Goal: Task Accomplishment & Management: Manage account settings

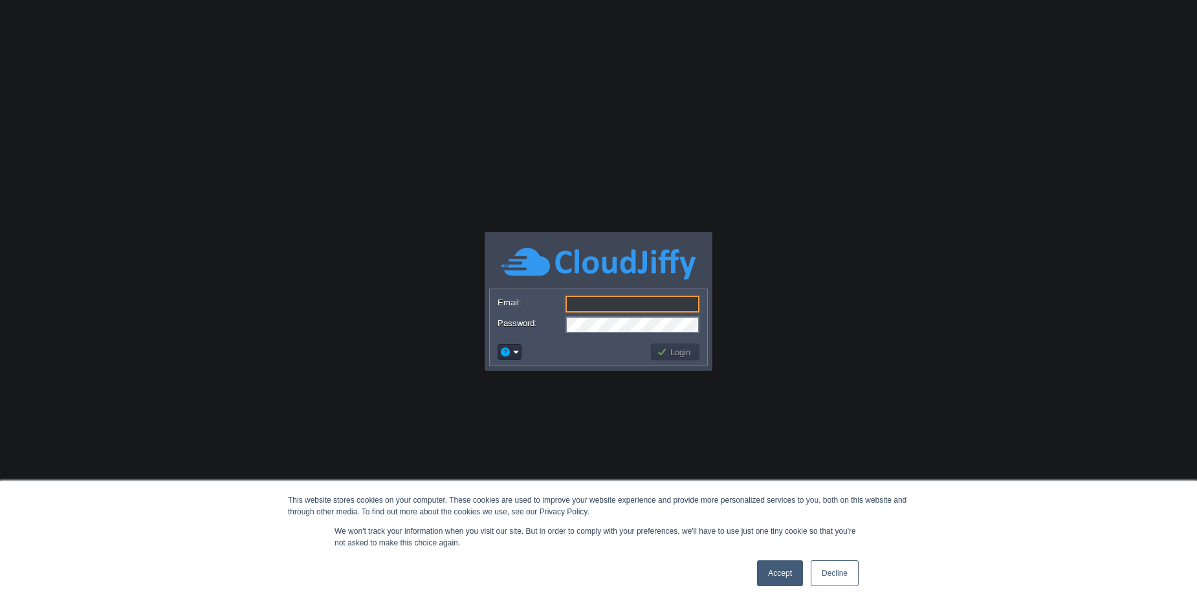
click at [768, 585] on link "Accept" at bounding box center [780, 573] width 46 height 26
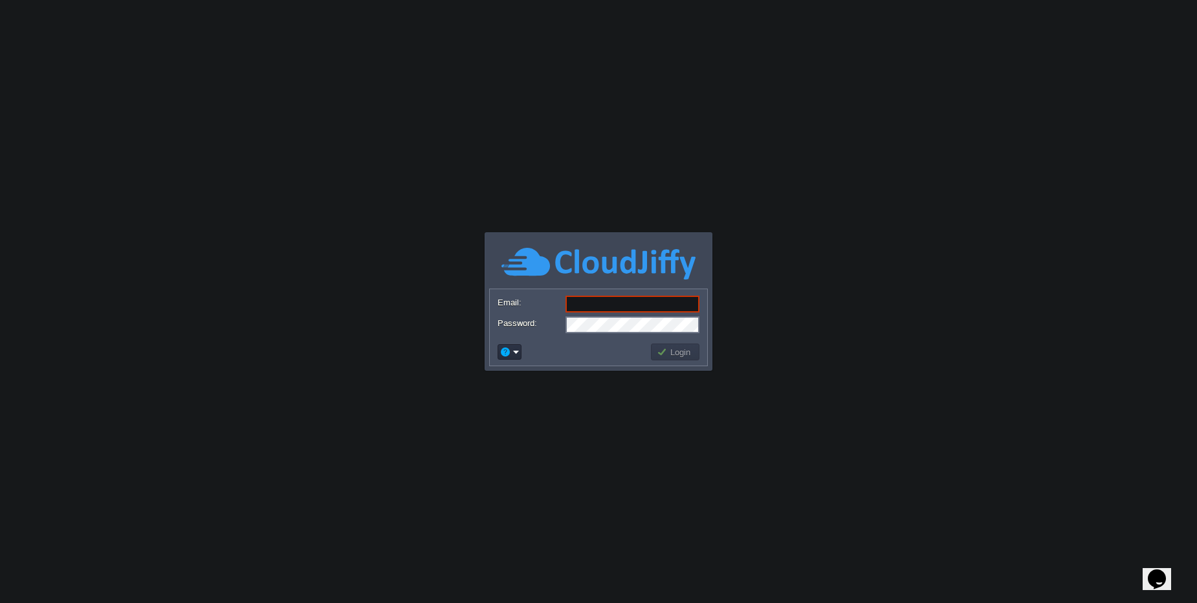
click at [599, 304] on input "Email:" at bounding box center [633, 304] width 134 height 17
type input "[PERSON_NAME][EMAIL_ADDRESS][DOMAIN_NAME]"
click at [676, 357] on button "Login" at bounding box center [676, 352] width 38 height 12
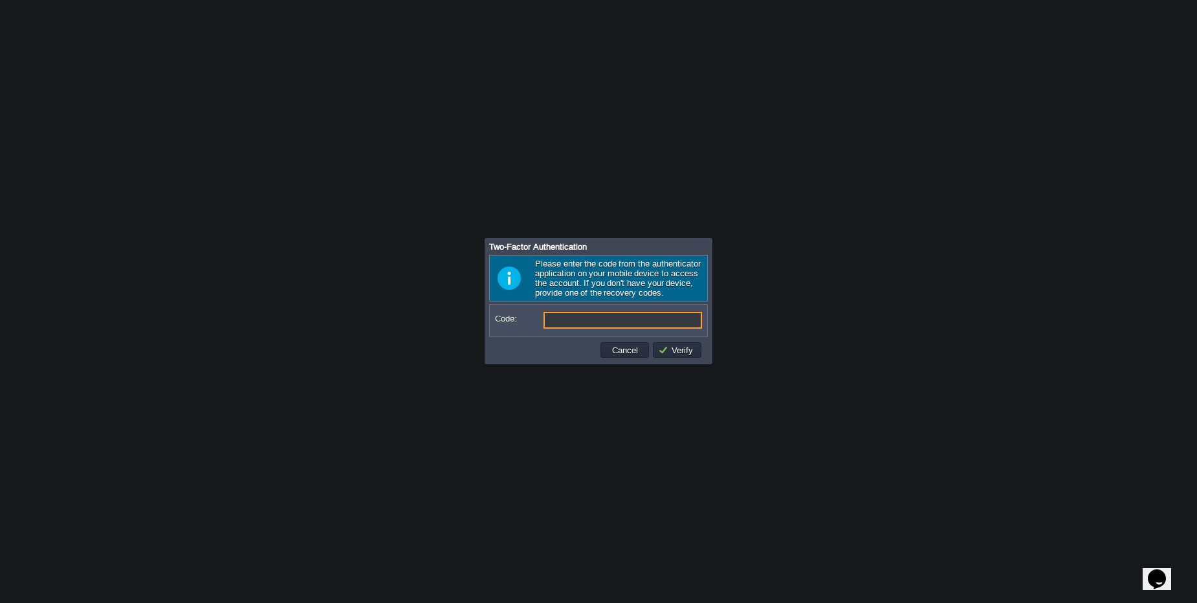
click at [587, 320] on input "Code:" at bounding box center [623, 320] width 159 height 17
type input "463660"
type input "839628"
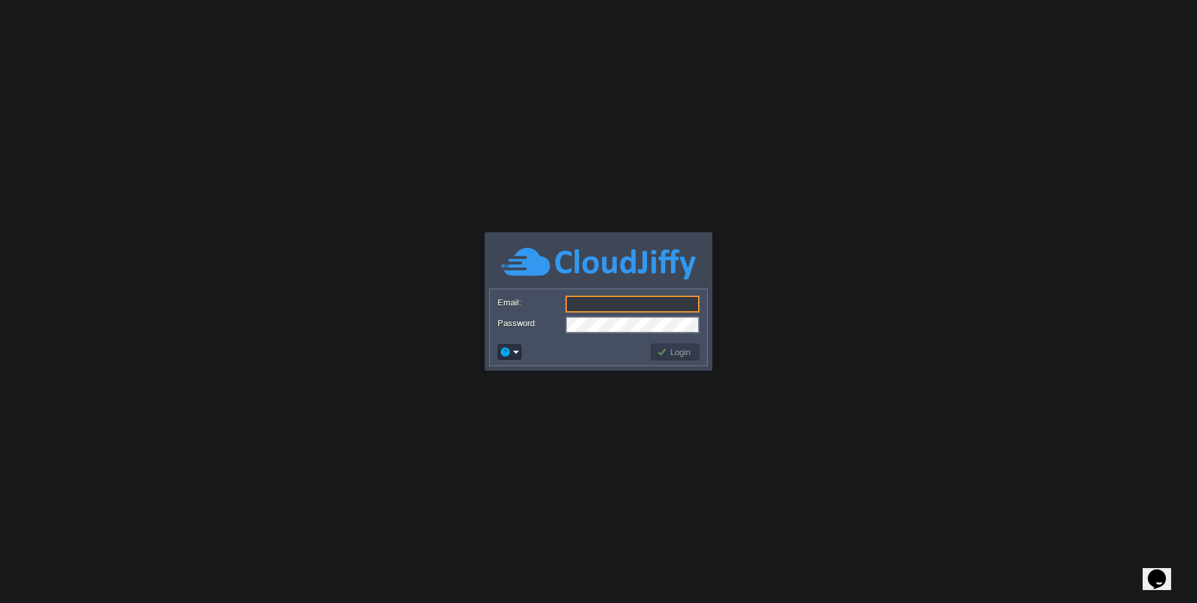
click at [630, 311] on input "Email:" at bounding box center [633, 304] width 134 height 17
type input "[PERSON_NAME][EMAIL_ADDRESS][DOMAIN_NAME]"
click at [685, 352] on button "Login" at bounding box center [676, 352] width 38 height 12
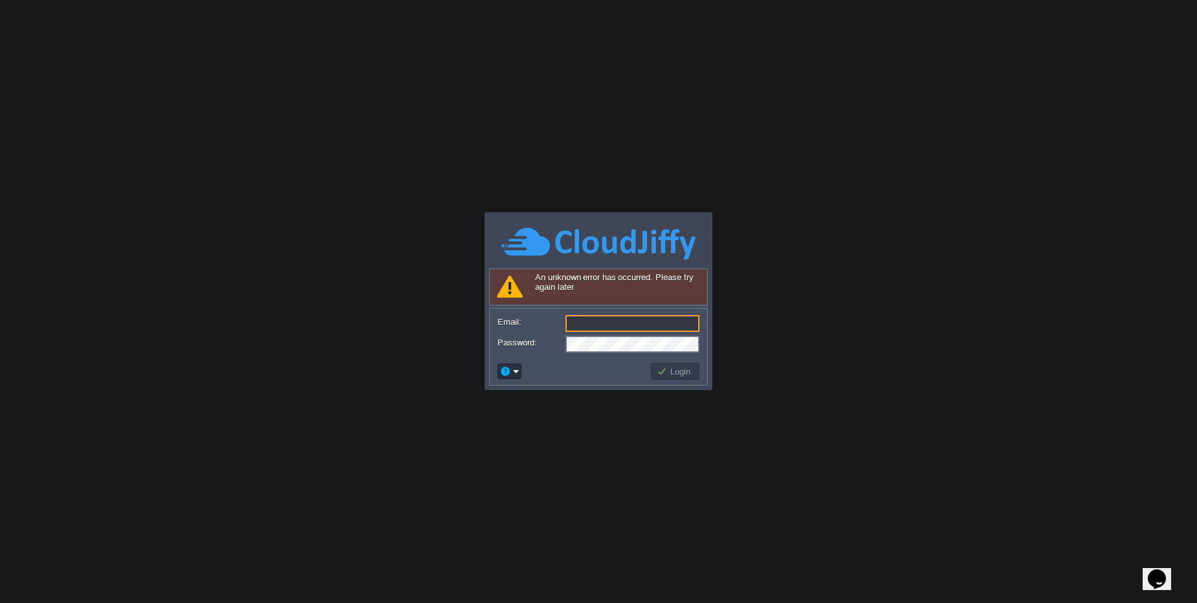
type input "[PERSON_NAME][EMAIL_ADDRESS][DOMAIN_NAME]"
click at [686, 378] on td "Login" at bounding box center [675, 371] width 49 height 17
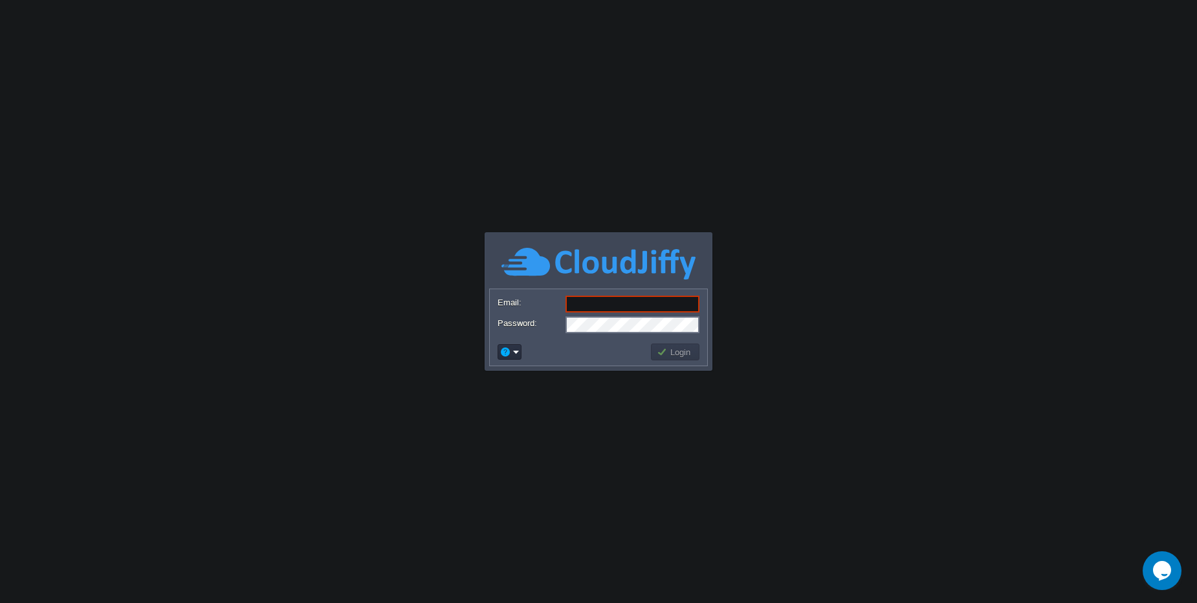
click at [631, 315] on form "Email: Password:" at bounding box center [598, 313] width 217 height 49
click at [634, 295] on form "Email: Password:" at bounding box center [598, 313] width 217 height 49
click at [639, 308] on input "Email:" at bounding box center [633, 304] width 134 height 17
type input "[PERSON_NAME][EMAIL_ADDRESS][DOMAIN_NAME]"
click at [680, 358] on td "Login" at bounding box center [675, 352] width 49 height 17
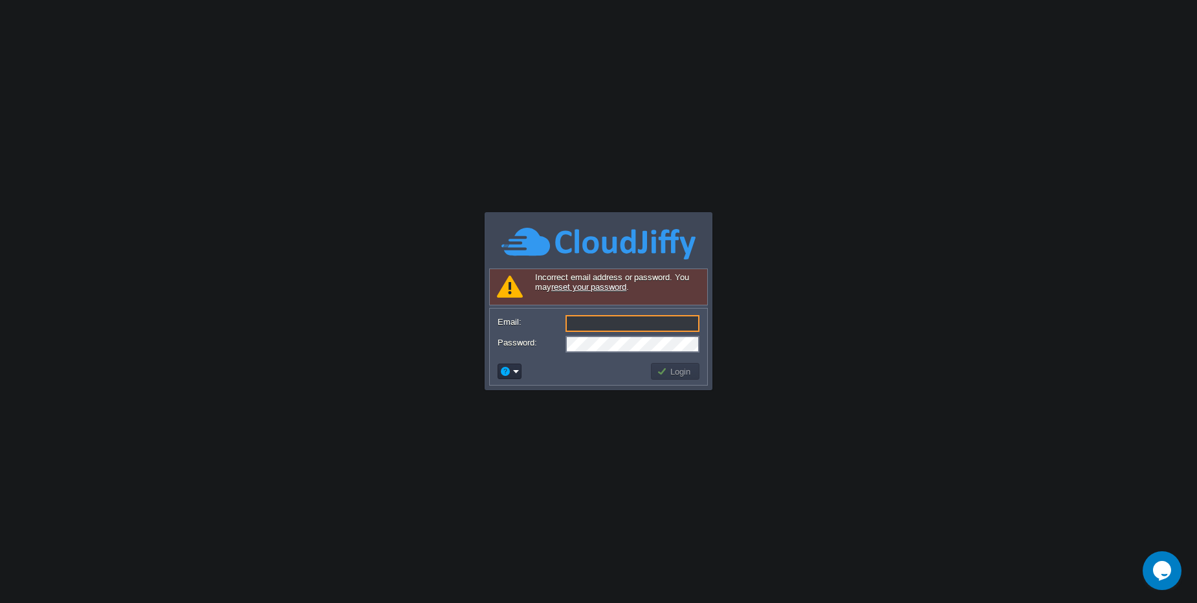
type input "[PERSON_NAME][EMAIL_ADDRESS][DOMAIN_NAME]"
click at [777, 301] on body "Application Platform v.8.10.2 Connecting to the cloud... Required Field Incorre…" at bounding box center [598, 301] width 1197 height 603
click at [659, 324] on input "[PERSON_NAME][EMAIL_ADDRESS][DOMAIN_NAME]" at bounding box center [633, 323] width 134 height 17
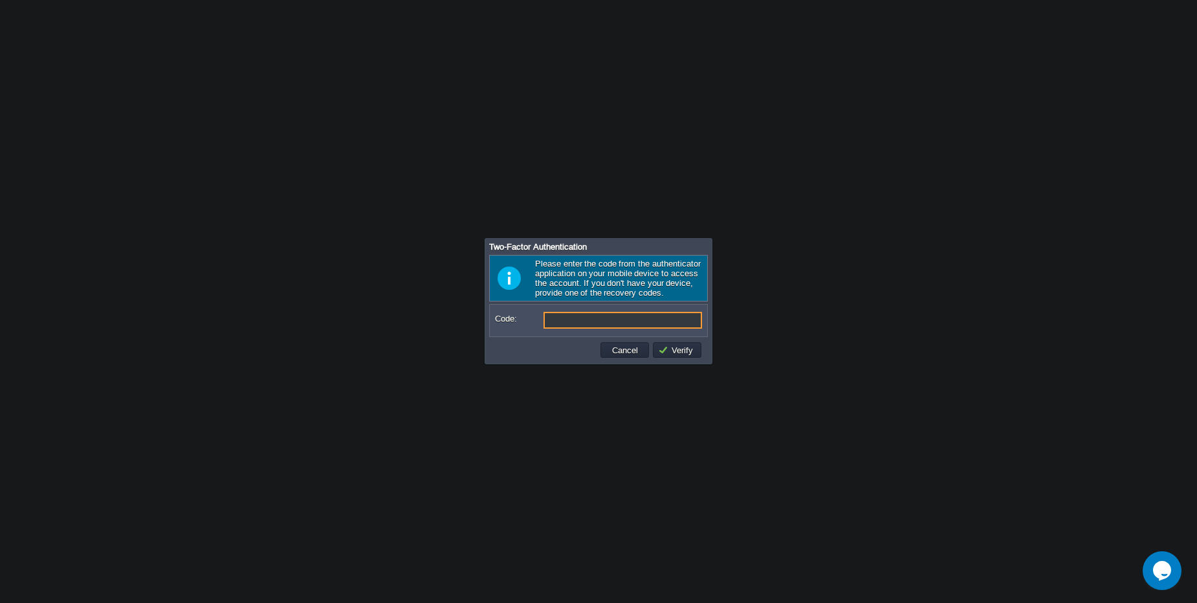
click at [620, 328] on input "Code:" at bounding box center [623, 320] width 159 height 17
type input "8"
type input "575788"
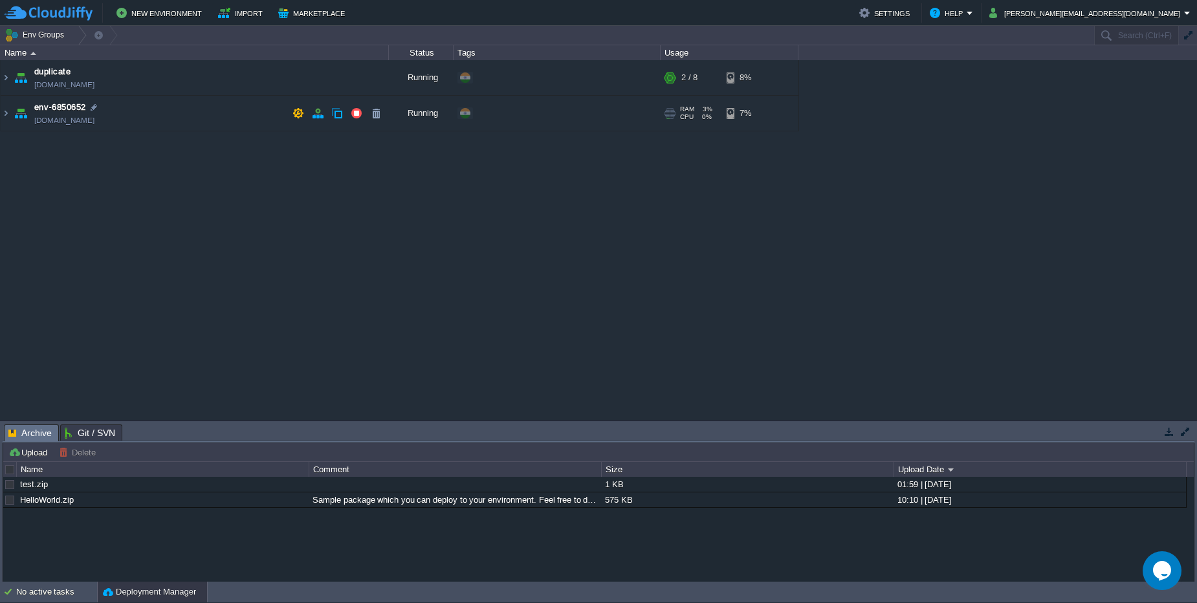
click at [148, 113] on td "env-6850652 env-6850652.cloudjiffy.net" at bounding box center [195, 114] width 388 height 36
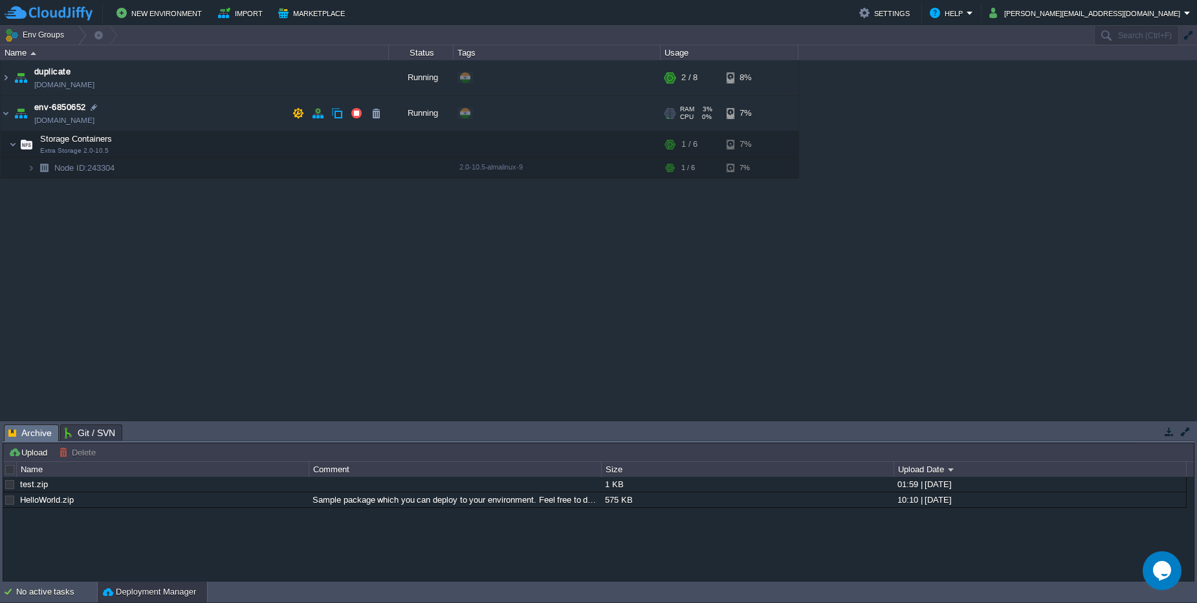
click at [148, 113] on td "env-6850652 env-6850652.cloudjiffy.net" at bounding box center [195, 114] width 388 height 36
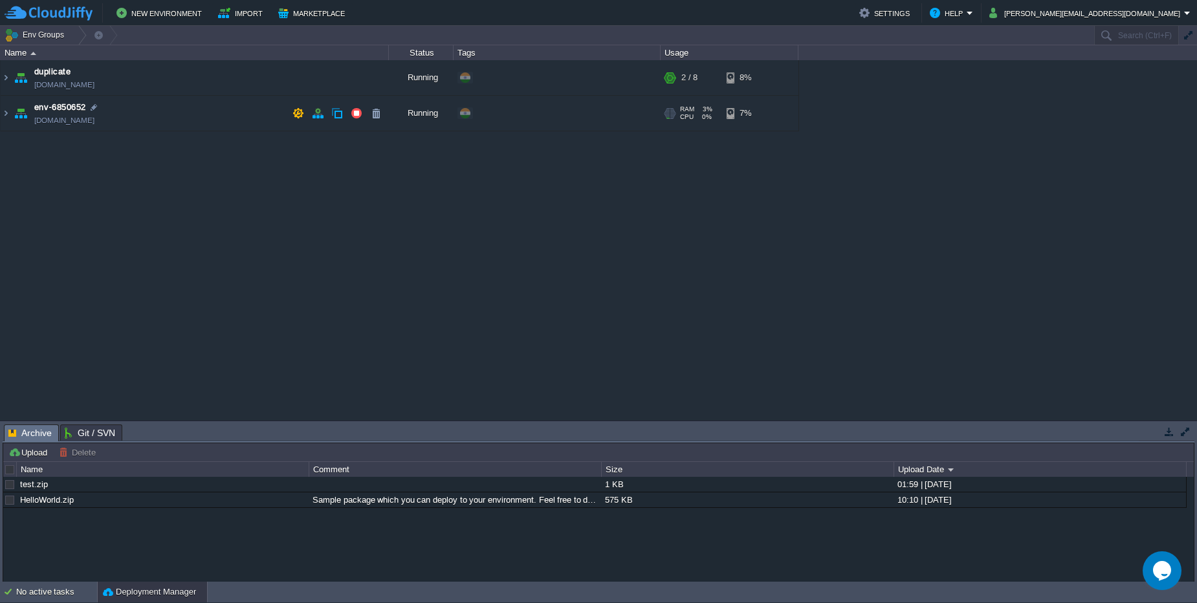
click at [134, 112] on td "env-6850652 [DOMAIN_NAME]" at bounding box center [195, 114] width 388 height 36
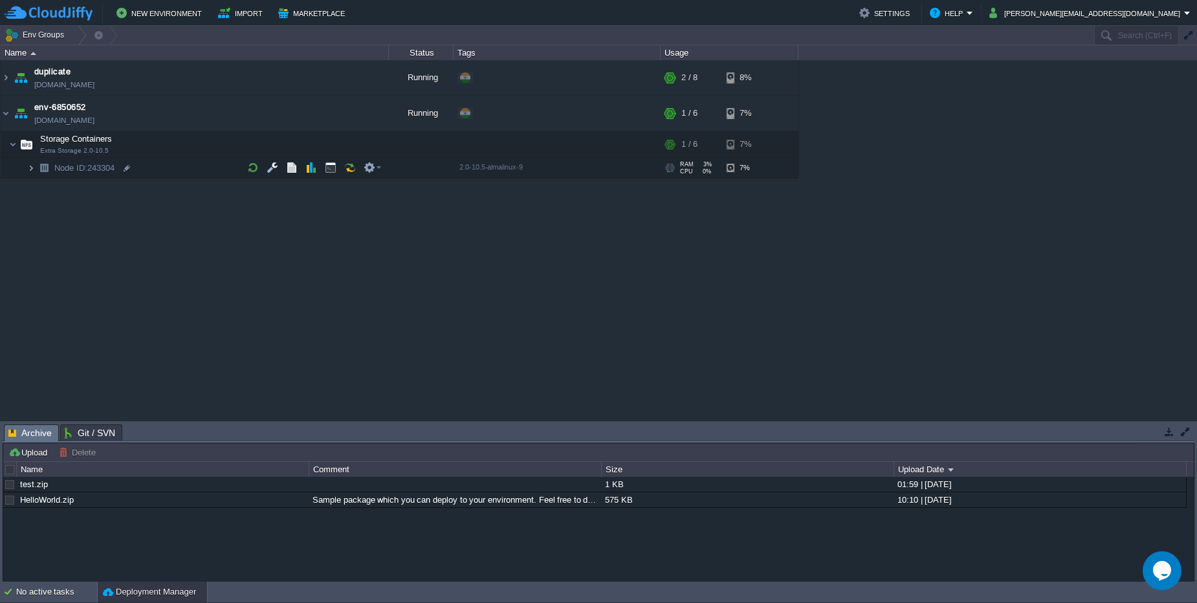
click at [28, 165] on img at bounding box center [31, 168] width 8 height 20
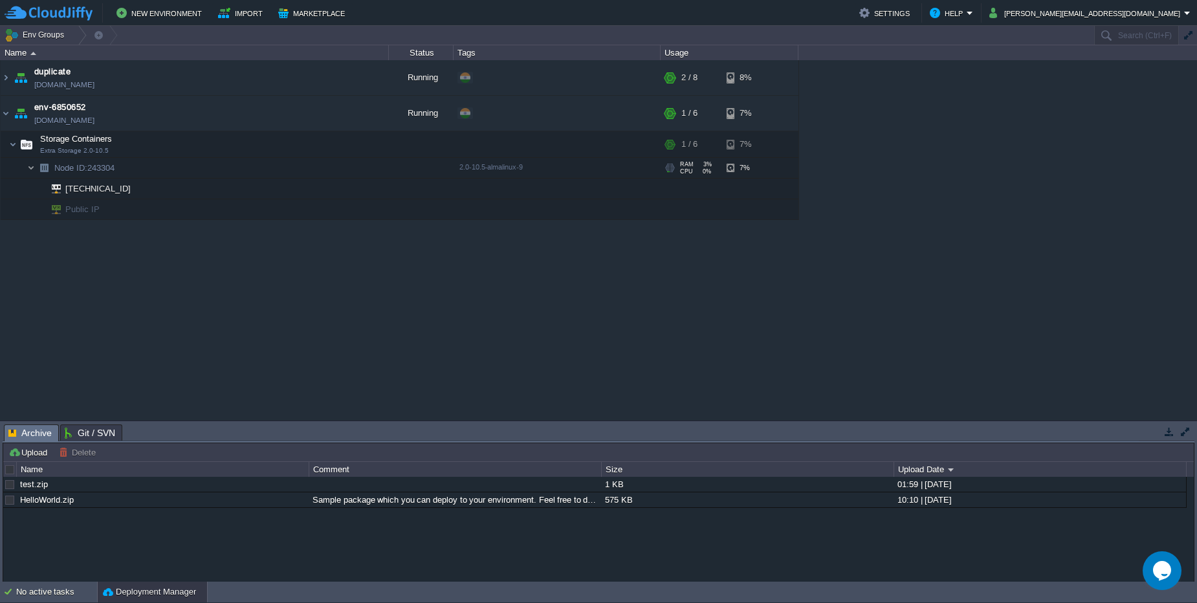
click at [28, 165] on img at bounding box center [31, 168] width 8 height 20
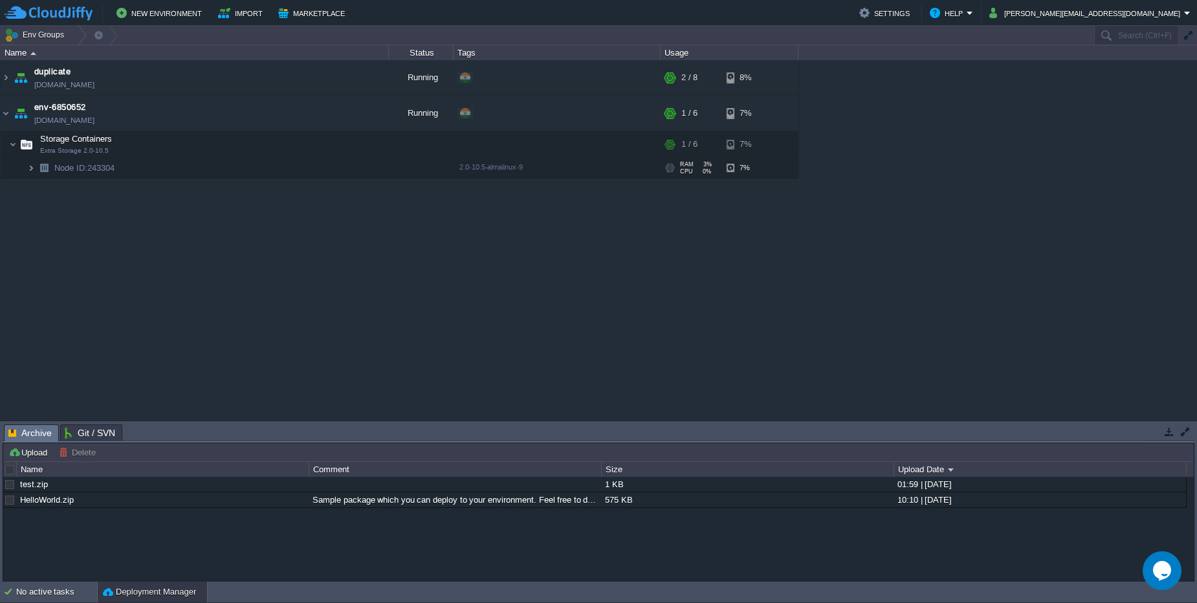
click at [28, 165] on img at bounding box center [31, 168] width 8 height 20
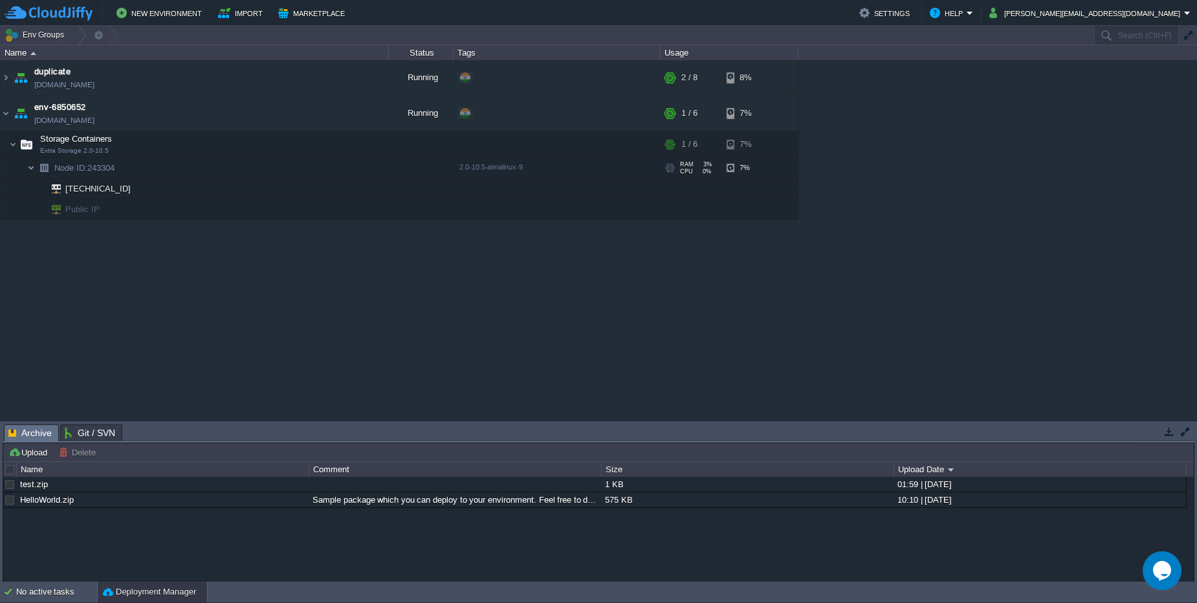
click at [28, 165] on img at bounding box center [31, 168] width 8 height 20
click at [5, 110] on img at bounding box center [6, 113] width 10 height 35
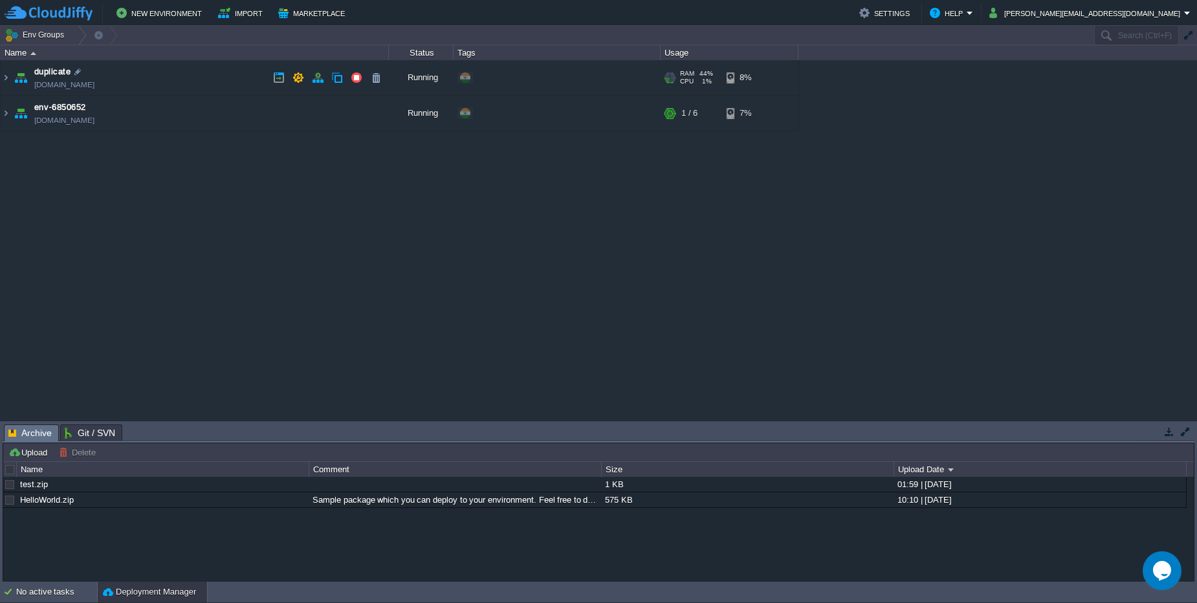
click at [164, 71] on td "duplicate [DOMAIN_NAME]" at bounding box center [195, 78] width 388 height 36
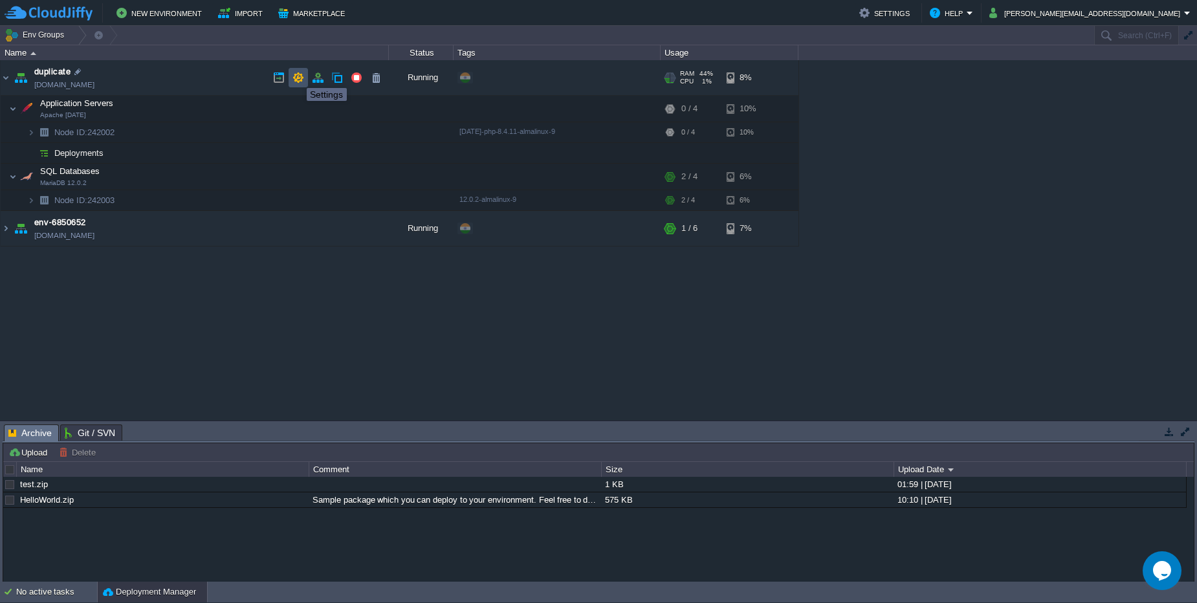
click at [297, 76] on button "button" at bounding box center [299, 78] width 12 height 12
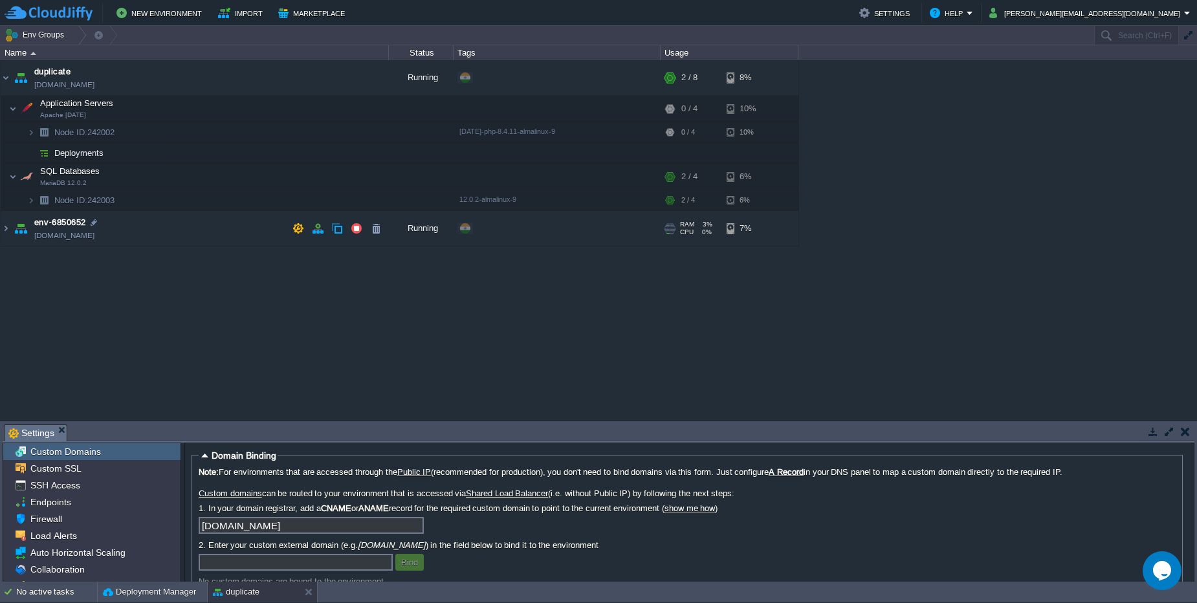
click at [136, 237] on td "env-6850652 [DOMAIN_NAME]" at bounding box center [195, 229] width 388 height 36
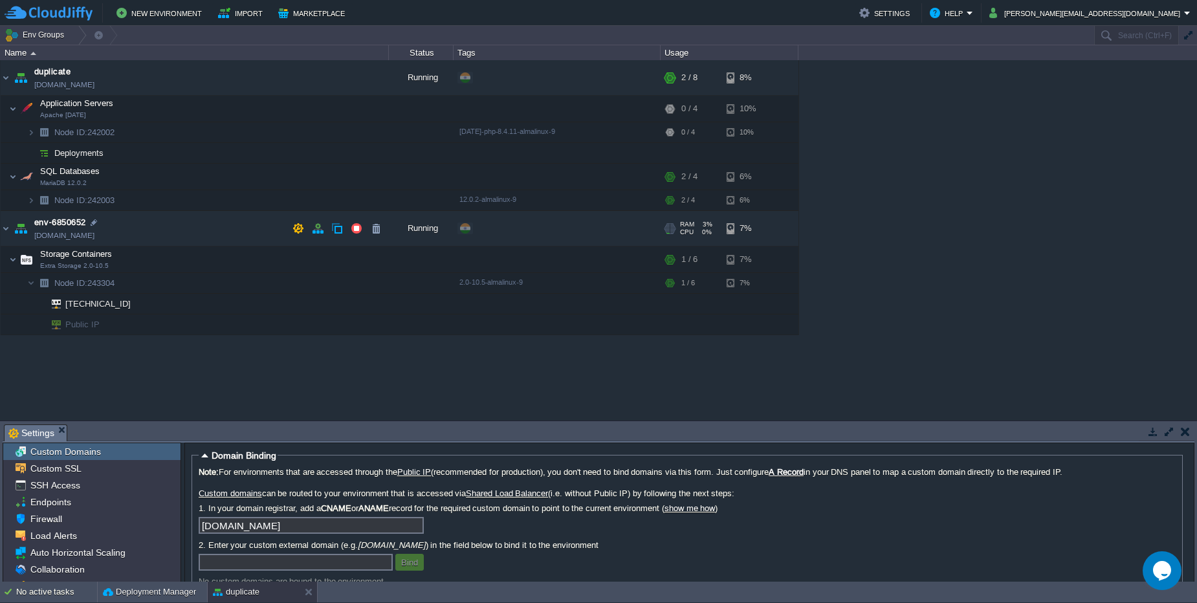
click at [136, 237] on td "env-6850652 [DOMAIN_NAME]" at bounding box center [195, 229] width 388 height 36
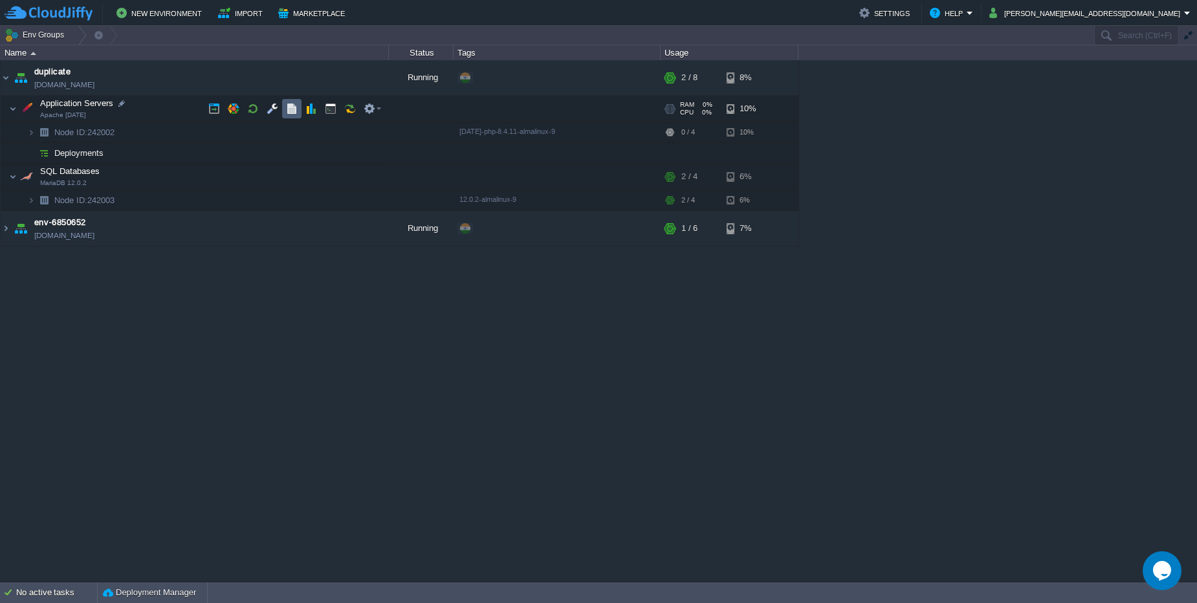
click at [291, 111] on button "button" at bounding box center [292, 109] width 12 height 12
click at [278, 113] on button "button" at bounding box center [273, 109] width 12 height 12
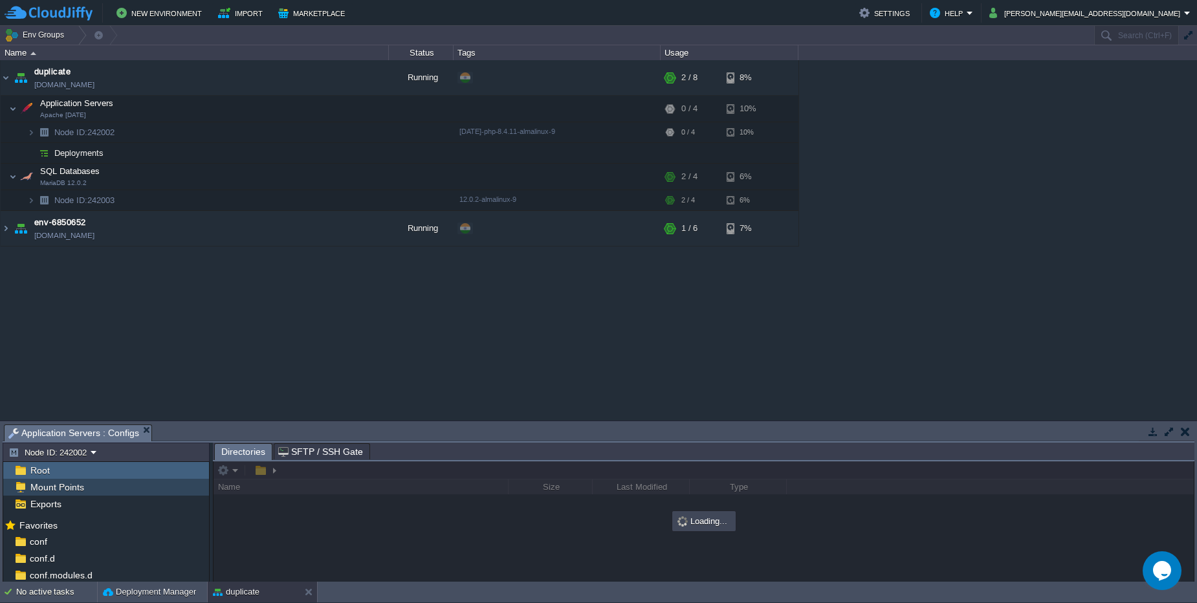
click at [71, 487] on span "Mount Points" at bounding box center [57, 488] width 58 height 12
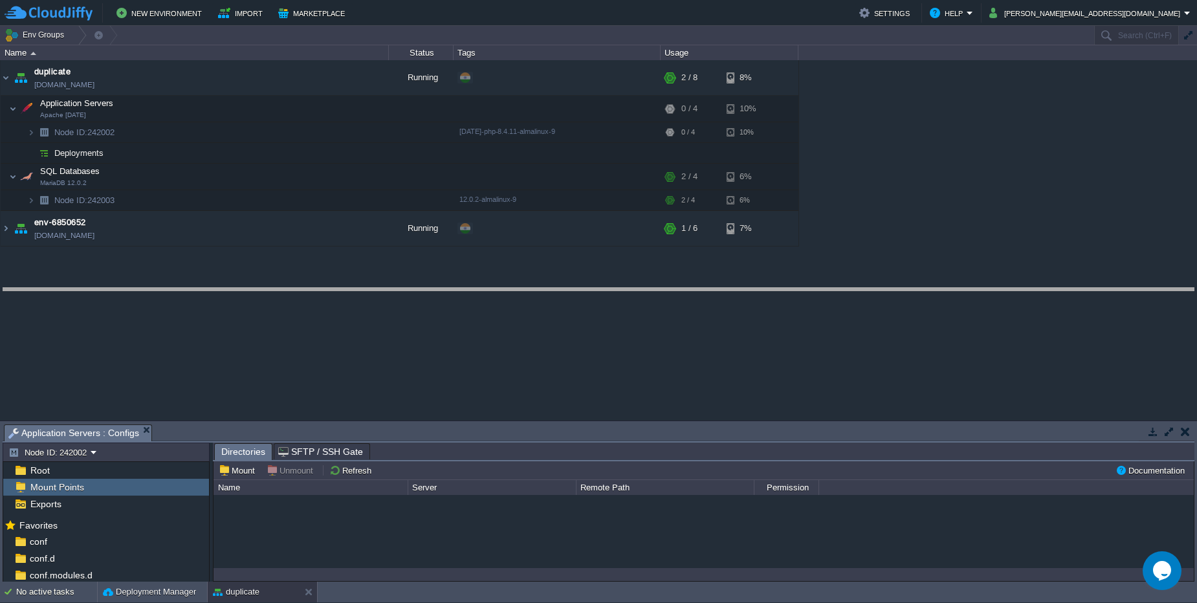
drag, startPoint x: 498, startPoint y: 436, endPoint x: 456, endPoint y: 296, distance: 146.0
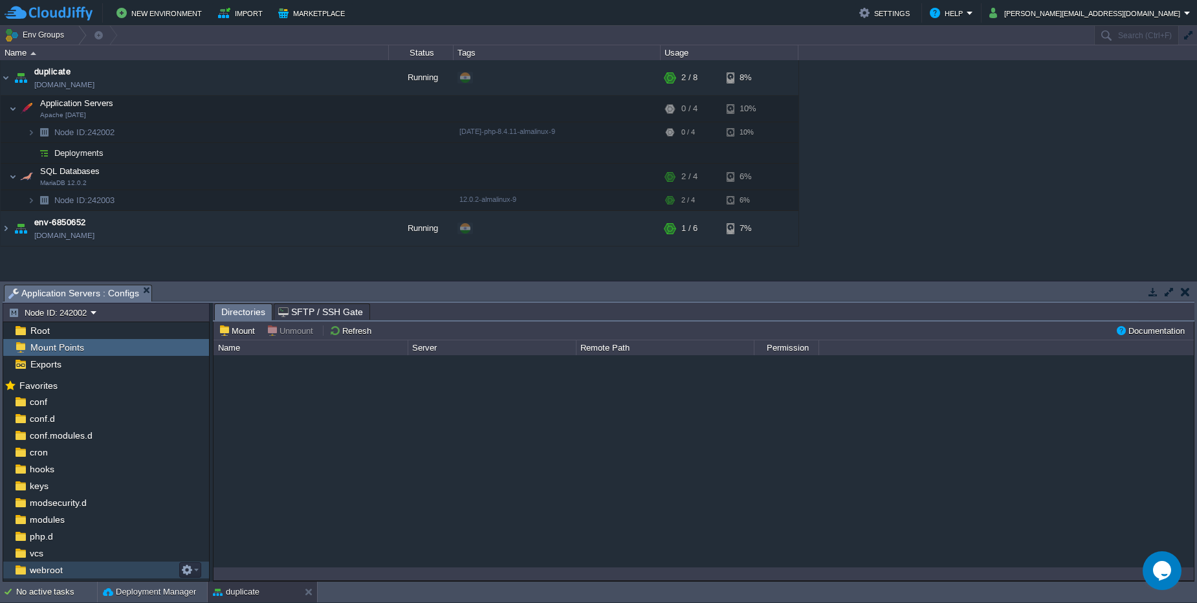
click at [39, 576] on div "webroot" at bounding box center [106, 570] width 206 height 17
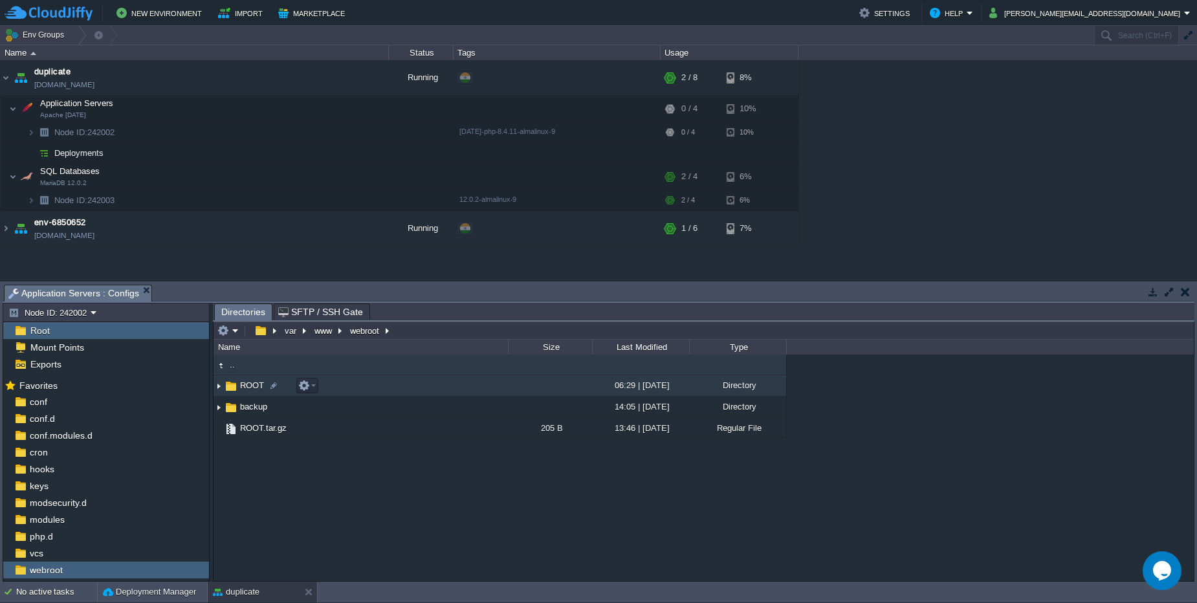
click at [243, 390] on span "ROOT" at bounding box center [252, 385] width 28 height 11
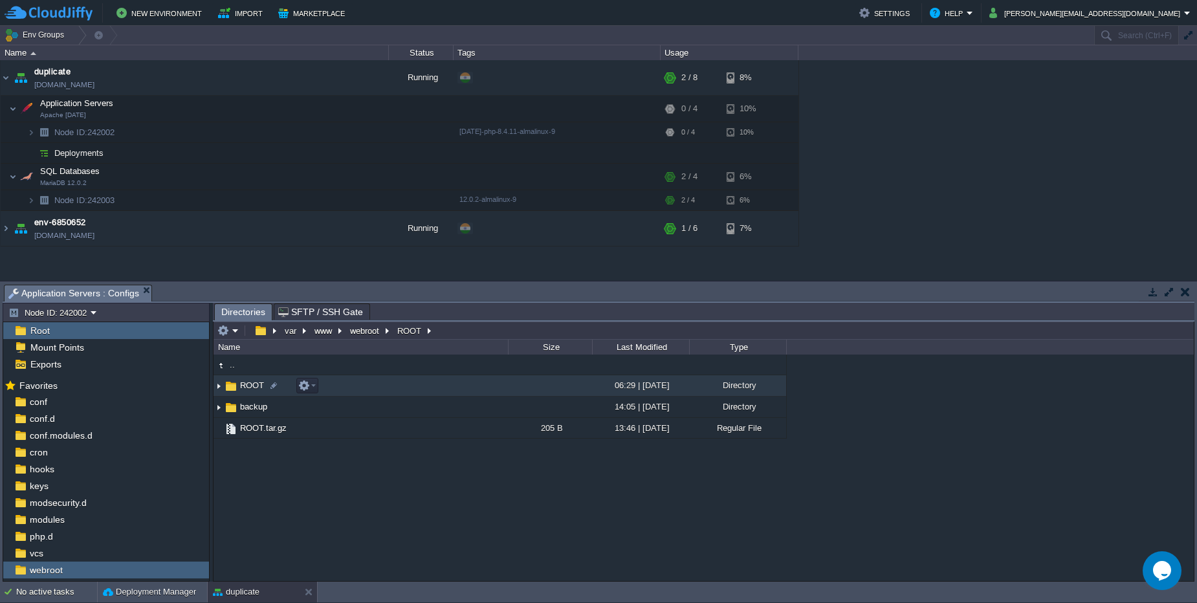
click at [243, 390] on span "ROOT" at bounding box center [252, 385] width 28 height 11
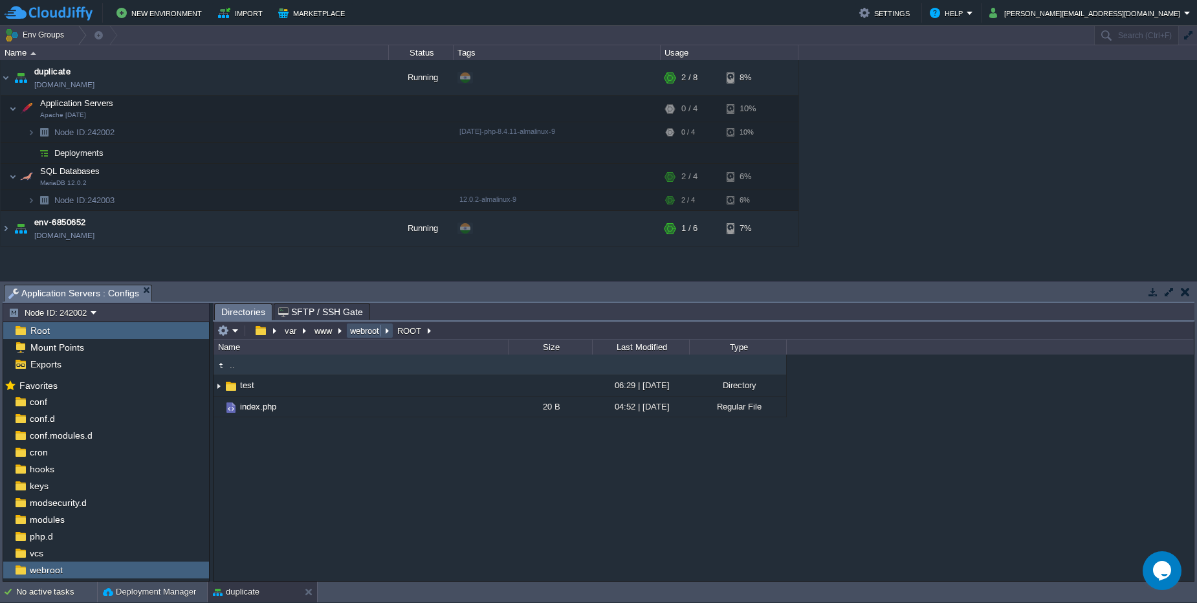
click at [367, 333] on button "webroot" at bounding box center [365, 331] width 34 height 12
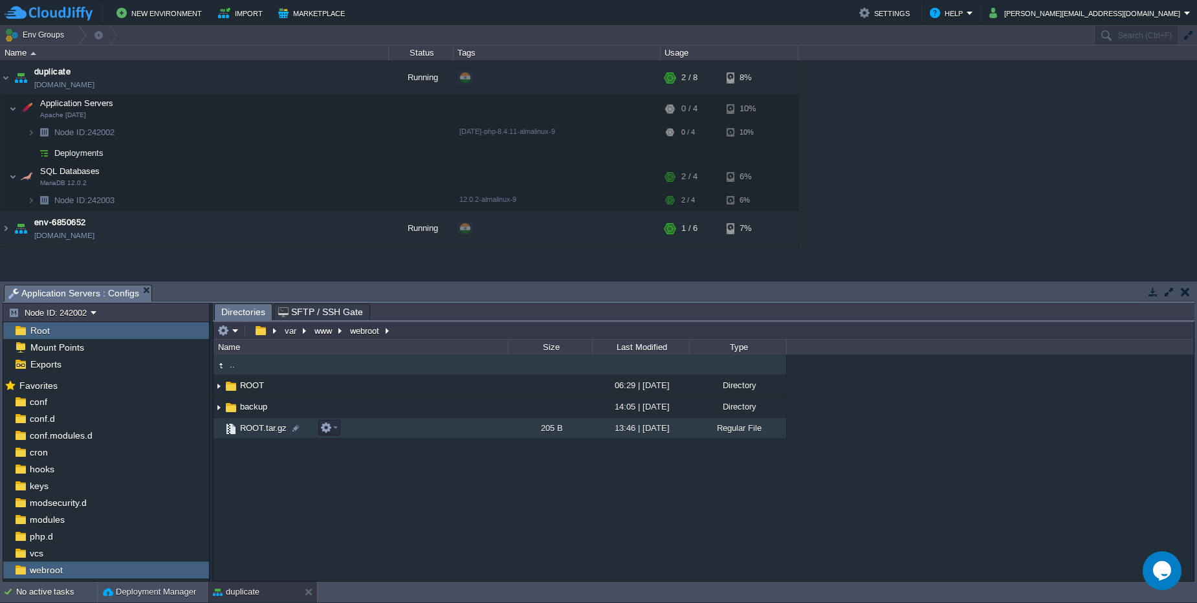
click at [394, 432] on td "ROOT.tar.gz" at bounding box center [361, 428] width 294 height 21
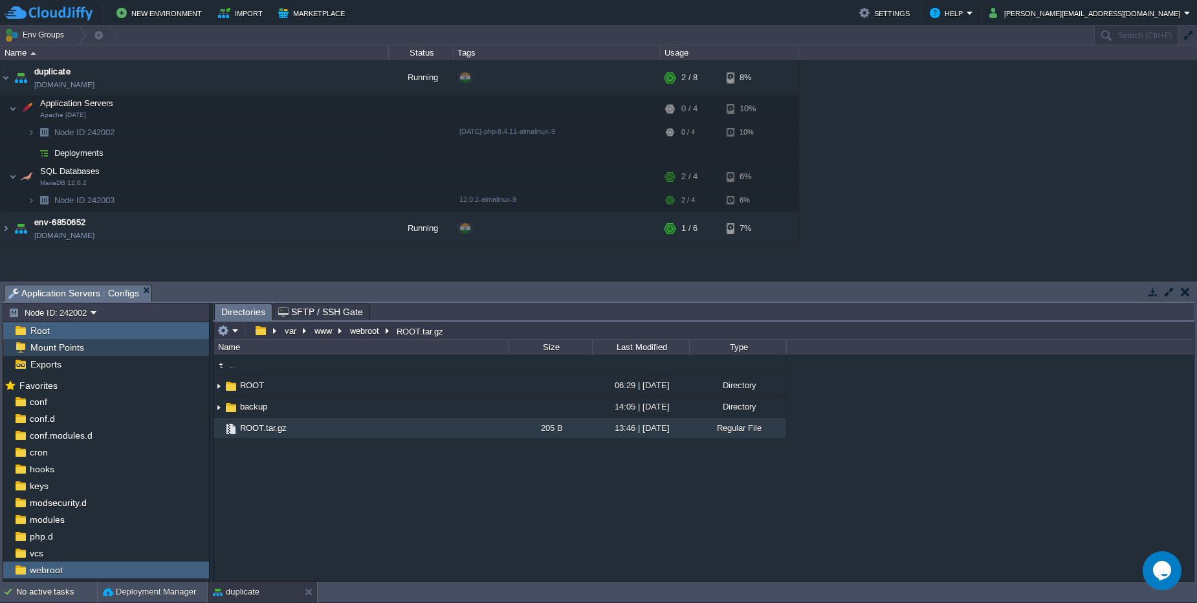
click at [115, 348] on div "Mount Points" at bounding box center [106, 347] width 206 height 17
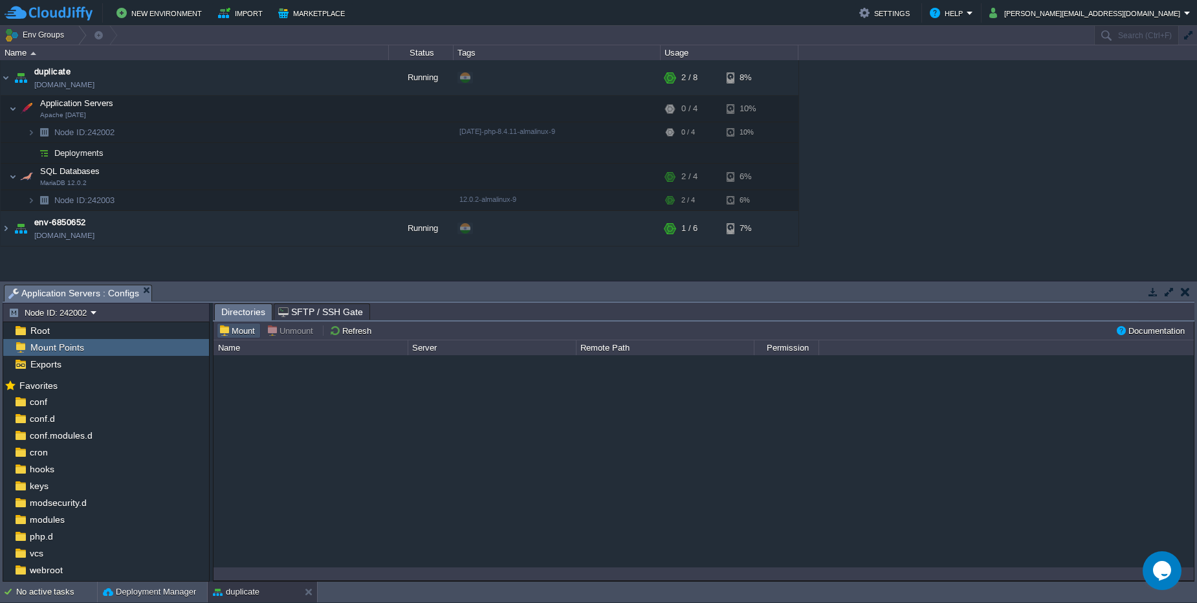
click at [245, 331] on button "Mount" at bounding box center [239, 331] width 40 height 12
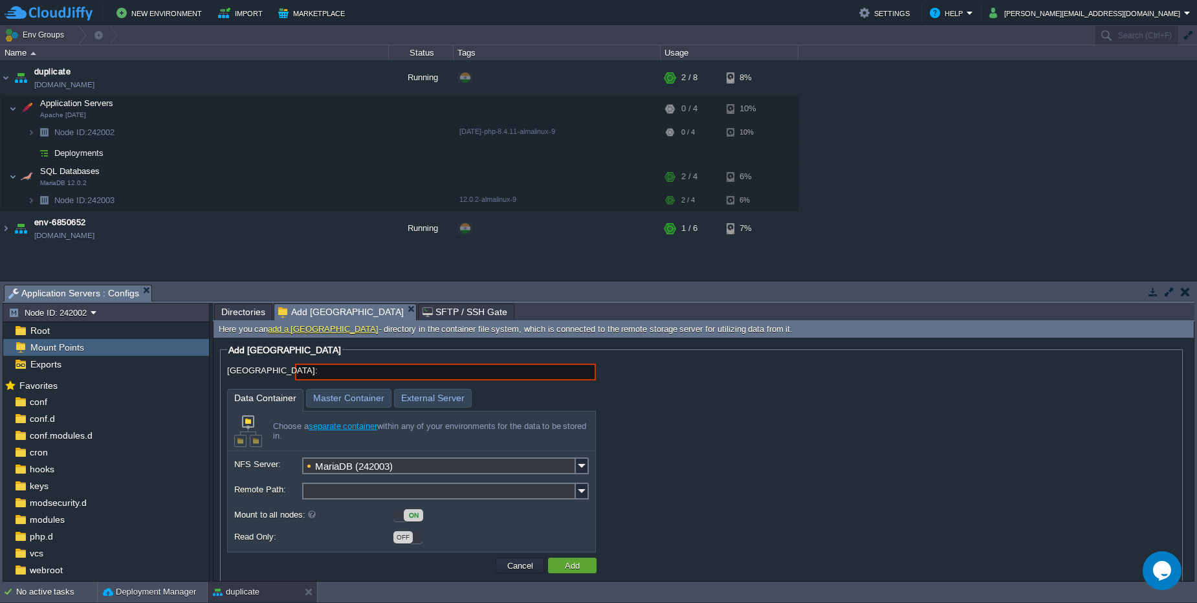
click at [333, 371] on input "Mount Point:" at bounding box center [445, 372] width 301 height 17
click at [314, 371] on input "Mount Point:" at bounding box center [445, 372] width 301 height 17
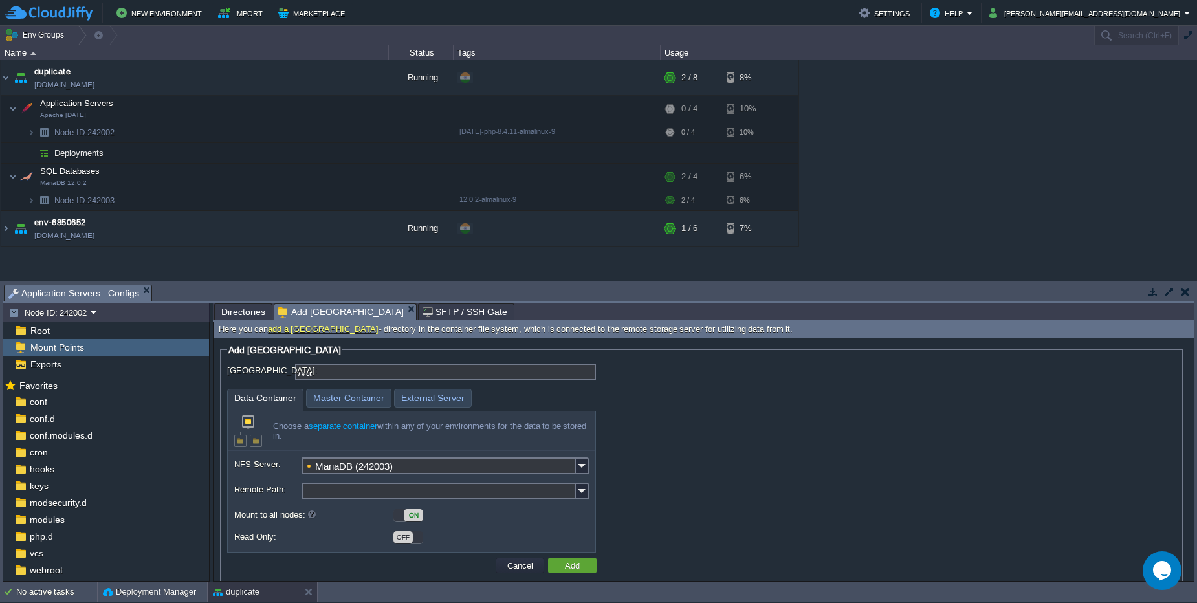
click at [370, 369] on input "/va" at bounding box center [445, 372] width 301 height 17
click at [392, 377] on input "/var/www/webroot" at bounding box center [445, 372] width 301 height 17
type input "/var/www/webroot"
click at [579, 469] on img at bounding box center [582, 466] width 13 height 17
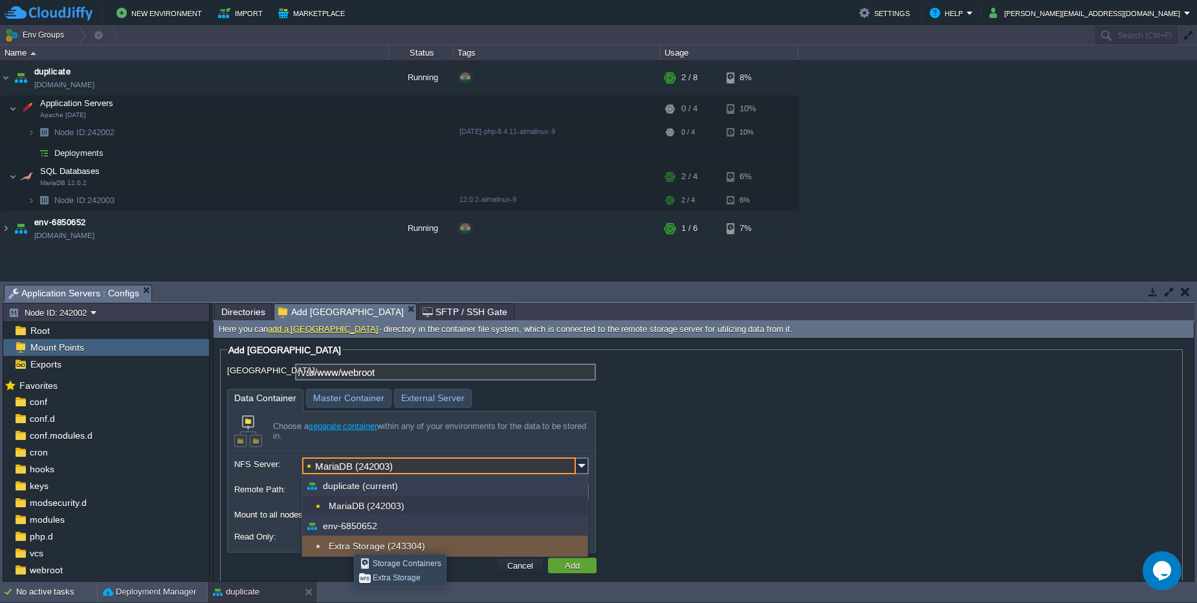
click at [344, 542] on div "Extra Storage (243304)" at bounding box center [444, 546] width 285 height 21
type input "Extra Storage (243304)"
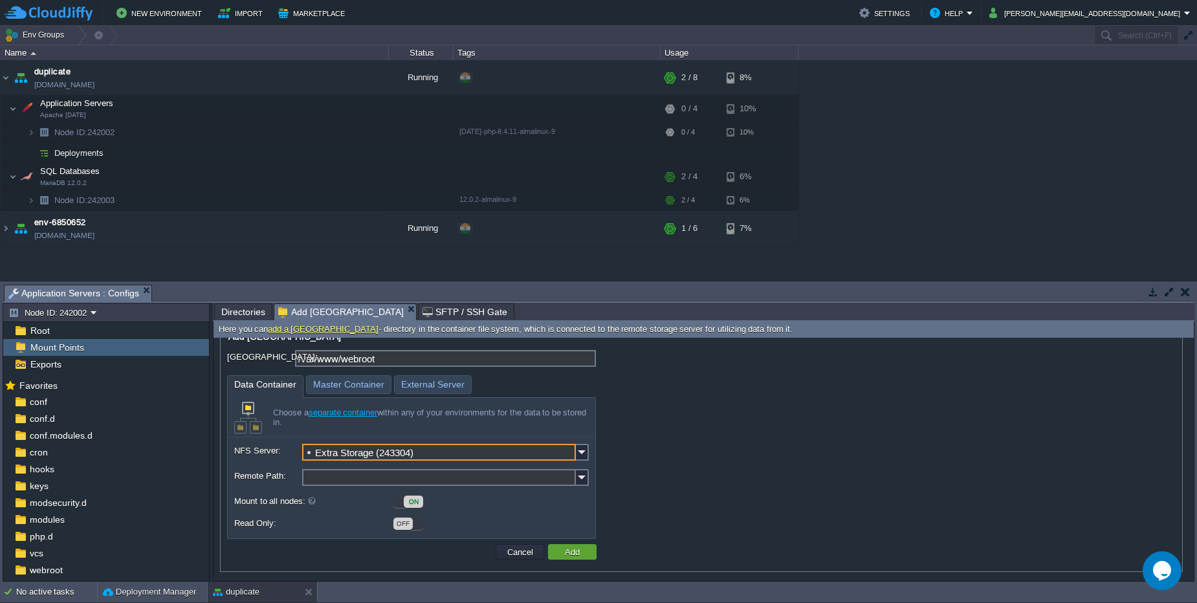
scroll to position [17, 0]
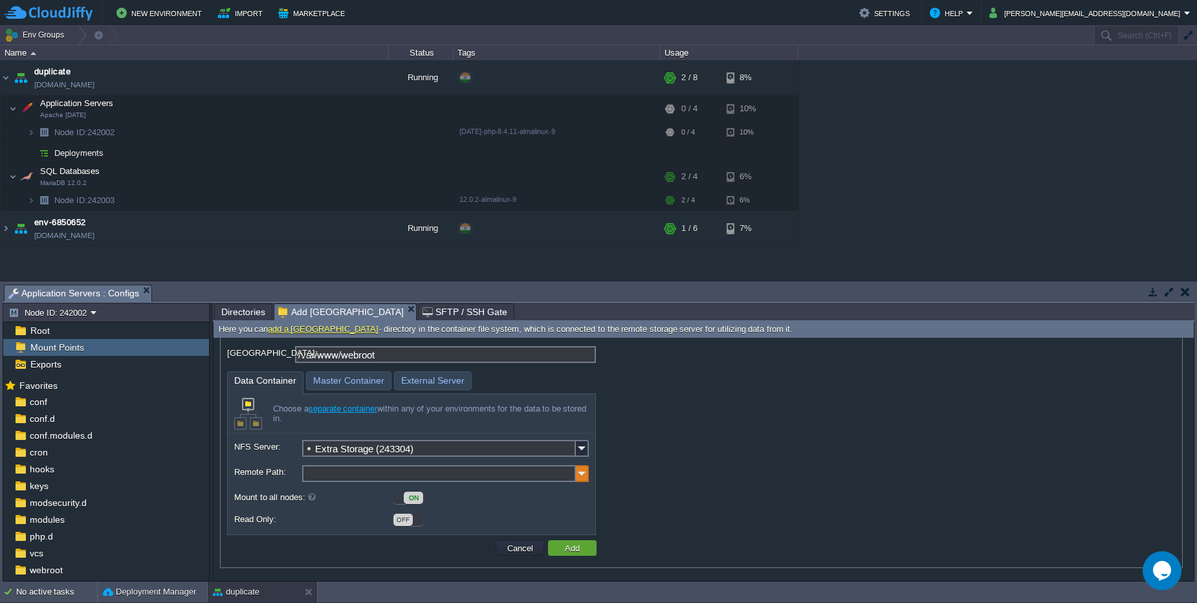
click at [578, 476] on img at bounding box center [582, 473] width 13 height 17
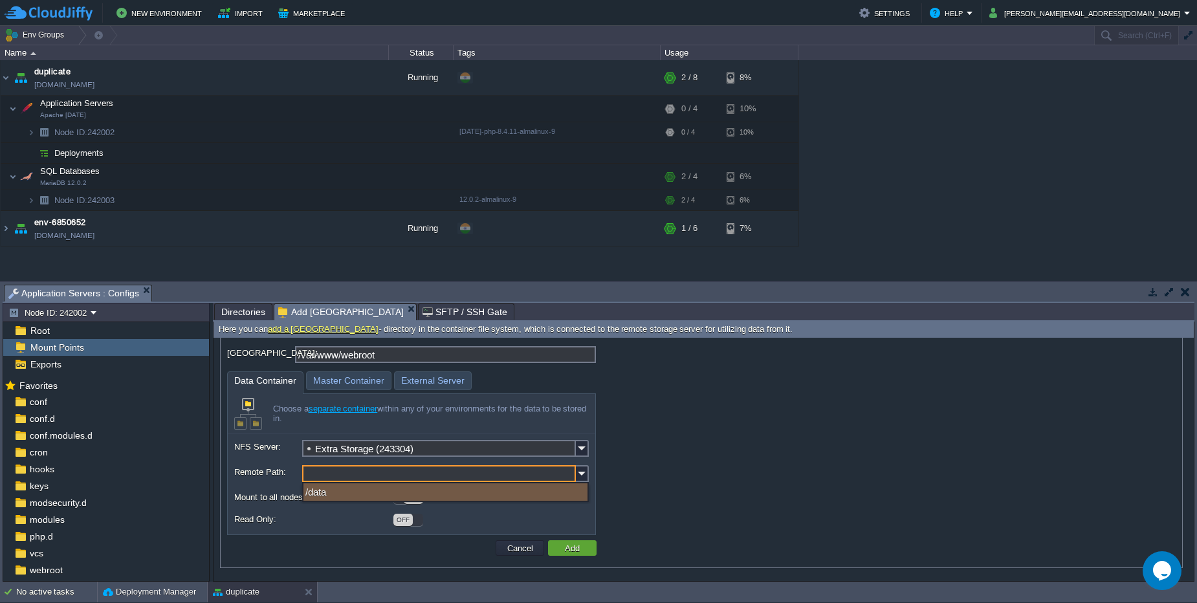
click at [463, 491] on div "/data" at bounding box center [446, 491] width 284 height 17
type input "/data"
click at [566, 552] on button "Add" at bounding box center [572, 548] width 23 height 12
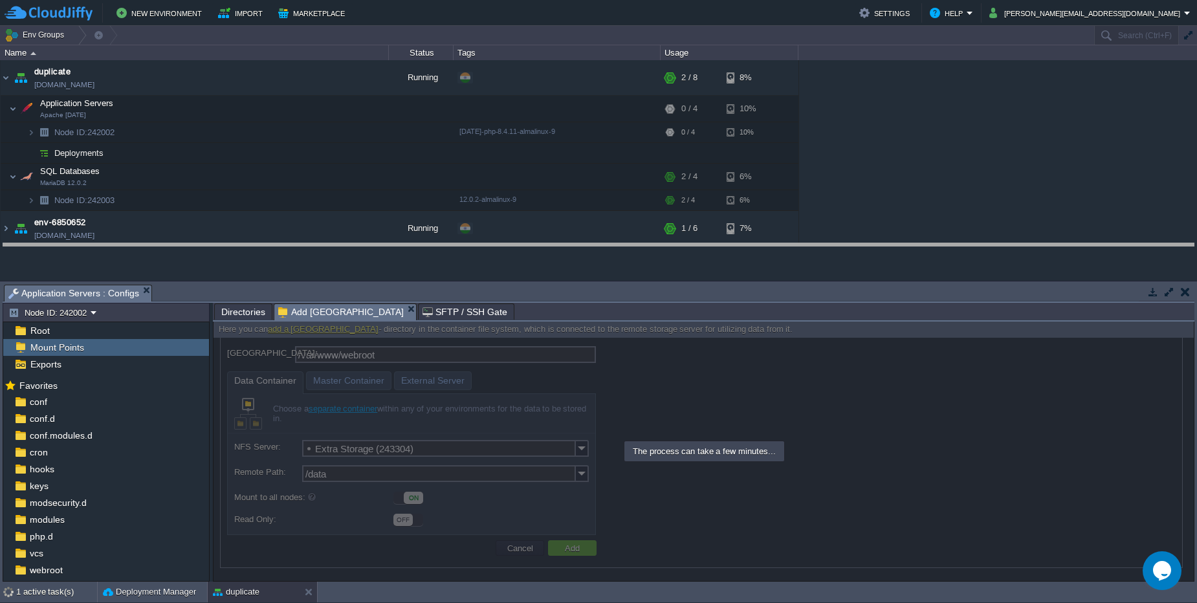
drag, startPoint x: 588, startPoint y: 292, endPoint x: 590, endPoint y: 250, distance: 41.4
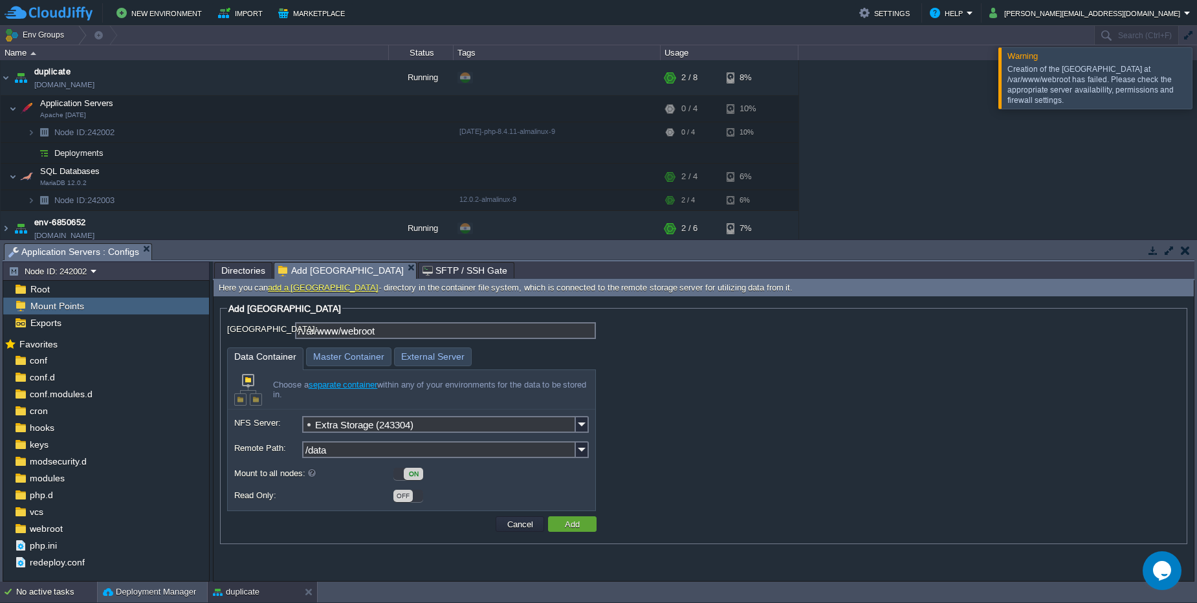
click at [30, 597] on div "No active tasks" at bounding box center [56, 592] width 81 height 21
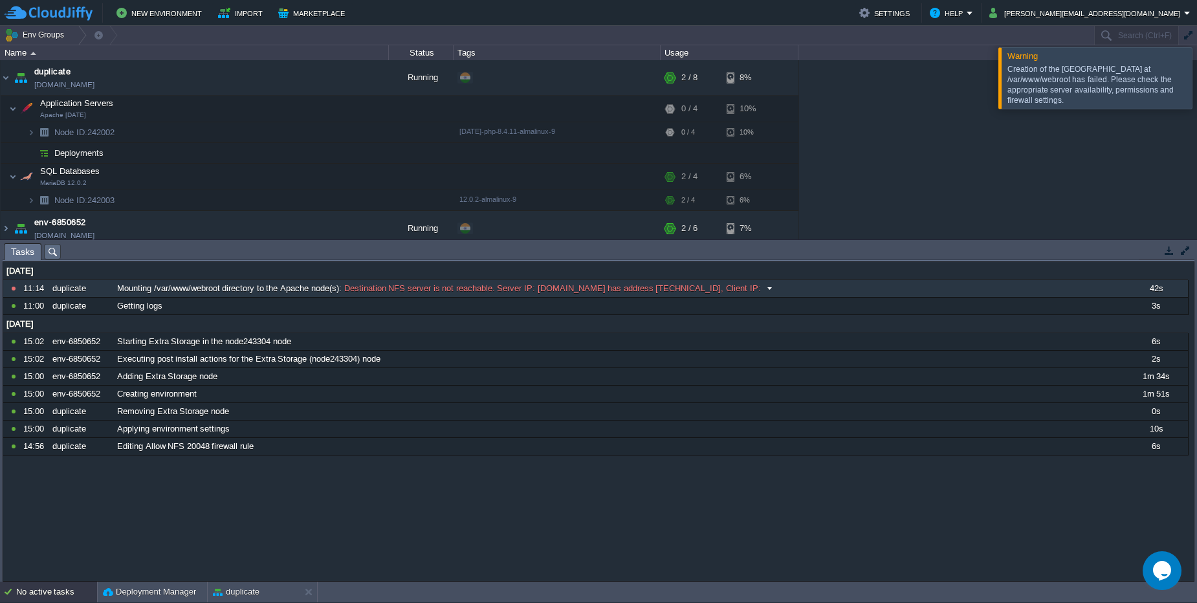
click at [571, 293] on span "Destination NFS server is not reachable. Server IP: [DOMAIN_NAME] has address […" at bounding box center [551, 289] width 419 height 12
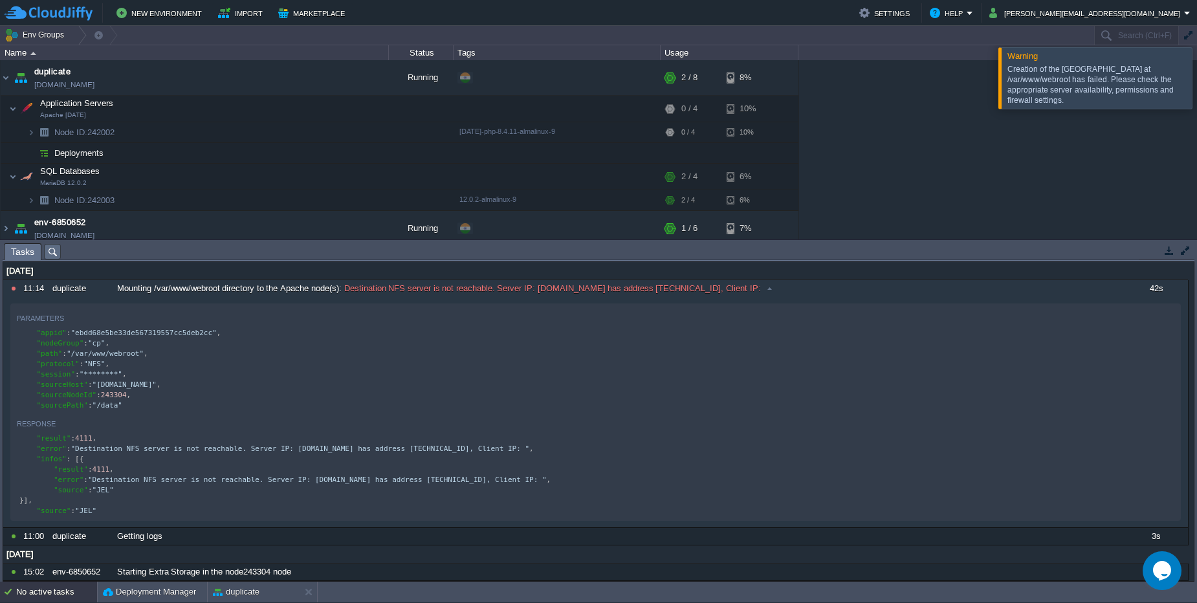
click at [68, 603] on div "No active tasks Deployment Manager duplicate" at bounding box center [598, 592] width 1197 height 21
click at [35, 599] on div "No active tasks" at bounding box center [56, 592] width 81 height 21
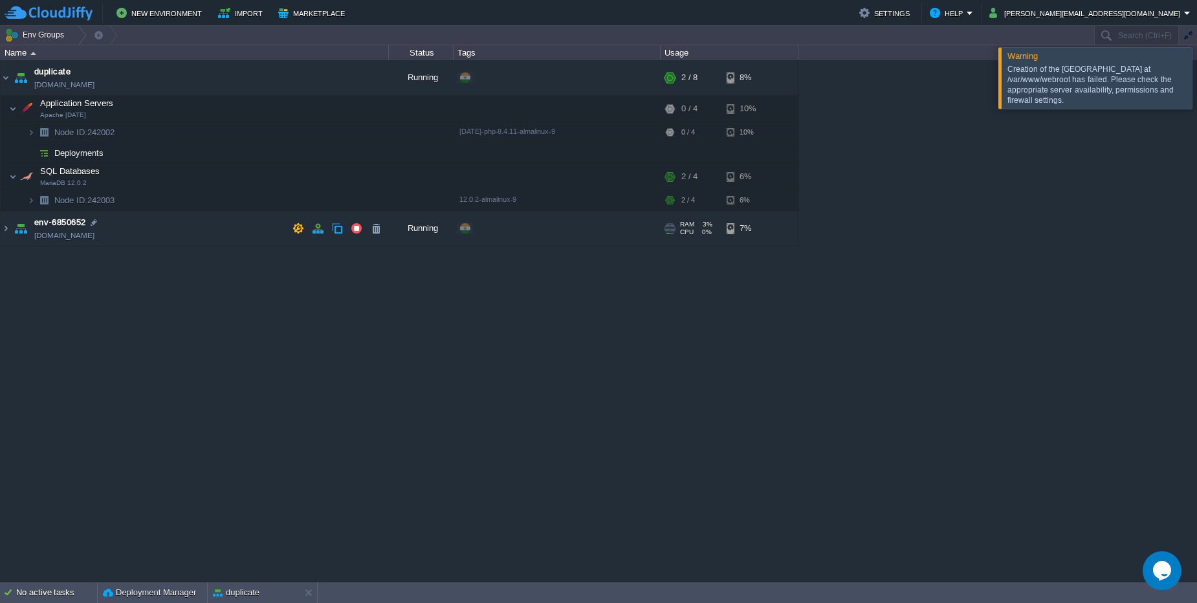
click at [127, 235] on td "env-6850652 [DOMAIN_NAME]" at bounding box center [195, 229] width 388 height 36
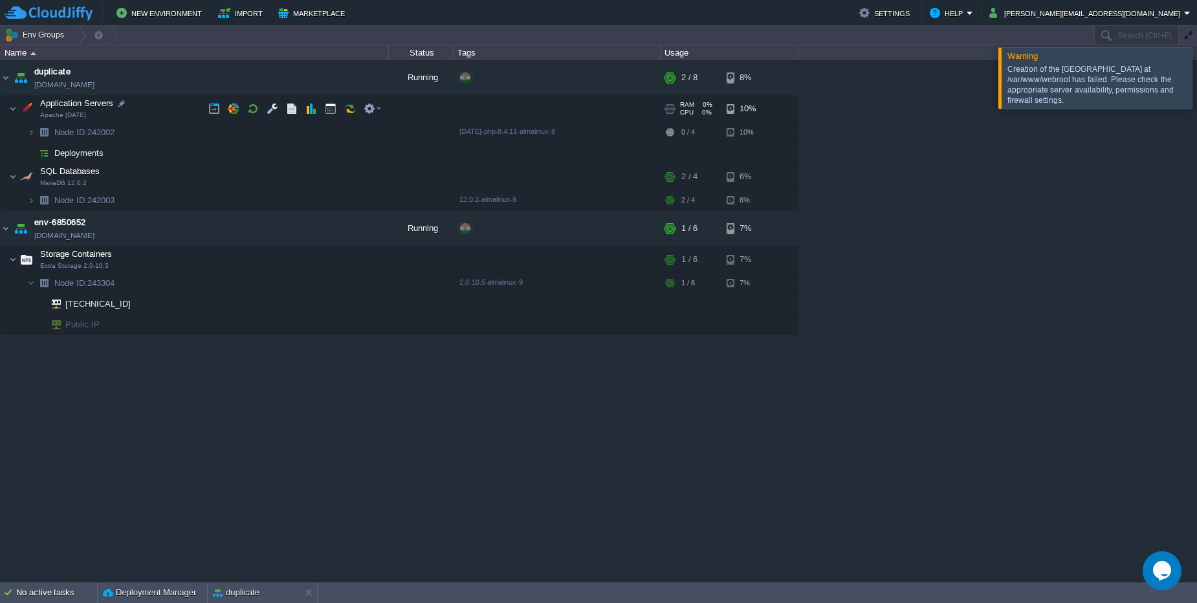
click at [159, 112] on td "Application Servers Apache 2.4.65" at bounding box center [195, 109] width 388 height 27
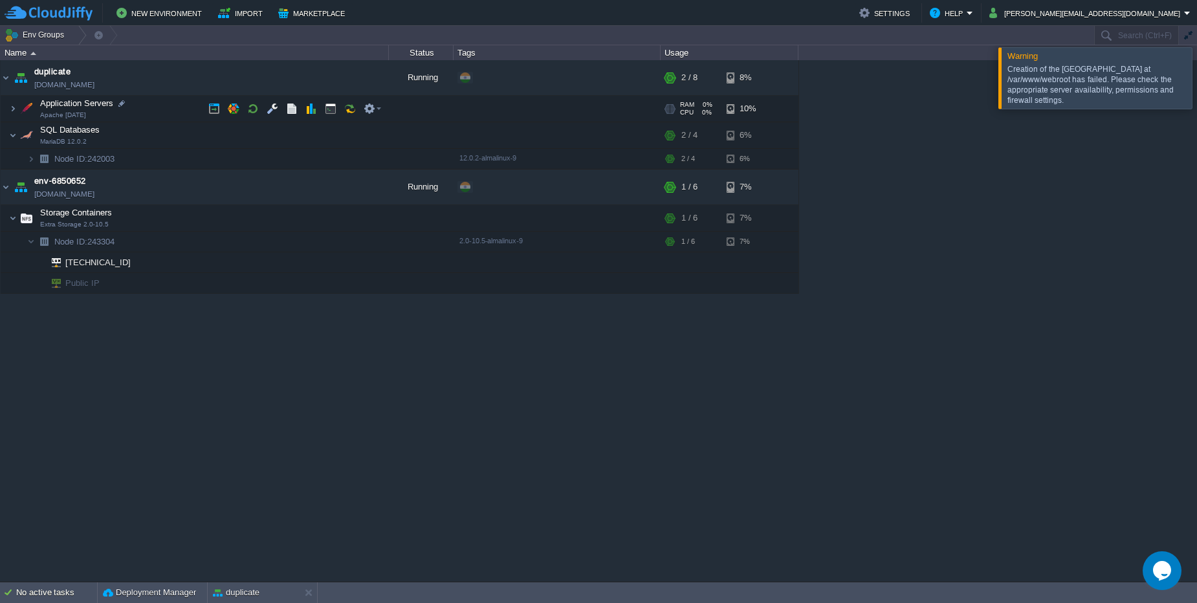
click at [161, 113] on td "Application Servers Apache 2.4.65" at bounding box center [195, 109] width 388 height 27
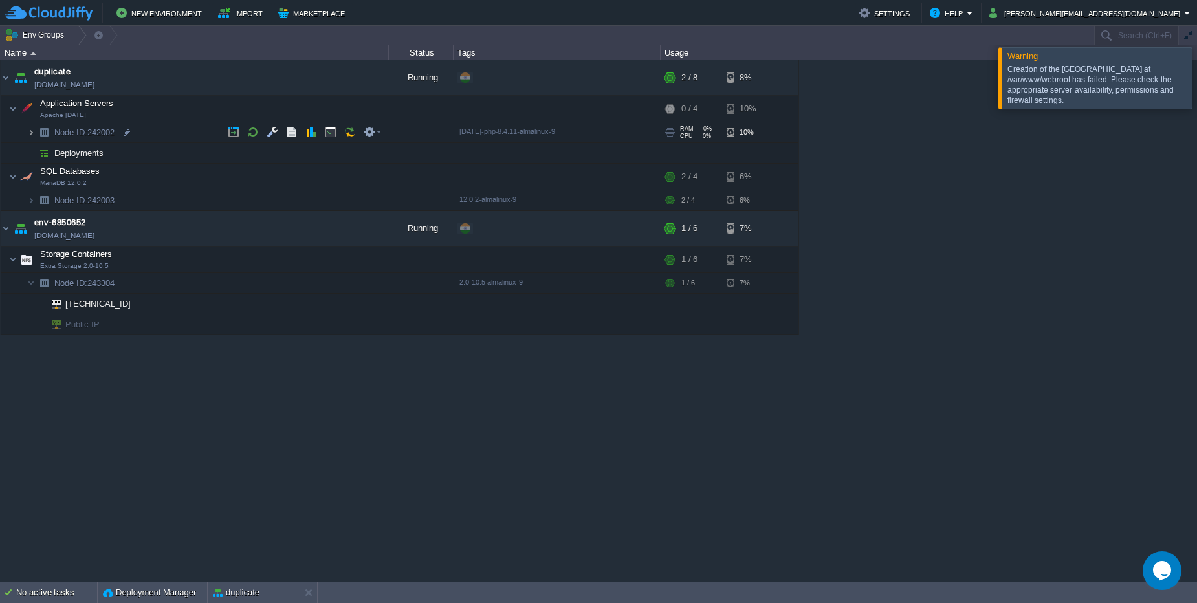
click at [34, 135] on img at bounding box center [31, 132] width 8 height 20
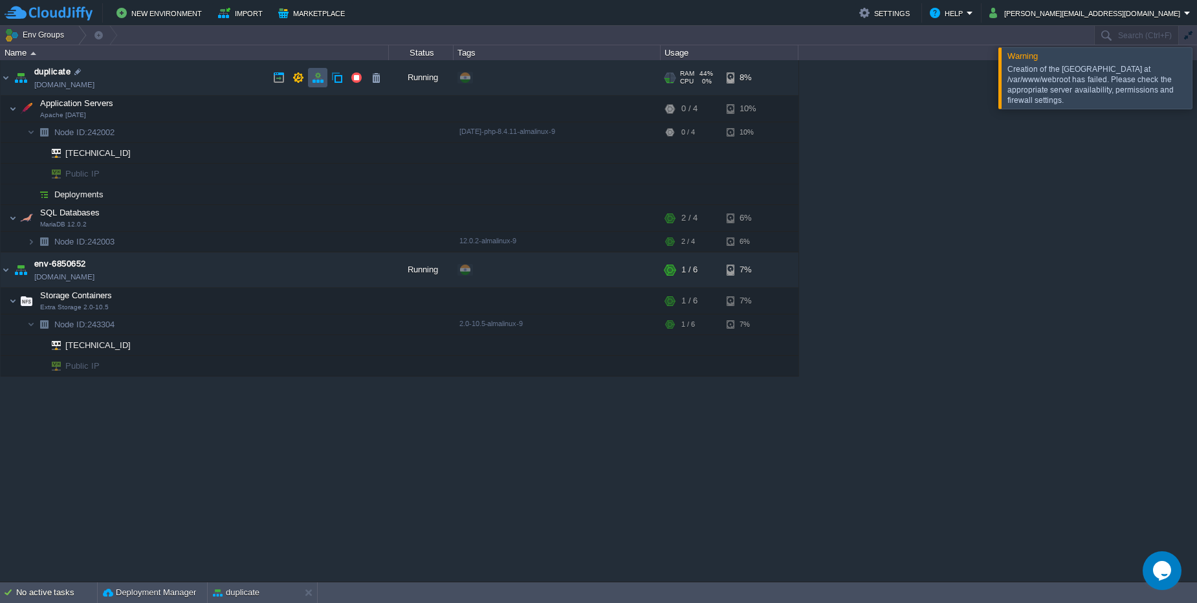
click at [316, 80] on button "button" at bounding box center [318, 78] width 12 height 12
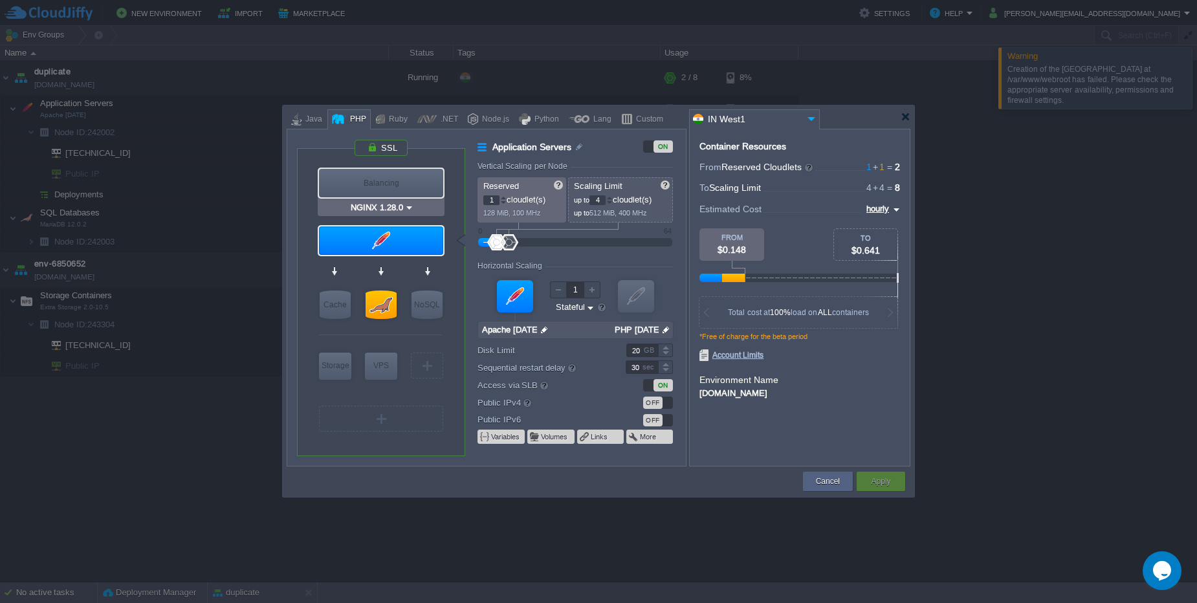
type input "Apache [DATE]"
click at [663, 403] on div "OFF" at bounding box center [658, 403] width 30 height 12
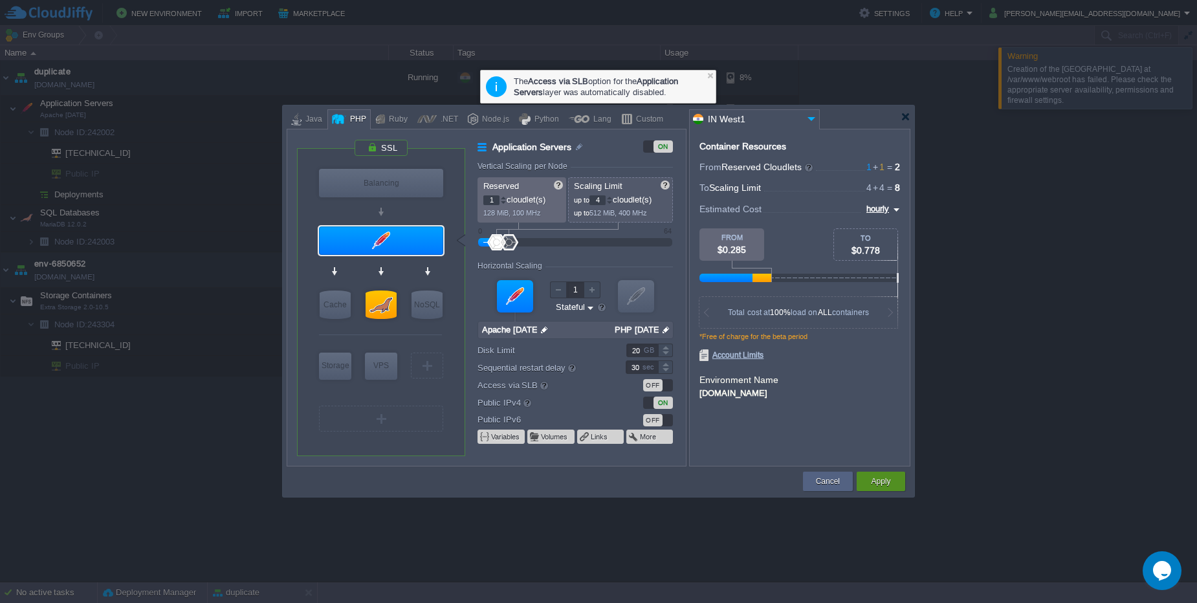
click at [883, 483] on button "Apply" at bounding box center [880, 481] width 19 height 13
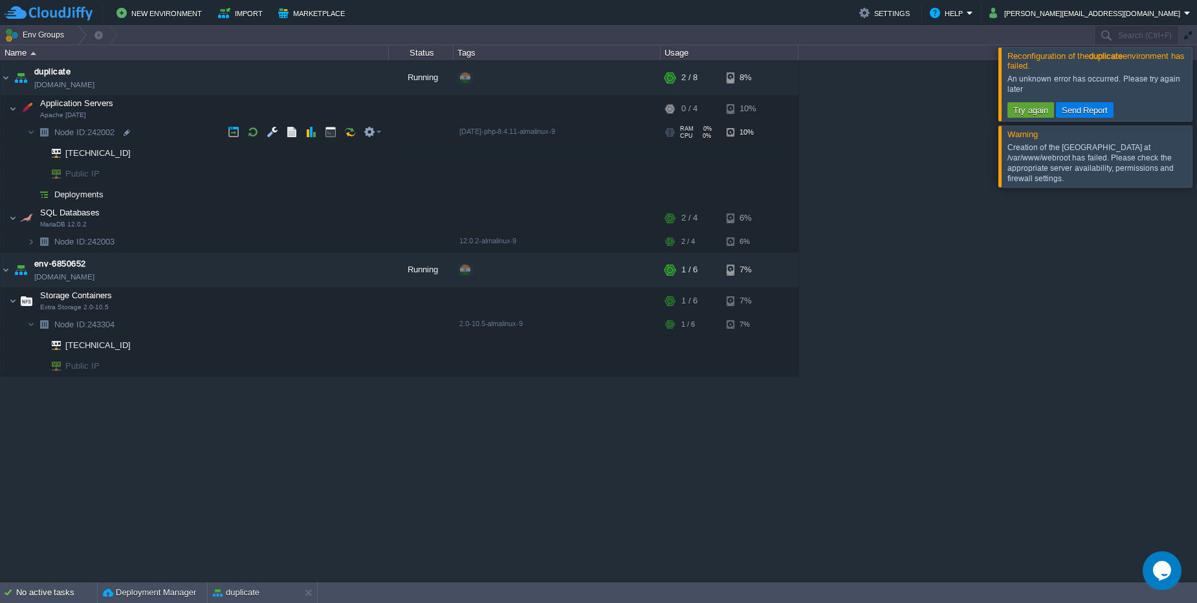
click at [25, 137] on td "Node ID: 242002" at bounding box center [195, 132] width 388 height 21
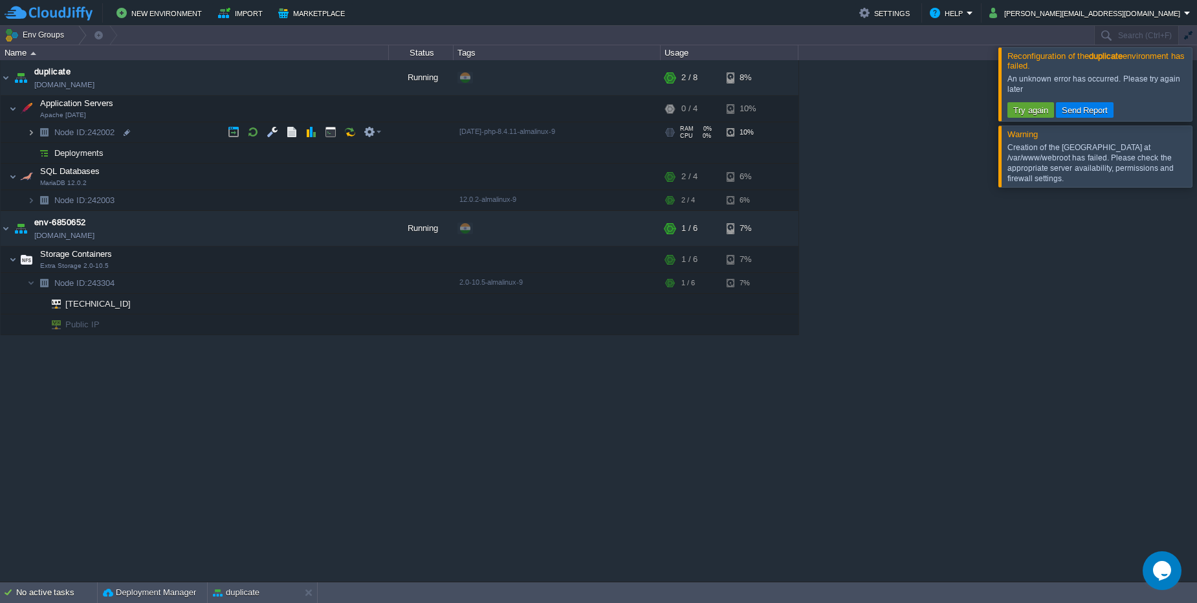
click at [31, 135] on img at bounding box center [31, 132] width 8 height 20
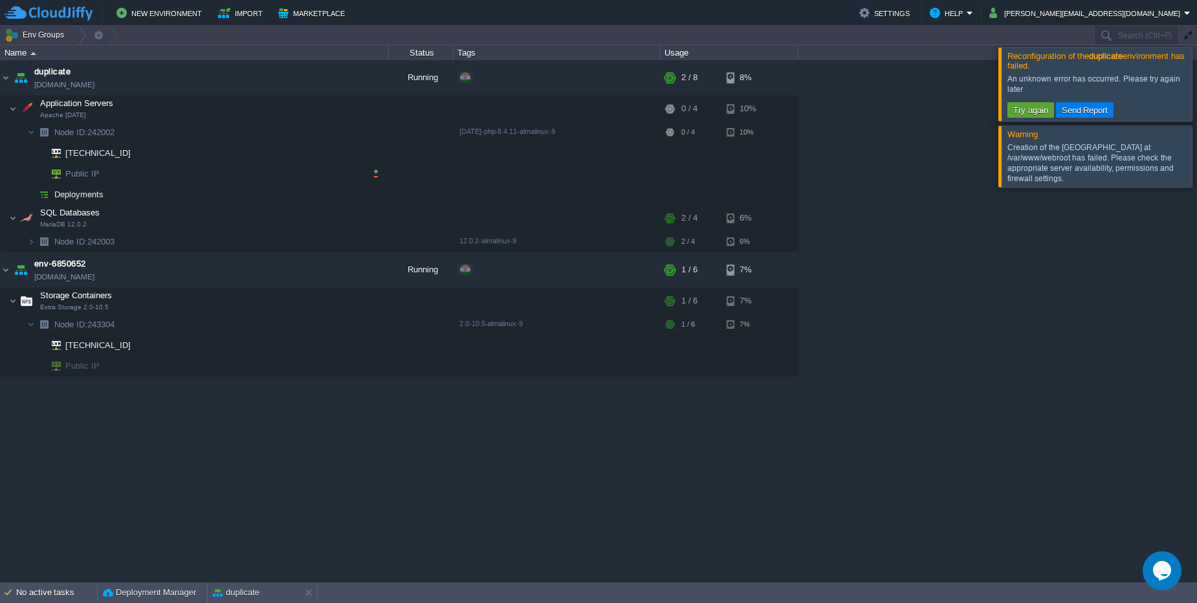
click at [157, 179] on td "Public IP" at bounding box center [195, 174] width 388 height 21
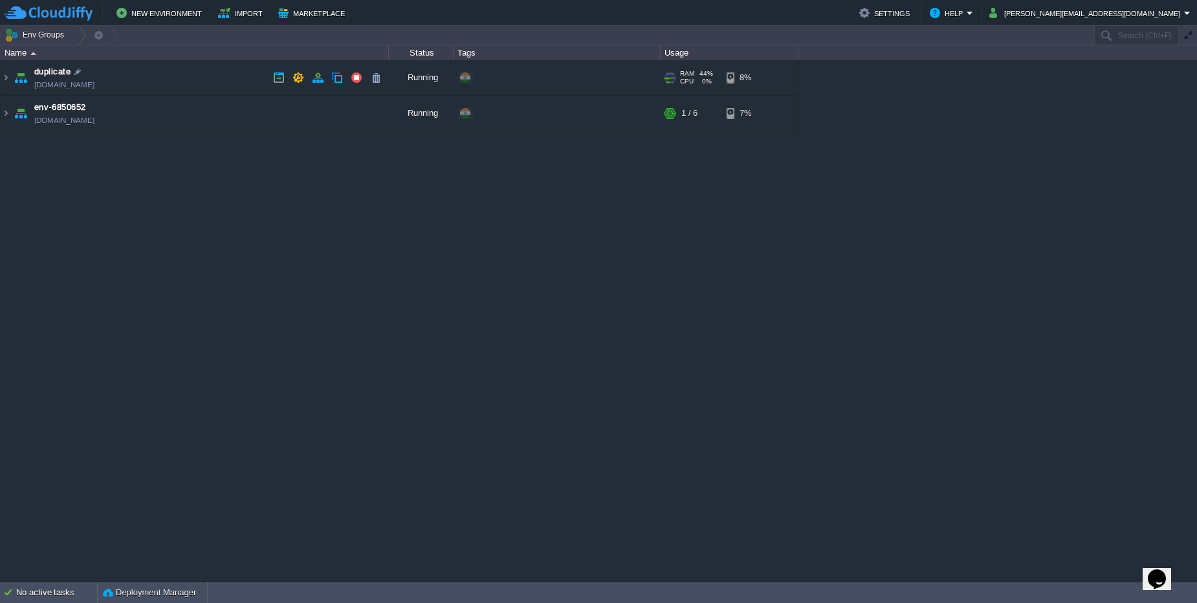
click at [155, 76] on td "duplicate duplicate.cloudjiffy.net" at bounding box center [195, 78] width 388 height 36
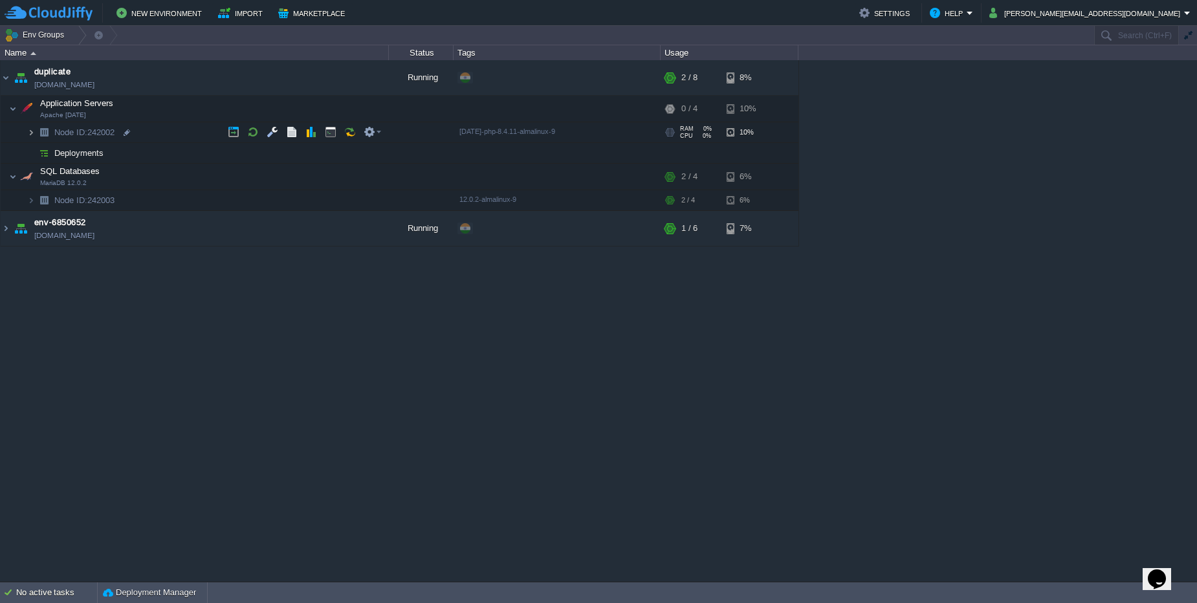
click at [31, 140] on img at bounding box center [31, 132] width 8 height 20
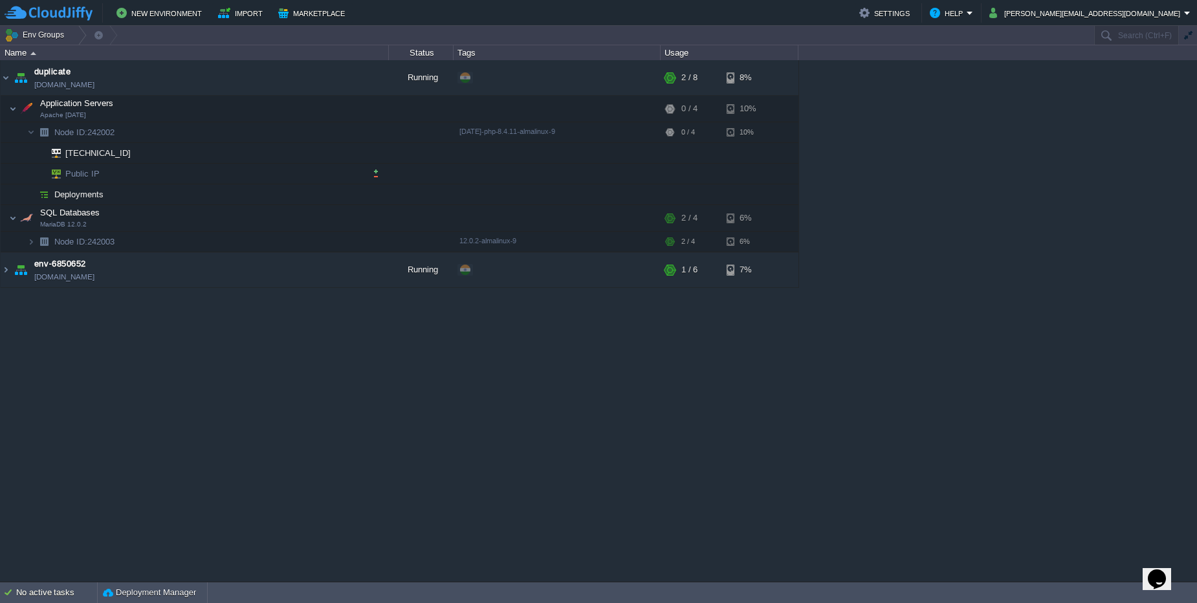
click at [68, 176] on span "Public IP" at bounding box center [83, 174] width 38 height 20
click at [377, 170] on button "button" at bounding box center [376, 174] width 12 height 12
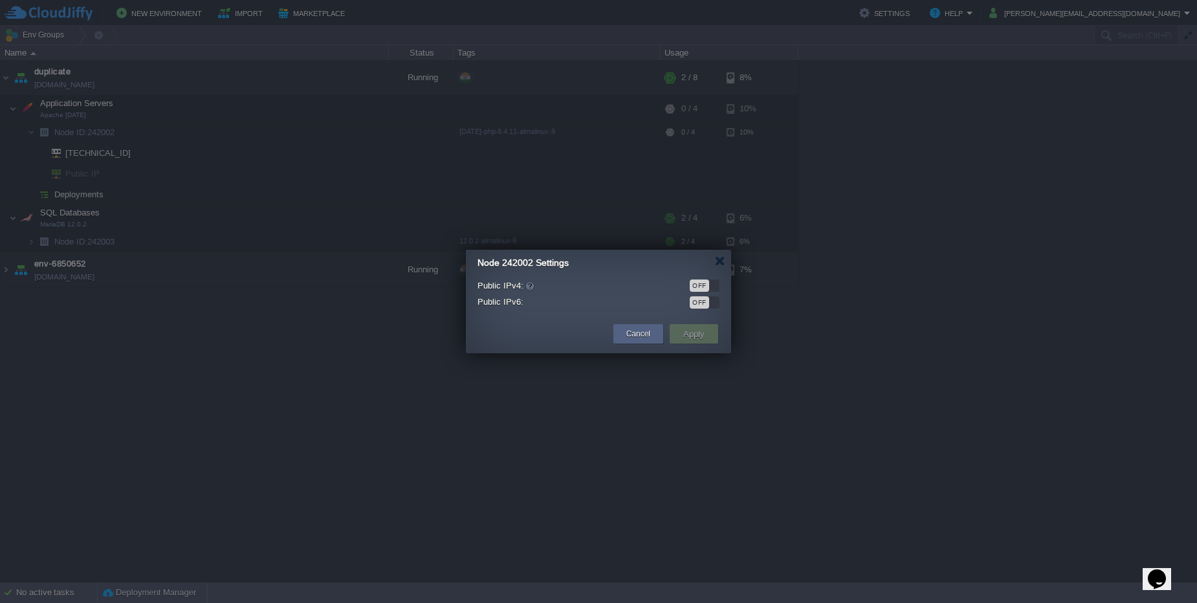
click at [698, 289] on div "OFF" at bounding box center [699, 286] width 19 height 12
click at [688, 340] on button "Apply" at bounding box center [694, 334] width 29 height 16
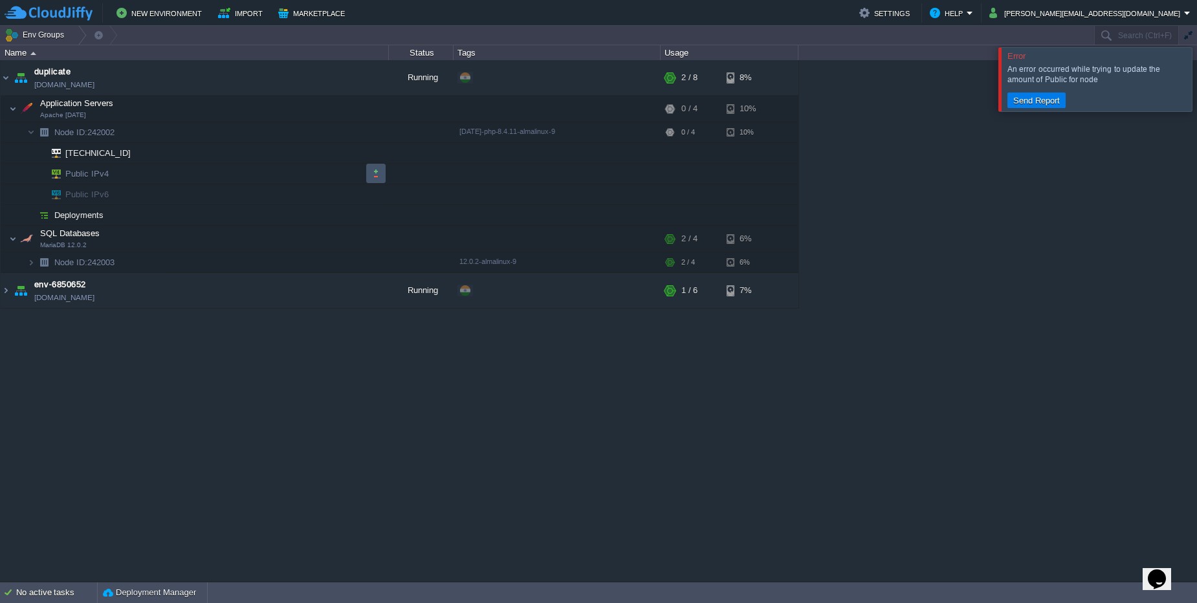
click at [377, 177] on button "button" at bounding box center [376, 174] width 12 height 12
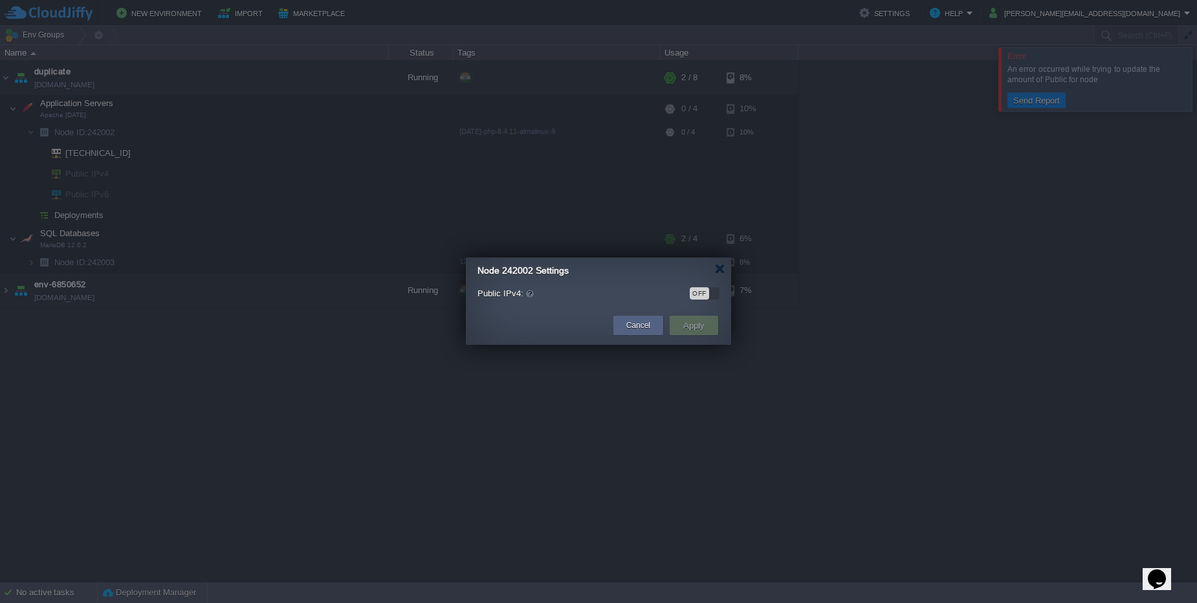
click at [702, 291] on div "OFF" at bounding box center [699, 293] width 19 height 12
click at [695, 324] on button "Apply" at bounding box center [694, 326] width 29 height 16
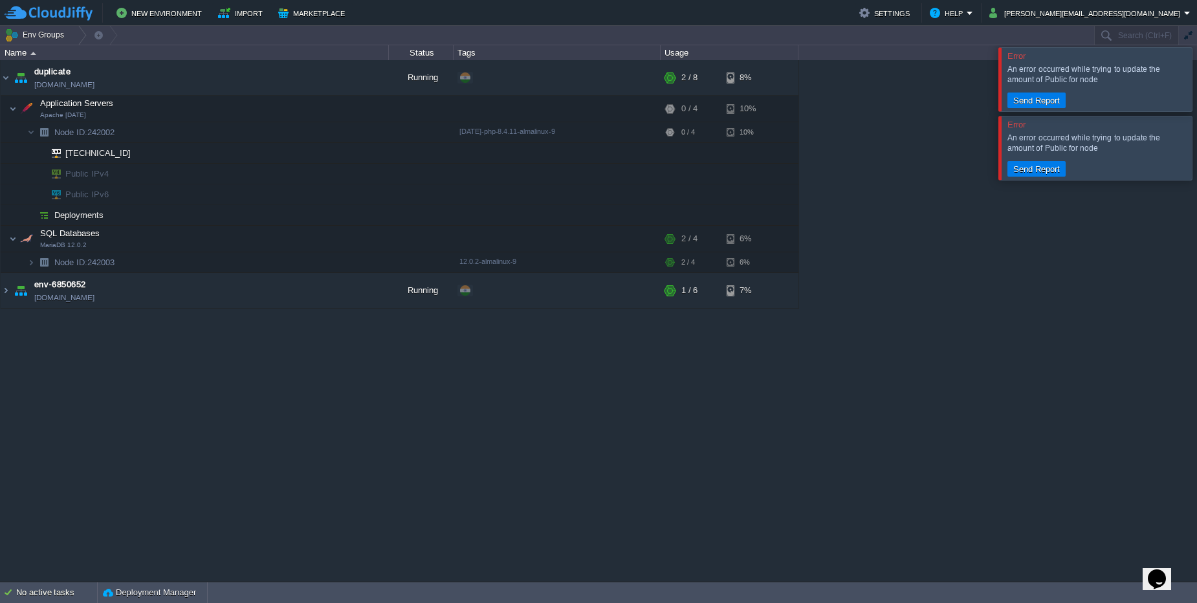
click at [1197, 85] on div at bounding box center [1213, 78] width 0 height 63
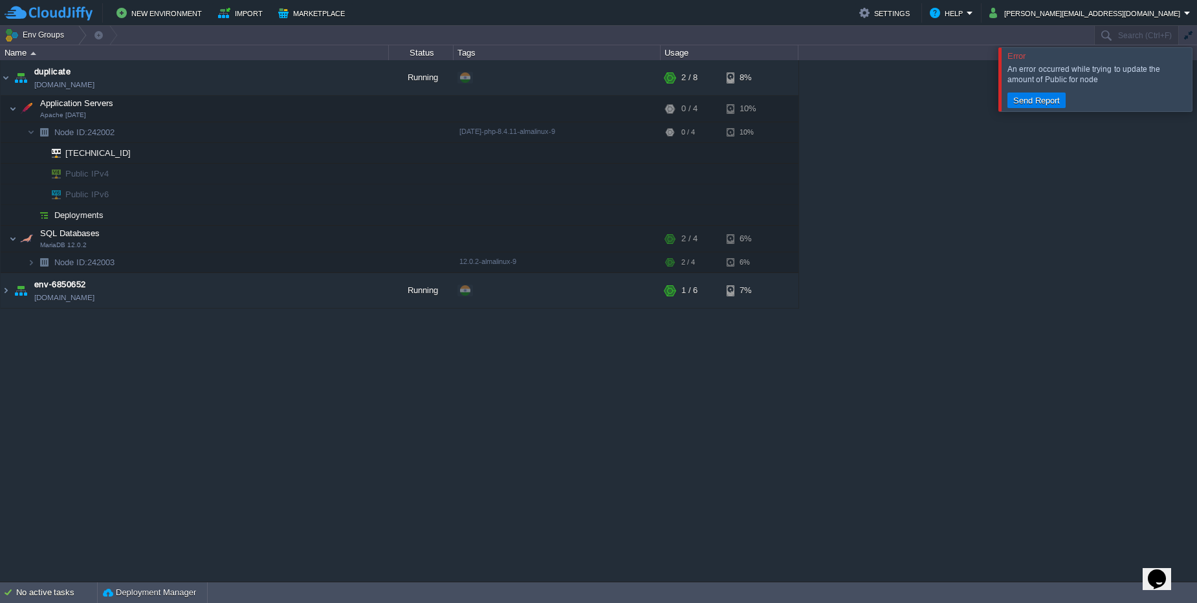
click at [1197, 83] on div at bounding box center [1213, 78] width 0 height 63
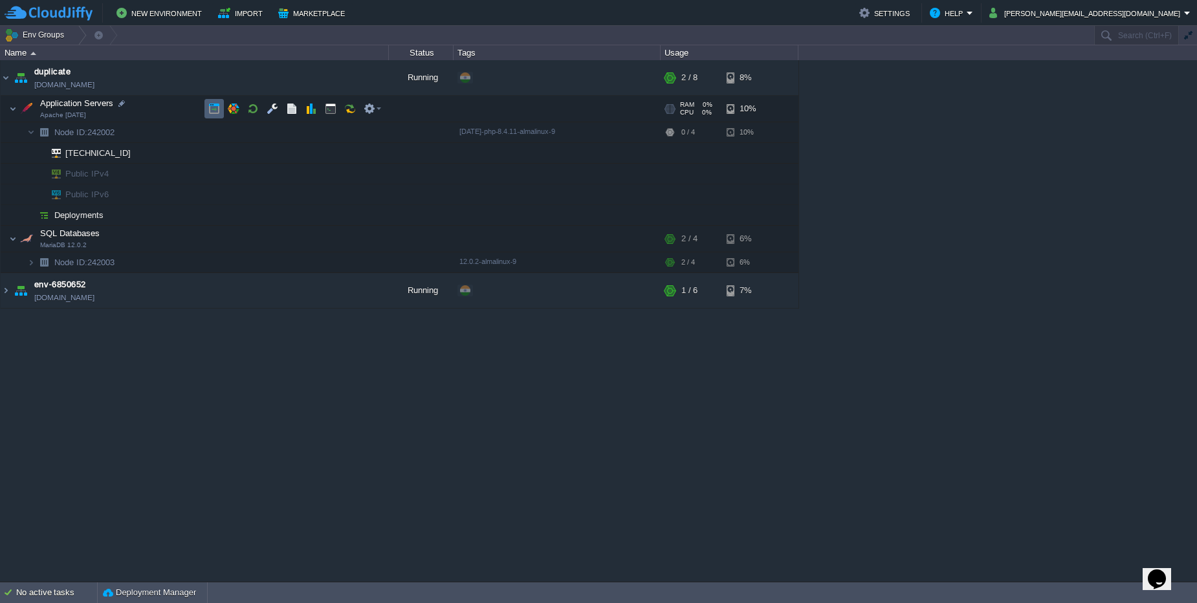
click at [211, 105] on button "button" at bounding box center [214, 109] width 12 height 12
click at [27, 260] on img at bounding box center [18, 258] width 18 height 12
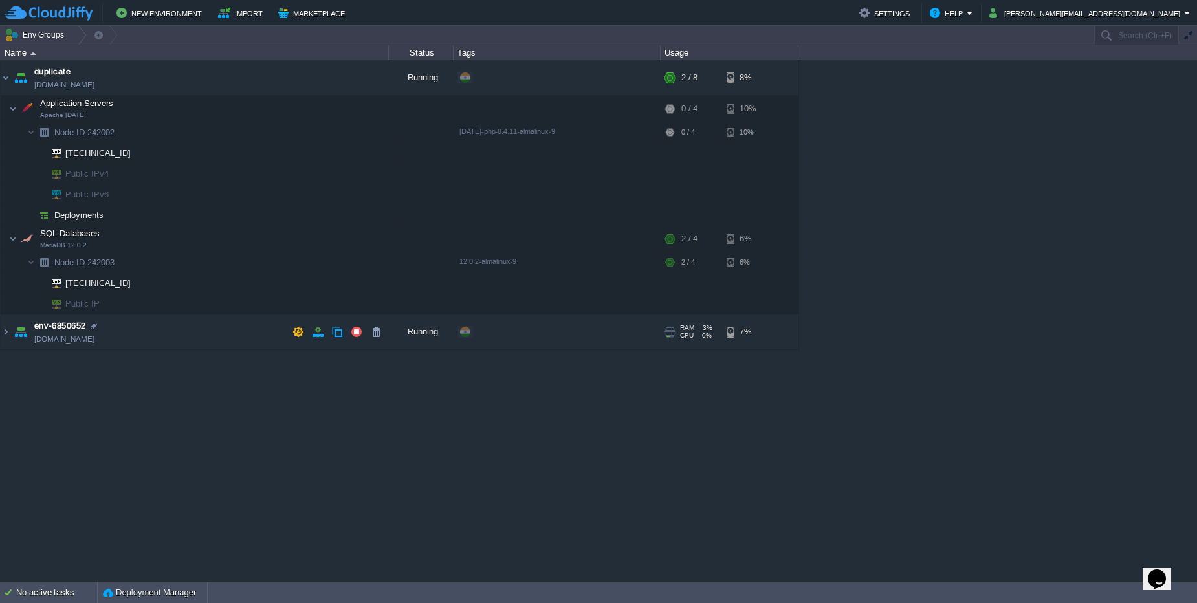
click at [138, 343] on td "env-6850652 [DOMAIN_NAME]" at bounding box center [195, 333] width 388 height 36
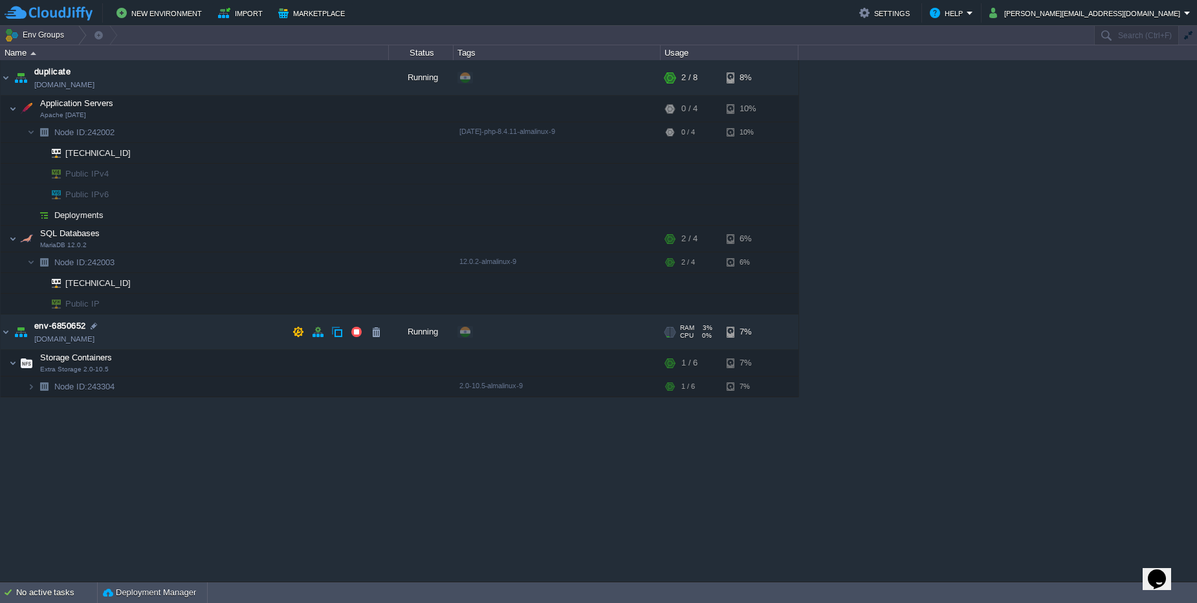
click at [212, 329] on td "env-6850652 [DOMAIN_NAME]" at bounding box center [195, 333] width 388 height 36
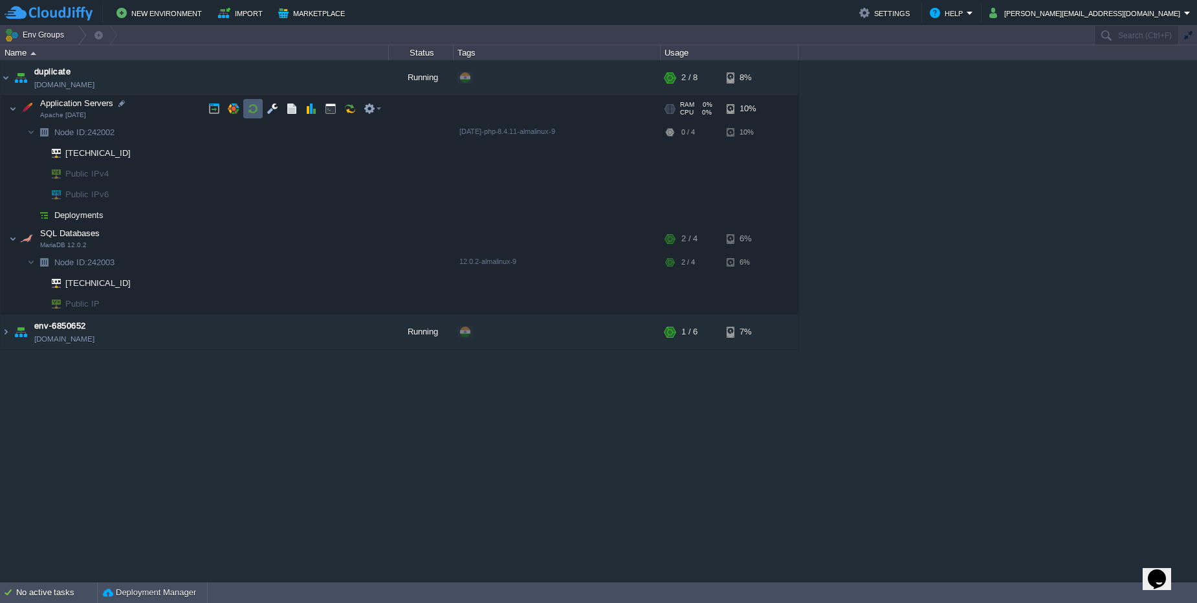
click at [260, 115] on td at bounding box center [252, 108] width 19 height 19
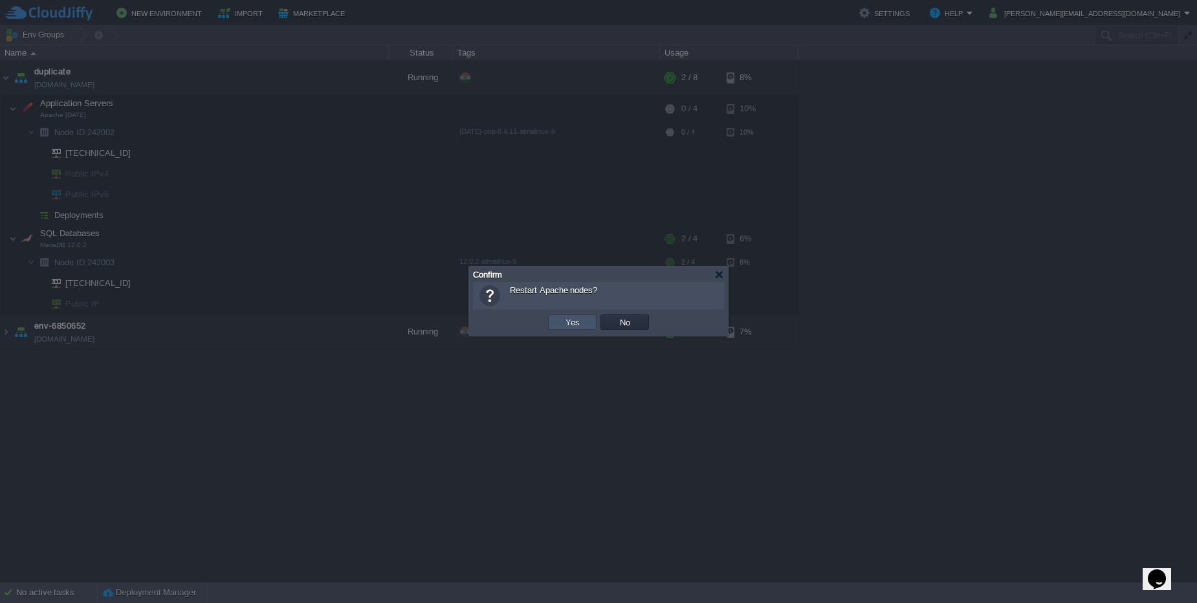
click at [571, 327] on button "Yes" at bounding box center [573, 322] width 22 height 12
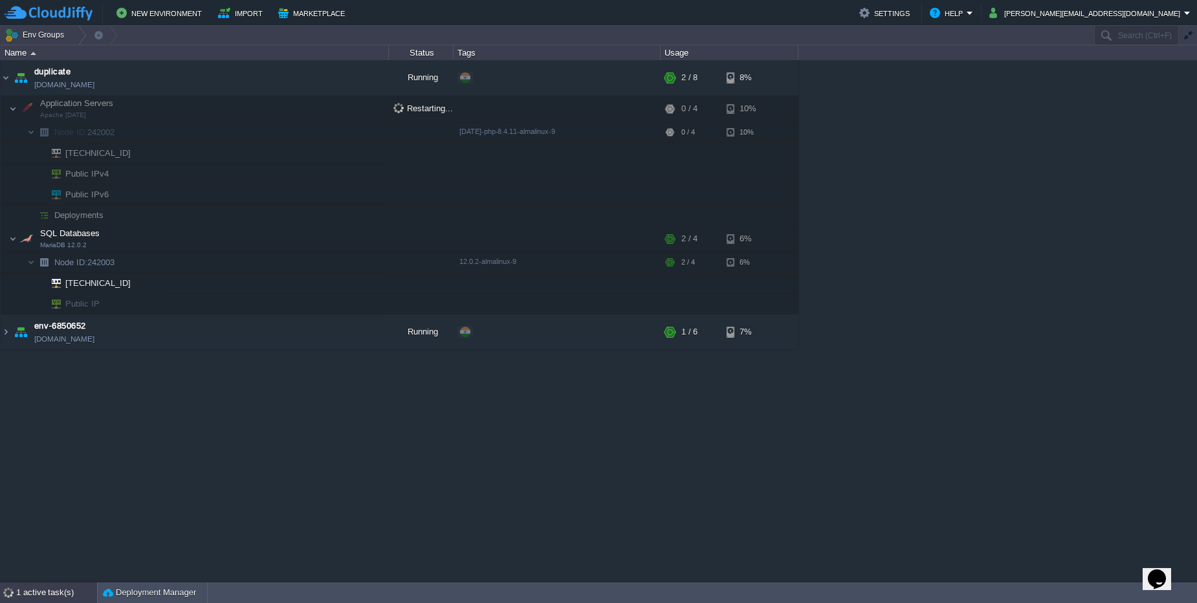
click at [25, 603] on div "1 active task(s)" at bounding box center [56, 592] width 81 height 21
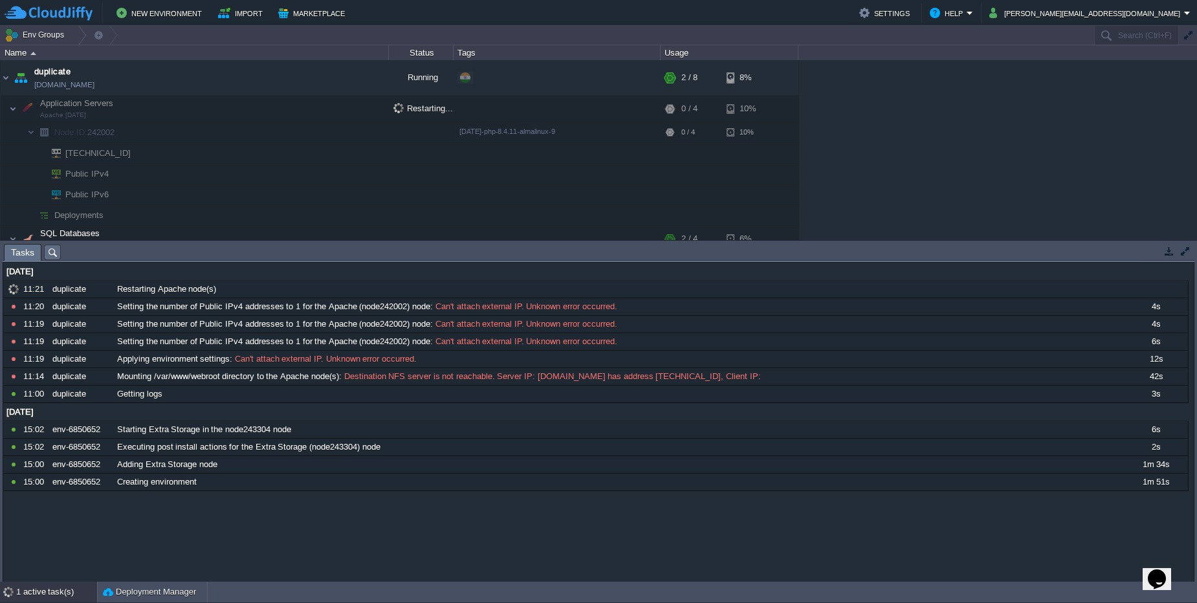
click at [25, 603] on div "1 active task(s) Deployment Manager" at bounding box center [598, 592] width 1197 height 21
click at [27, 599] on div "1 active task(s)" at bounding box center [56, 592] width 81 height 21
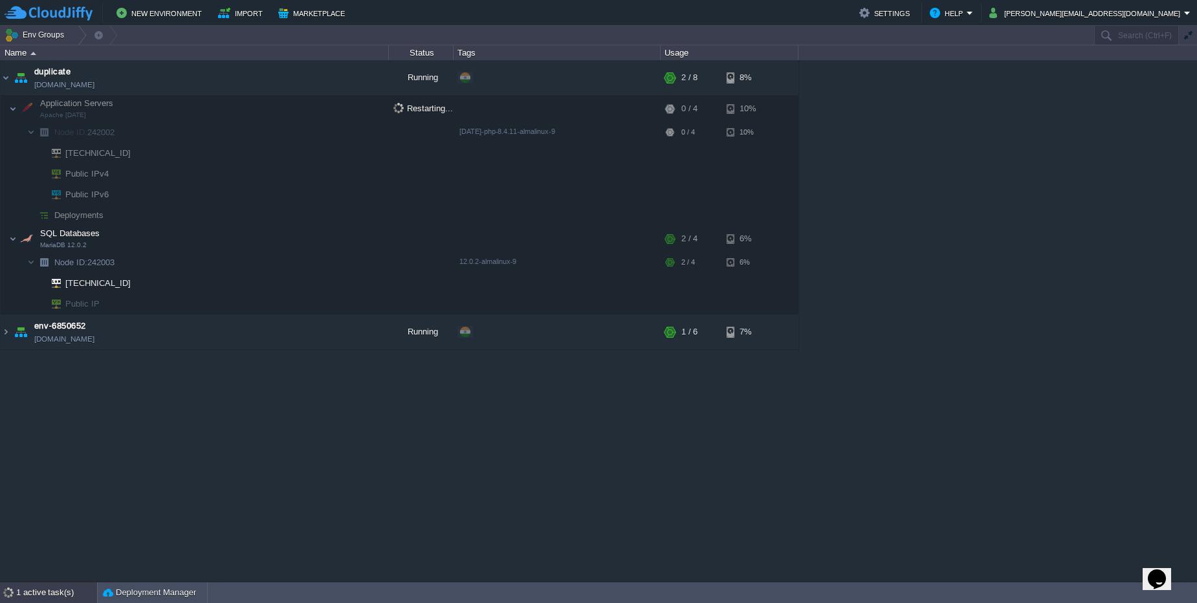
click at [27, 599] on div "1 active task(s)" at bounding box center [56, 592] width 81 height 21
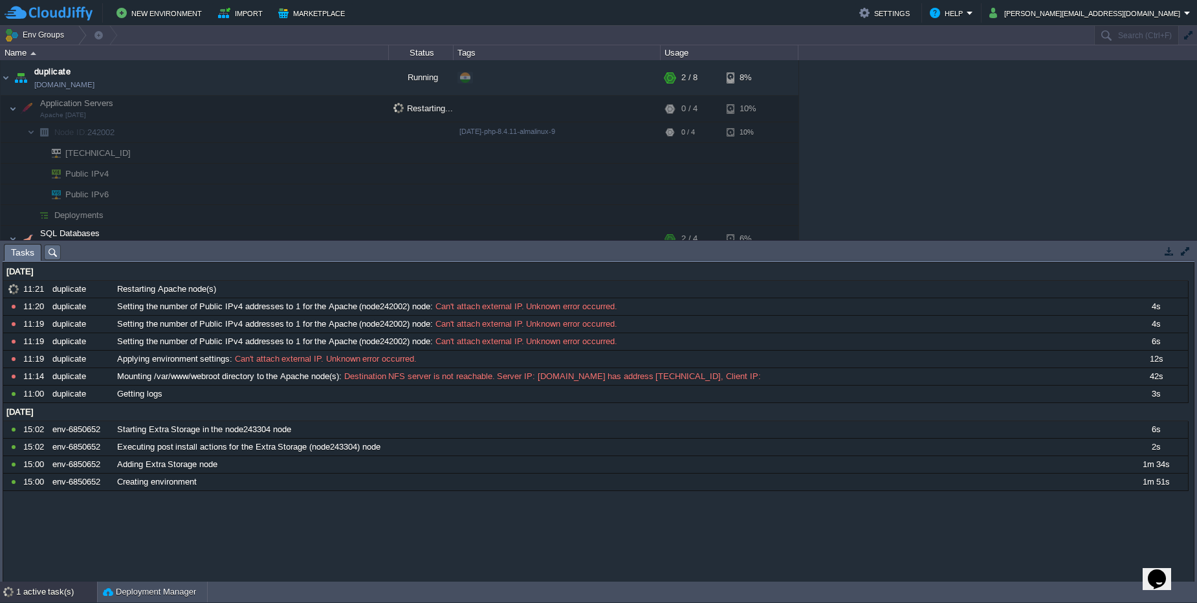
click at [27, 599] on div "1 active task(s)" at bounding box center [56, 592] width 81 height 21
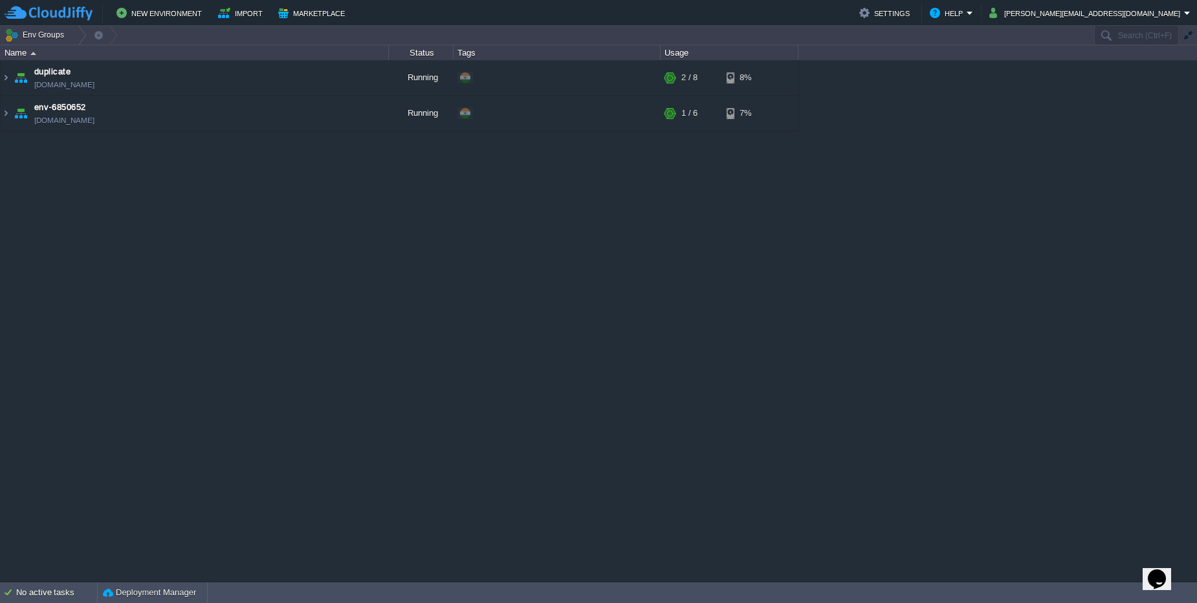
click at [245, 135] on div "duplicate [DOMAIN_NAME] Running + Add to Env Group RAM 44% CPU 0% 2 / 8 8% env-…" at bounding box center [598, 321] width 1197 height 522
click at [199, 107] on td "env-6850652 [DOMAIN_NAME]" at bounding box center [195, 114] width 388 height 36
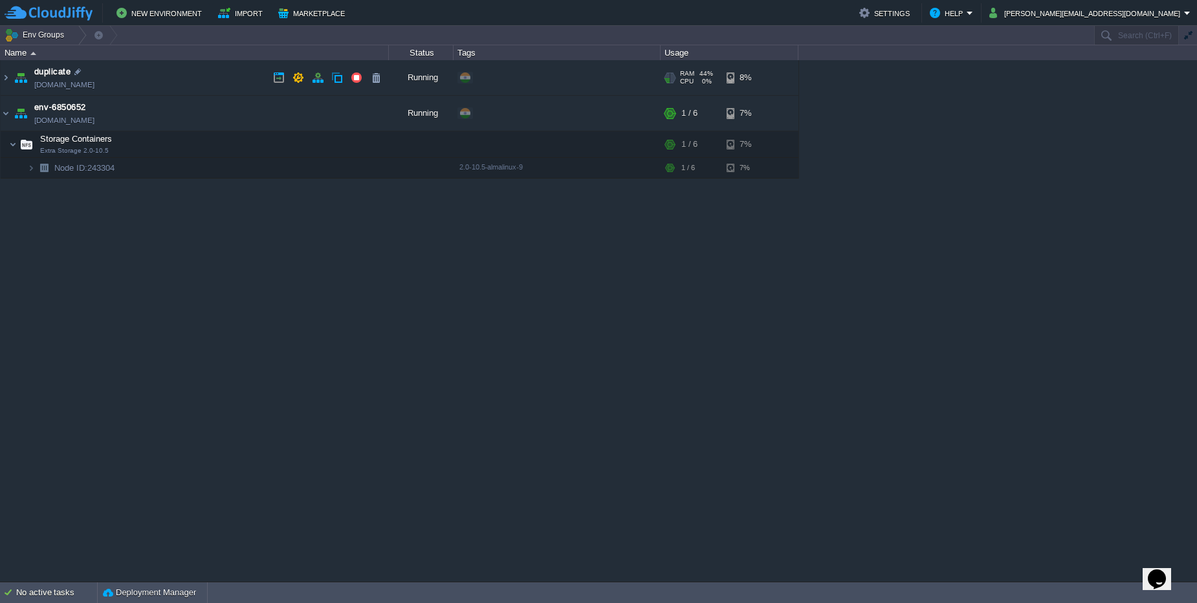
click at [203, 76] on td "duplicate [DOMAIN_NAME]" at bounding box center [195, 78] width 388 height 36
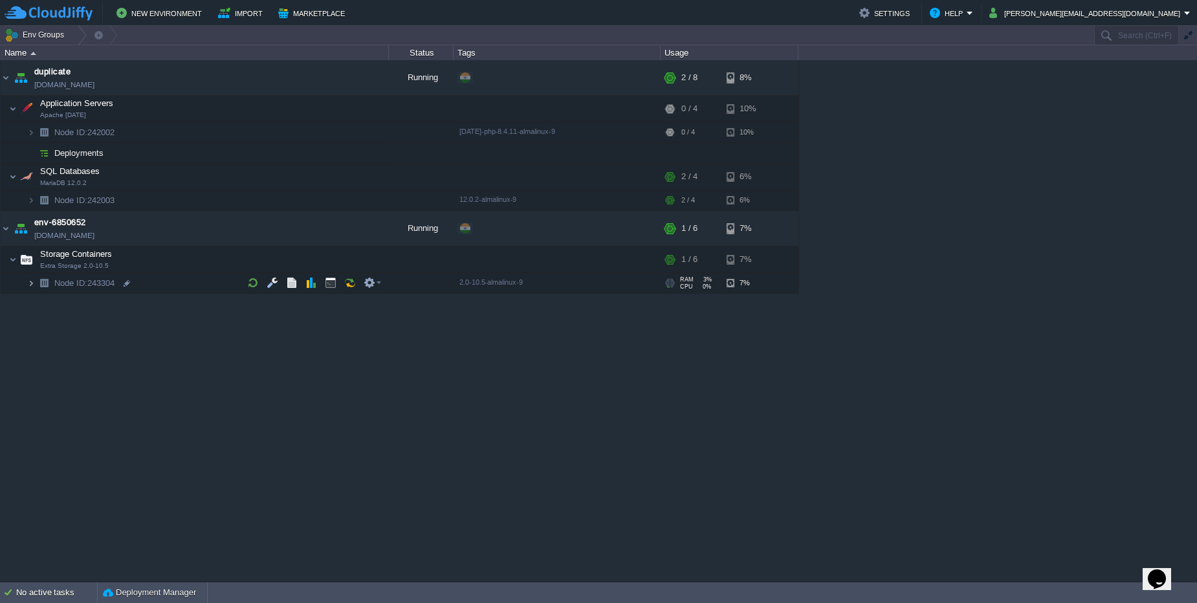
click at [33, 285] on img at bounding box center [31, 283] width 8 height 20
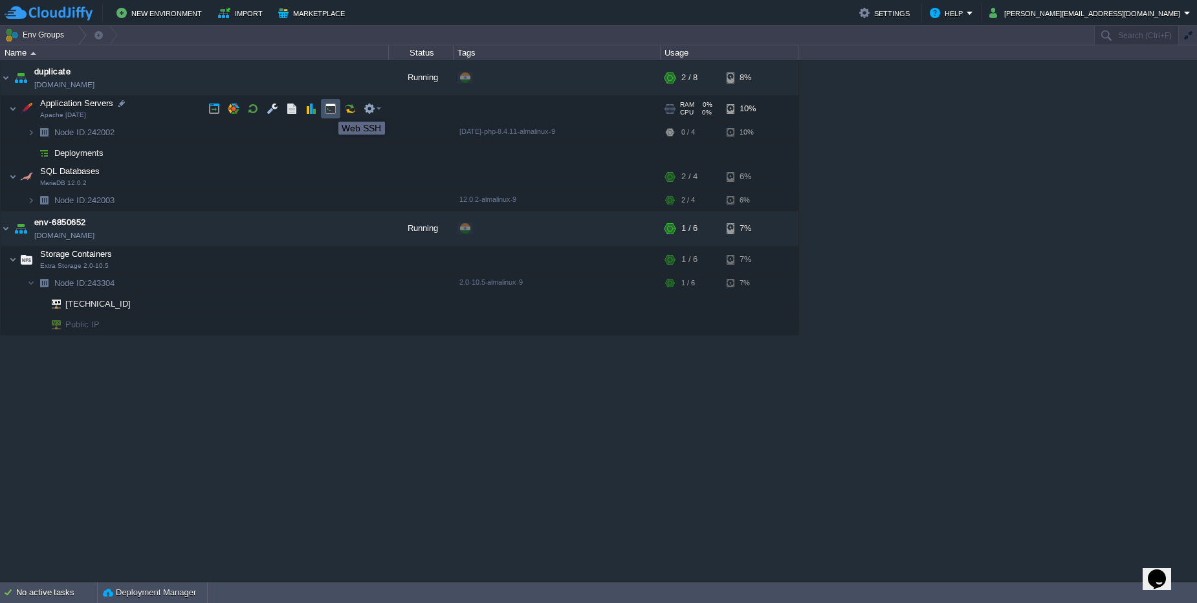
click at [329, 110] on button "button" at bounding box center [331, 109] width 12 height 12
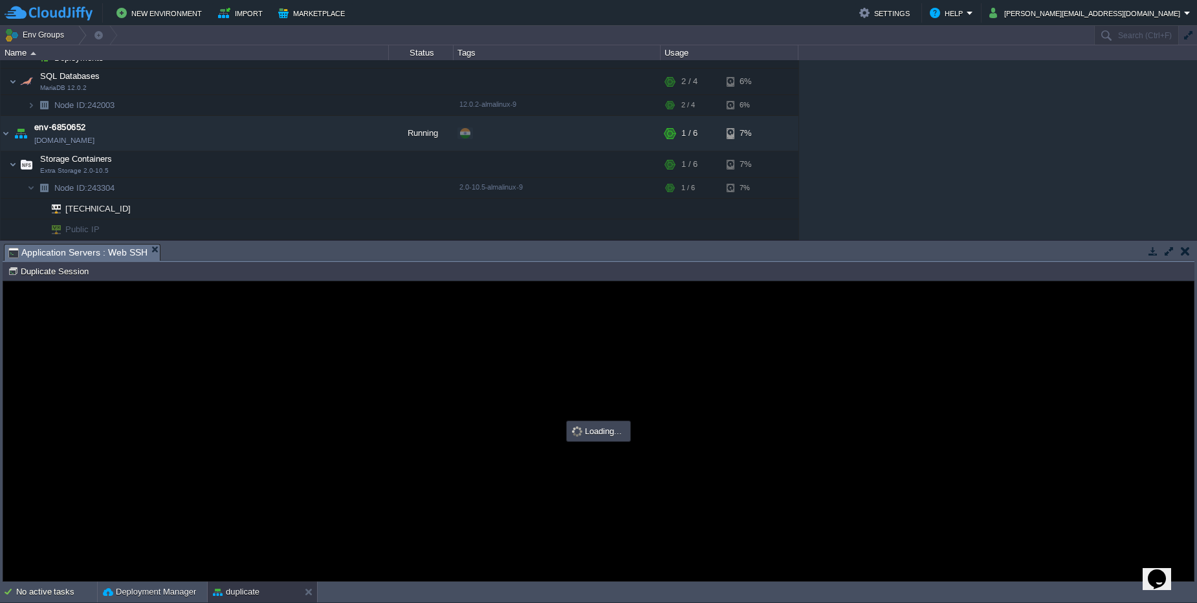
type input "#000000"
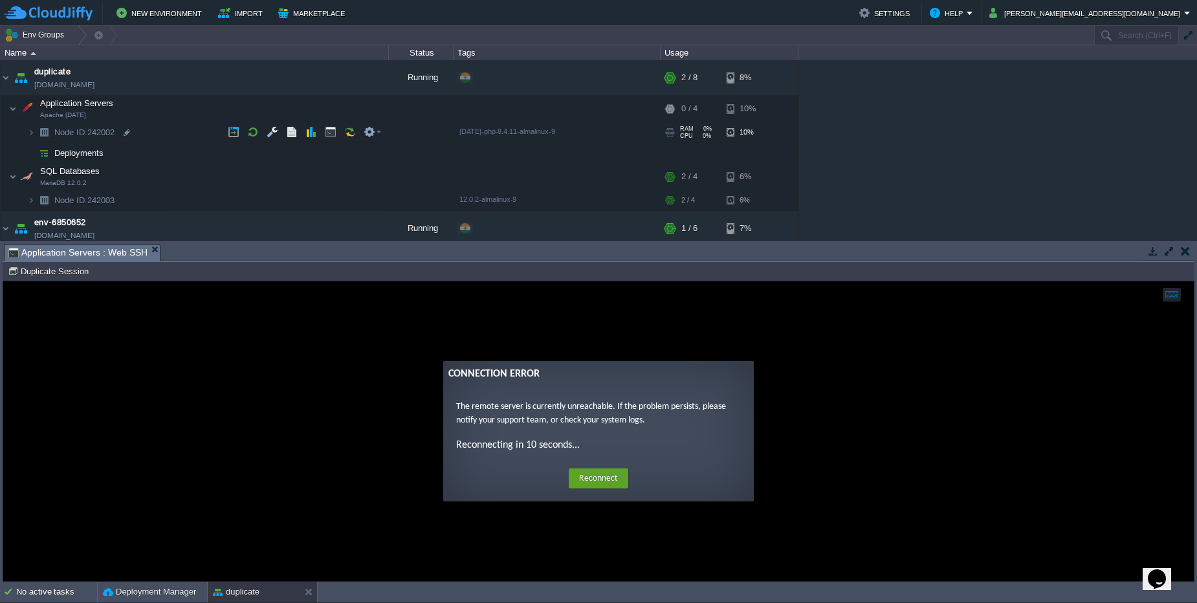
click at [103, 130] on span "Node ID: 242002" at bounding box center [84, 132] width 63 height 11
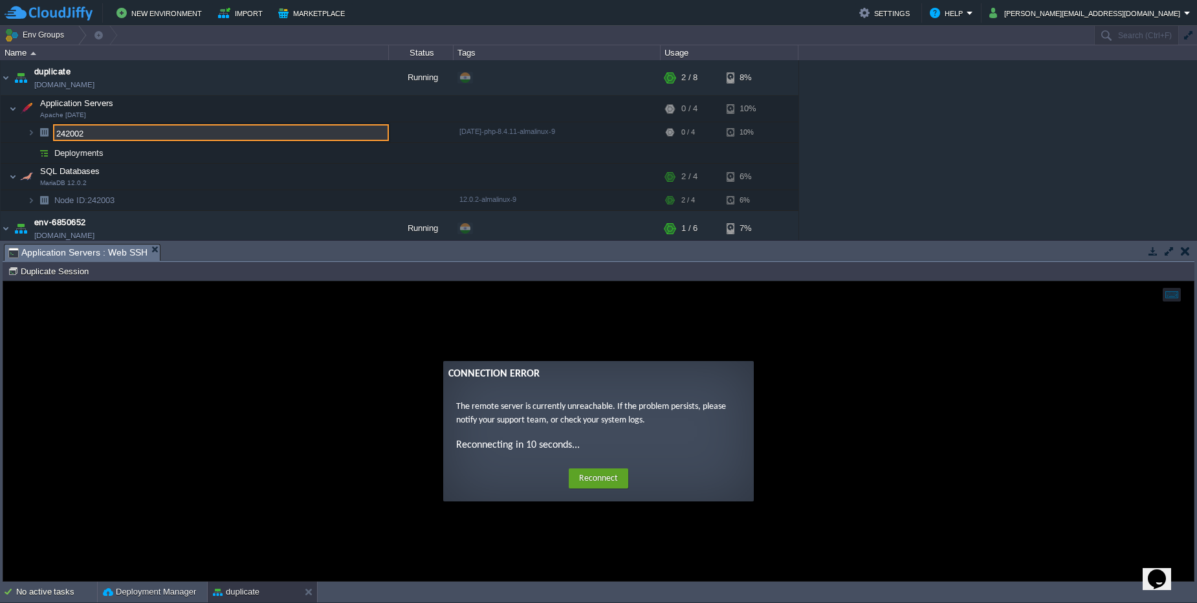
click at [103, 130] on input "242002" at bounding box center [221, 132] width 336 height 17
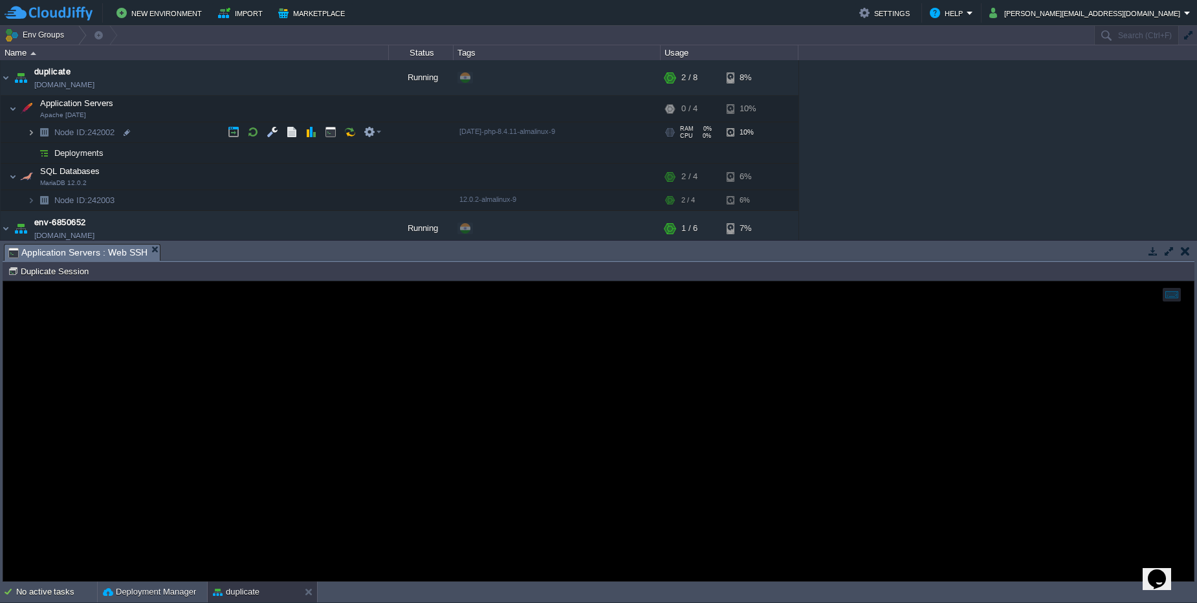
click at [32, 137] on img at bounding box center [31, 132] width 8 height 20
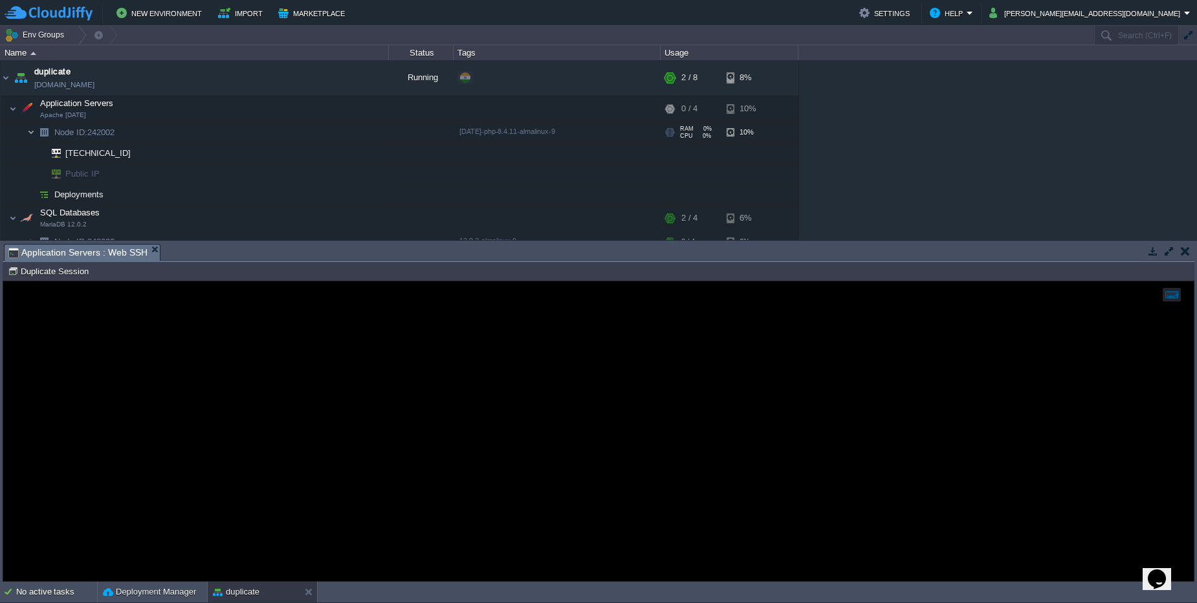
click at [32, 137] on img at bounding box center [31, 132] width 8 height 20
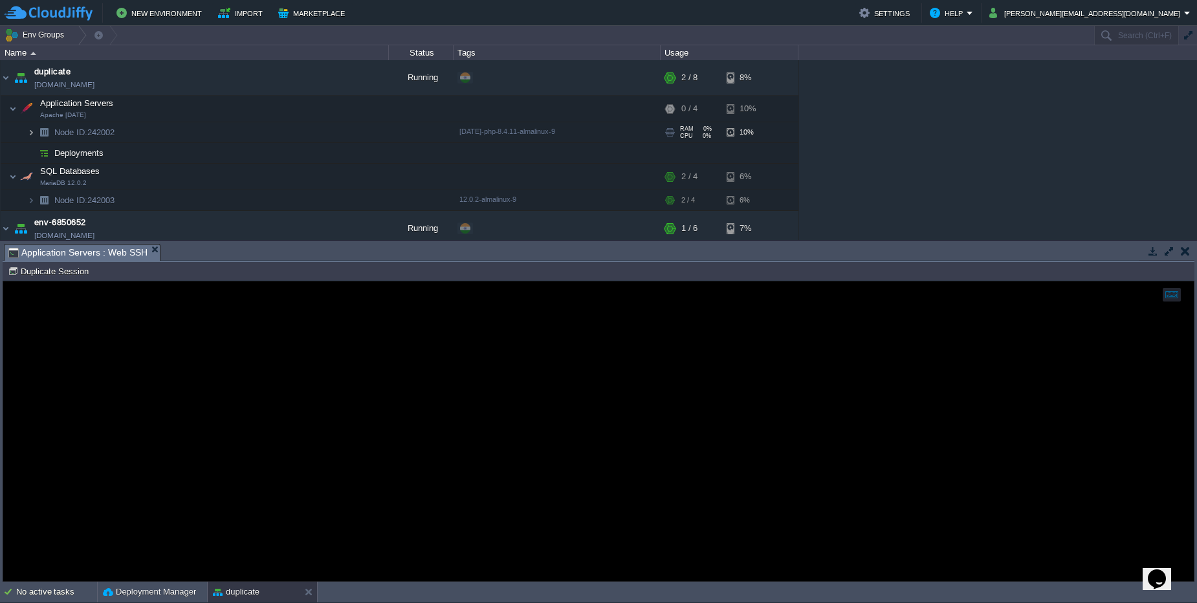
click at [32, 137] on img at bounding box center [31, 132] width 8 height 20
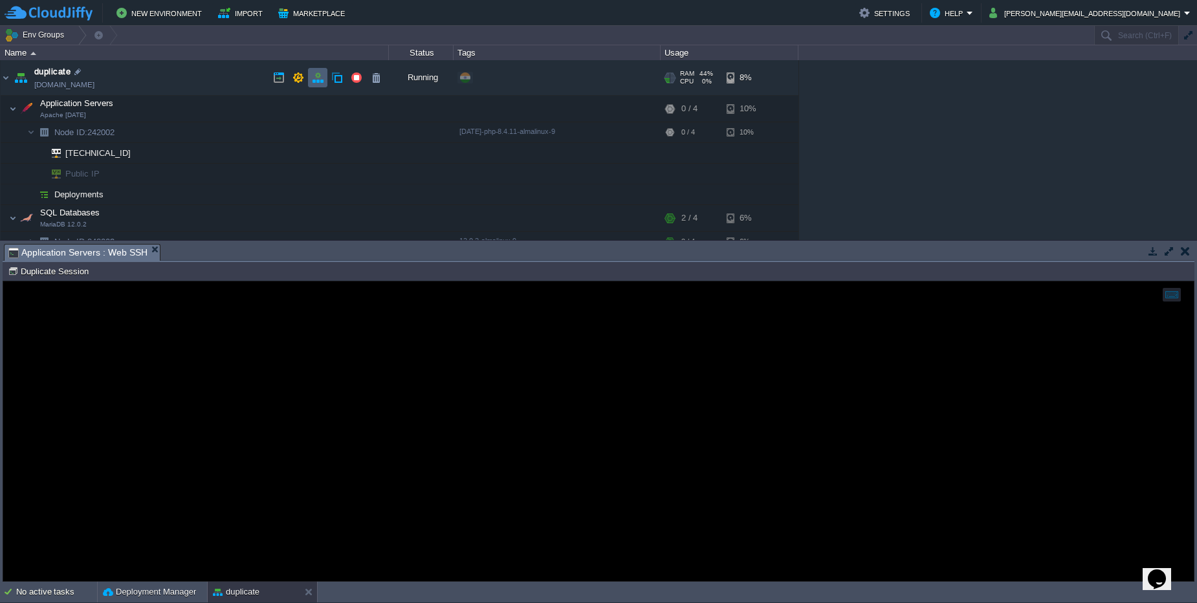
click at [313, 78] on button "button" at bounding box center [318, 78] width 12 height 12
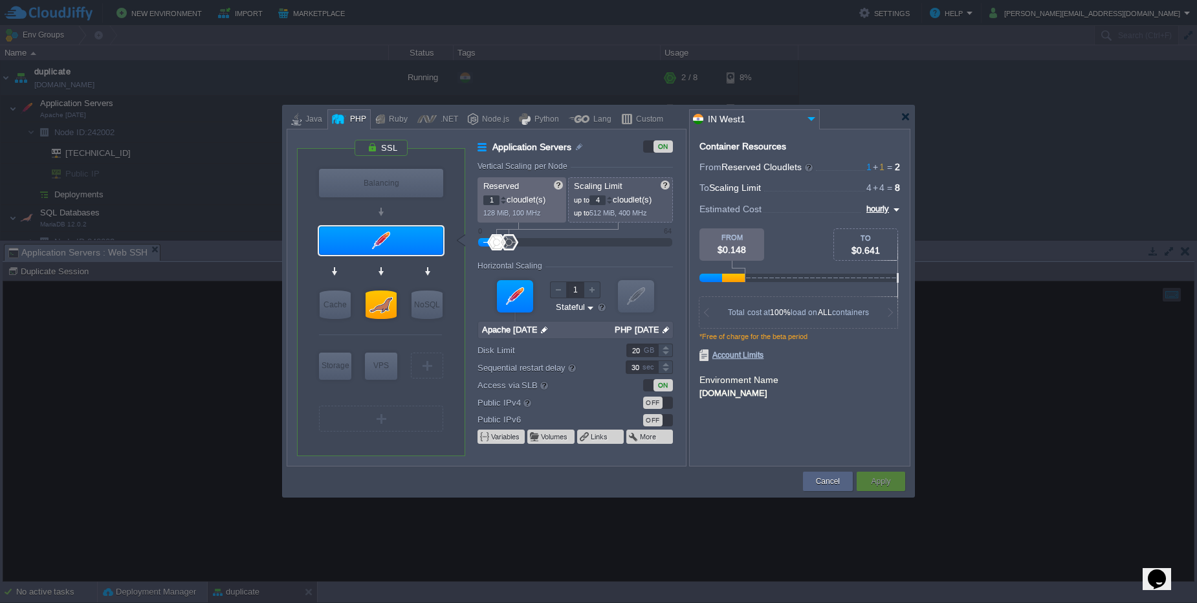
click at [656, 403] on div "OFF" at bounding box center [652, 403] width 19 height 12
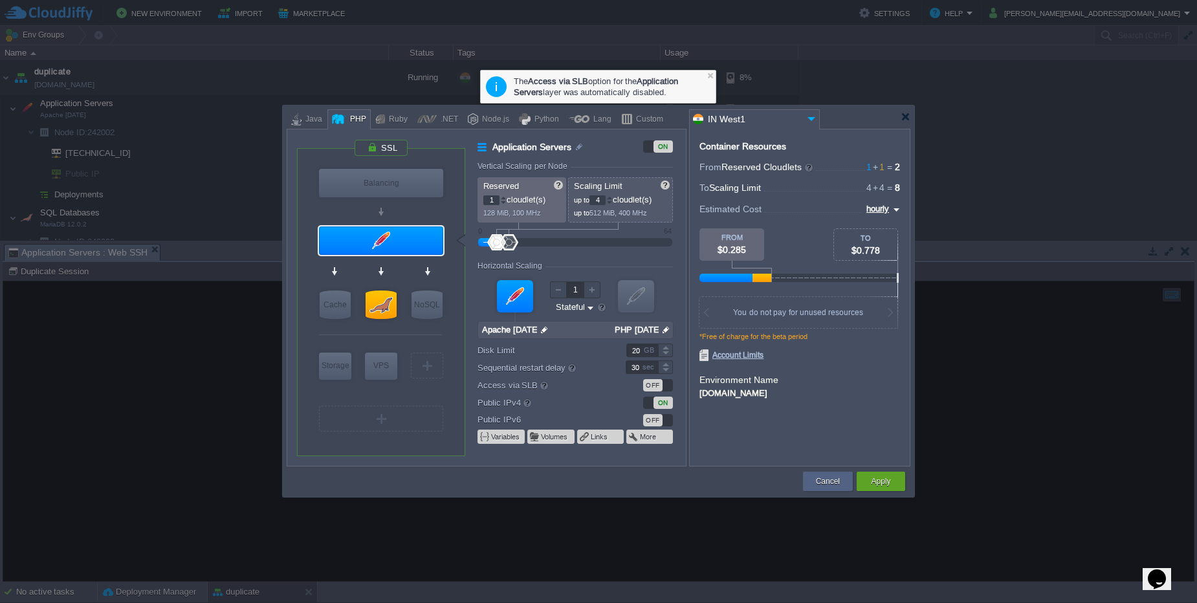
click at [656, 403] on div "ON" at bounding box center [663, 403] width 19 height 12
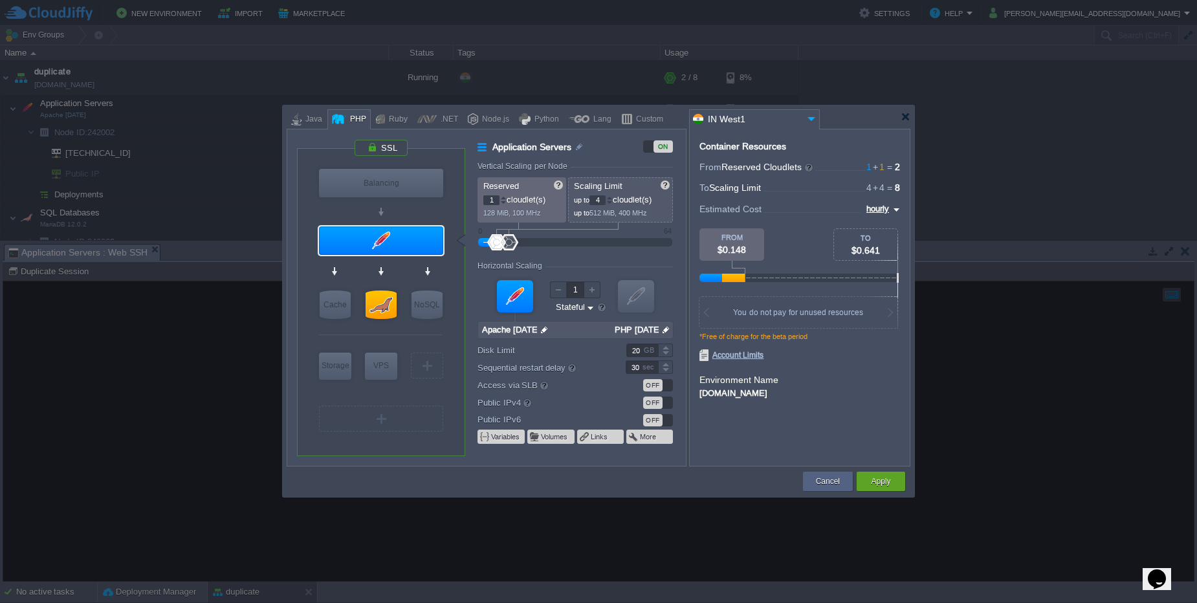
click at [656, 384] on div "OFF" at bounding box center [652, 385] width 19 height 12
type input "Apache [DATE]"
click at [810, 474] on div "Cancel" at bounding box center [828, 481] width 50 height 19
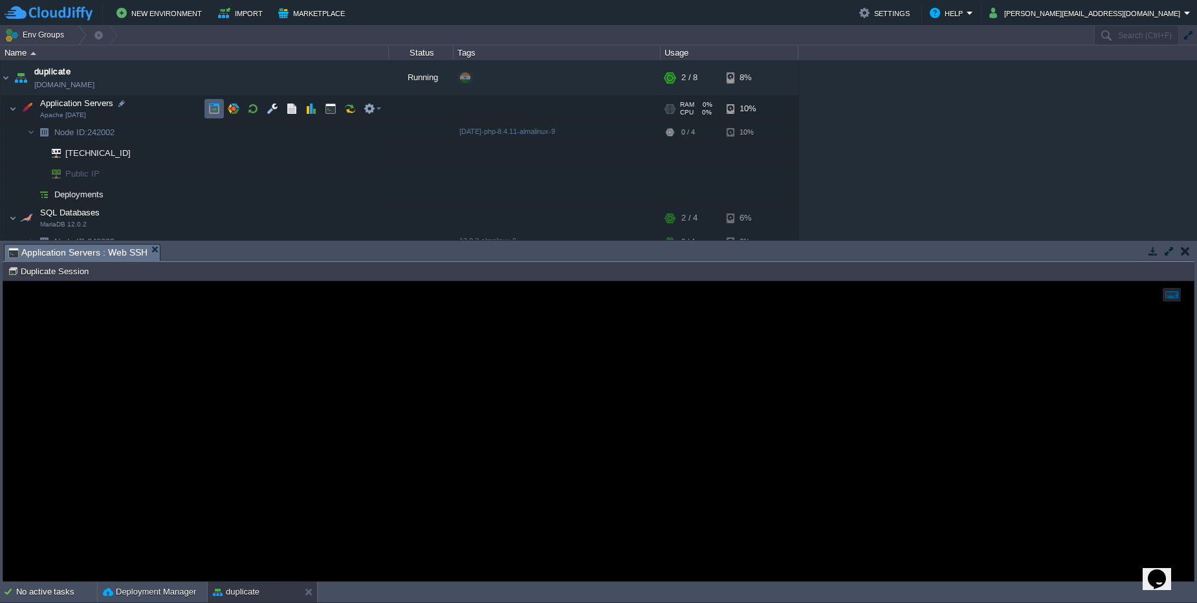
click at [214, 113] on button "button" at bounding box center [214, 109] width 12 height 12
click at [314, 77] on button "button" at bounding box center [318, 78] width 12 height 12
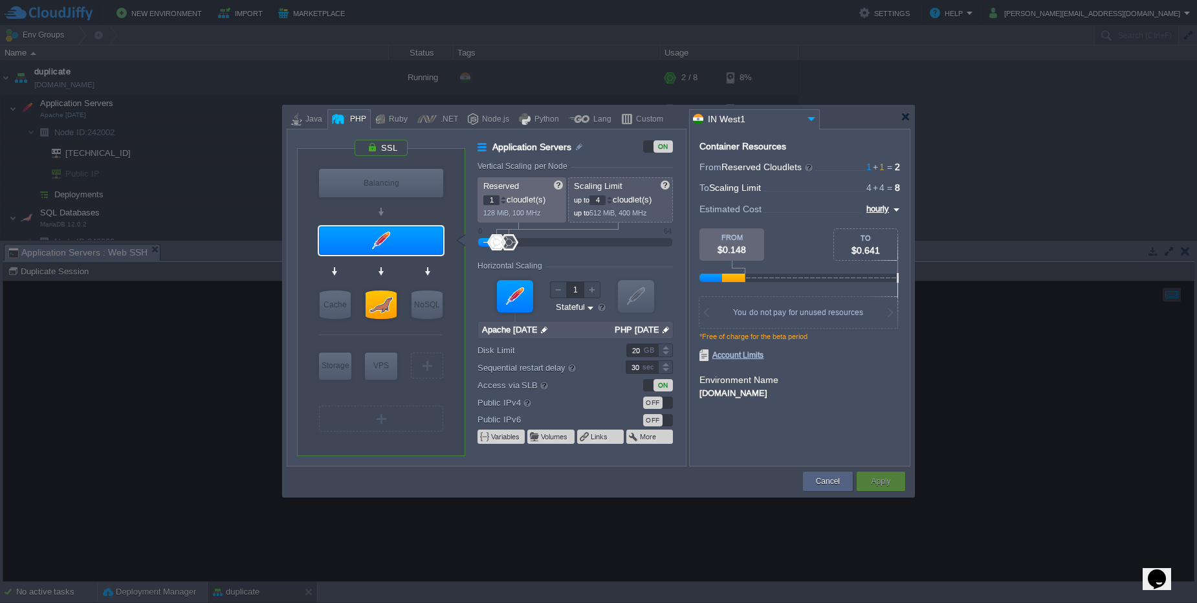
click at [663, 386] on div "ON" at bounding box center [663, 385] width 19 height 12
click at [889, 485] on button "Apply" at bounding box center [880, 481] width 19 height 13
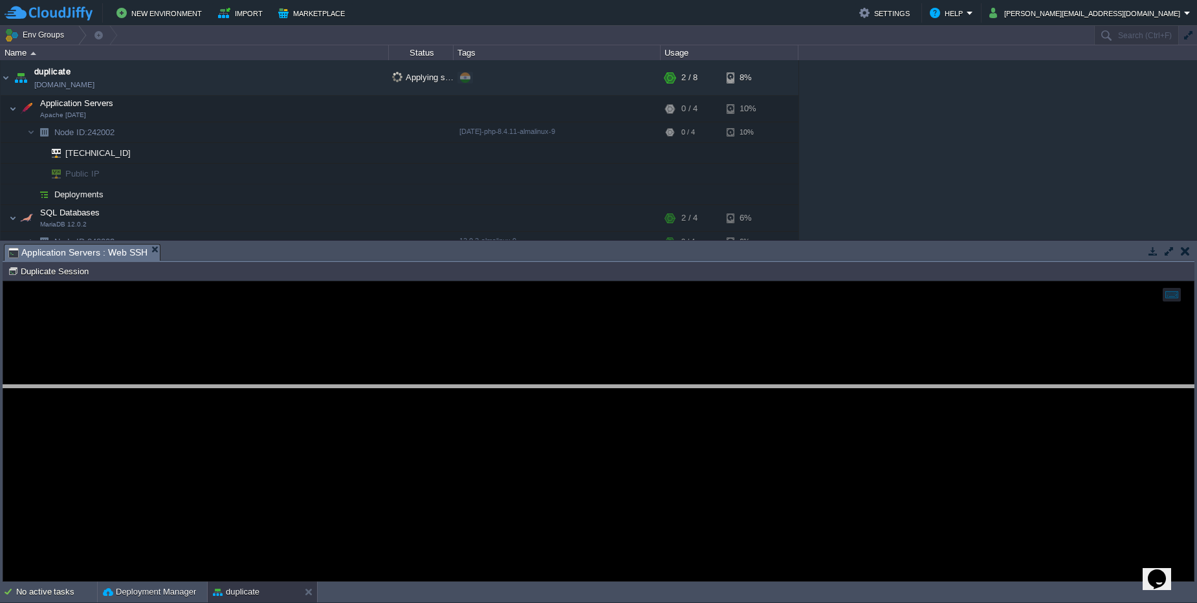
drag, startPoint x: 215, startPoint y: 257, endPoint x: 206, endPoint y: 398, distance: 141.4
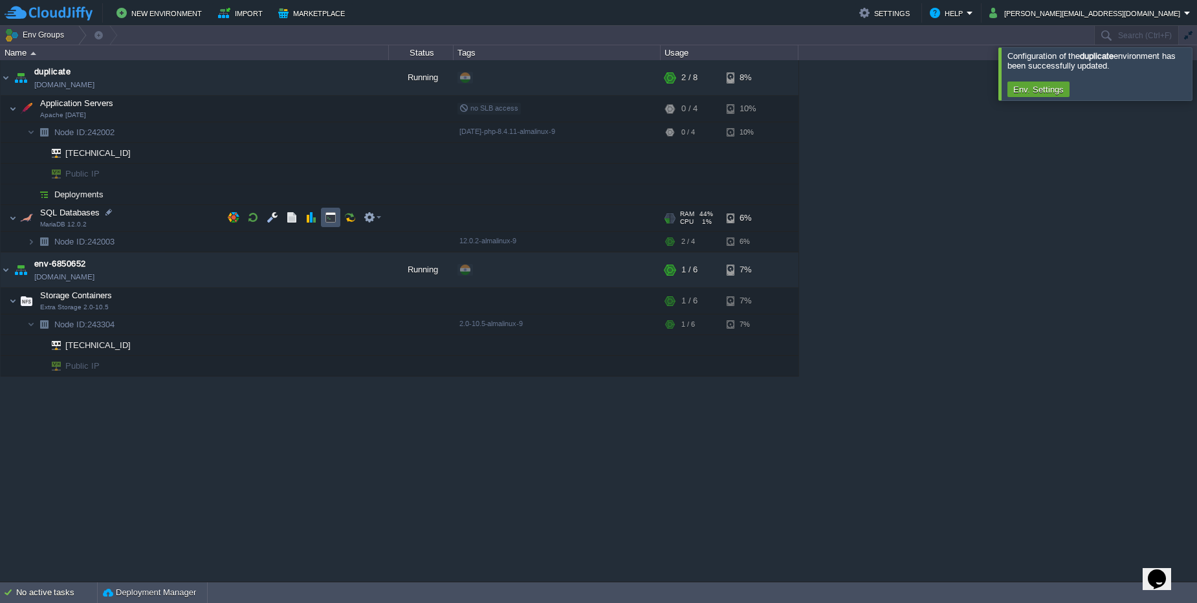
click at [327, 221] on button "button" at bounding box center [331, 218] width 12 height 12
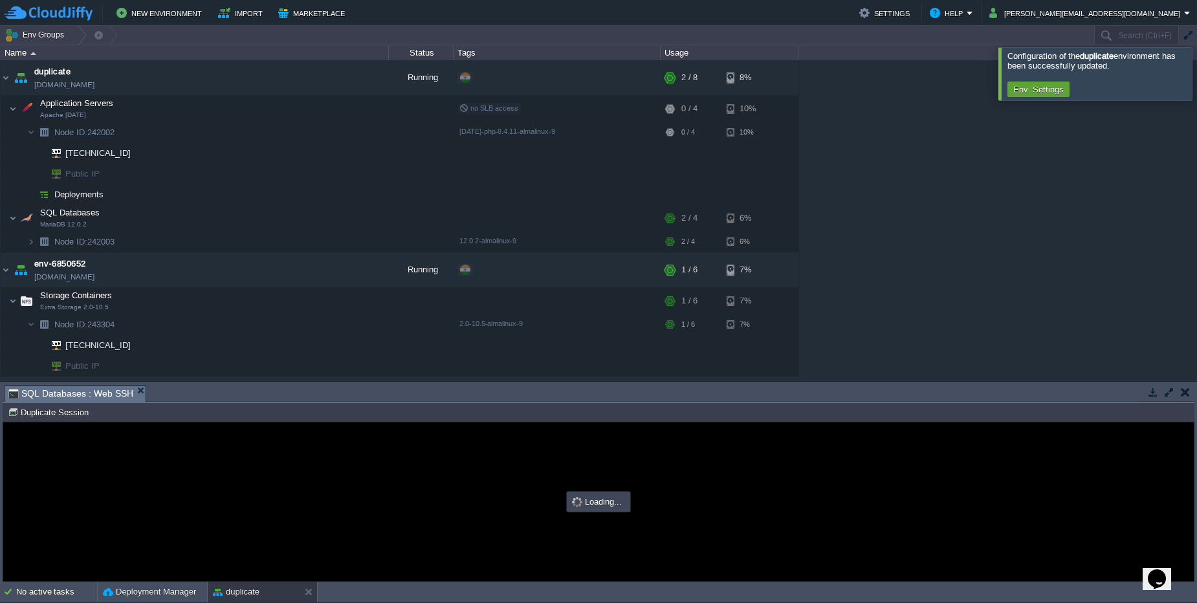
type input "#000000"
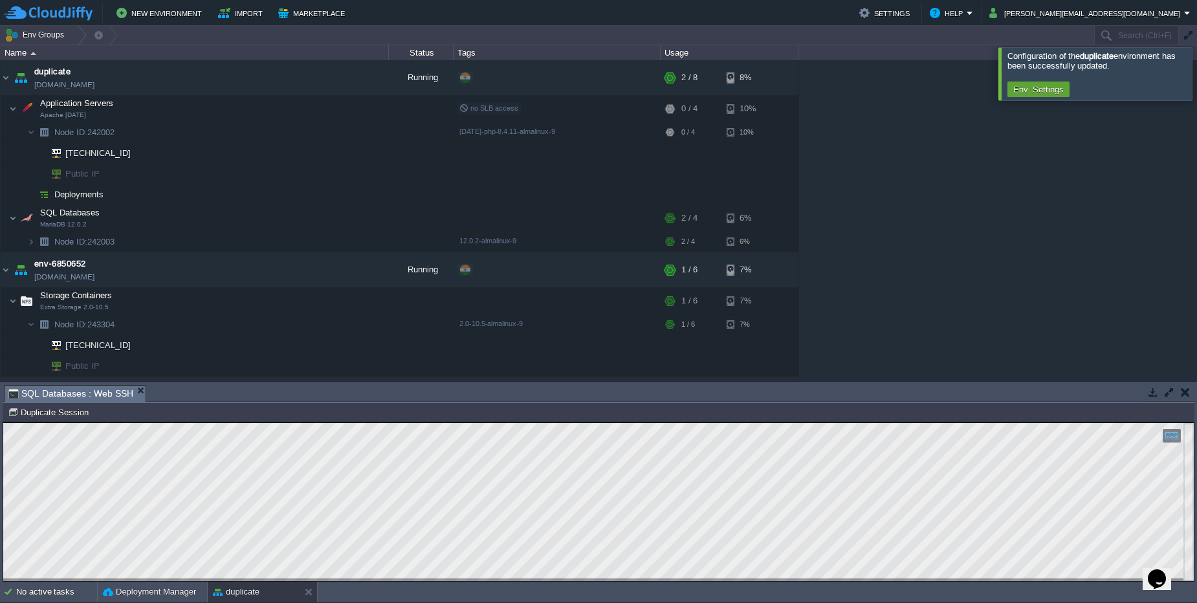
click at [1186, 393] on button "button" at bounding box center [1185, 392] width 9 height 12
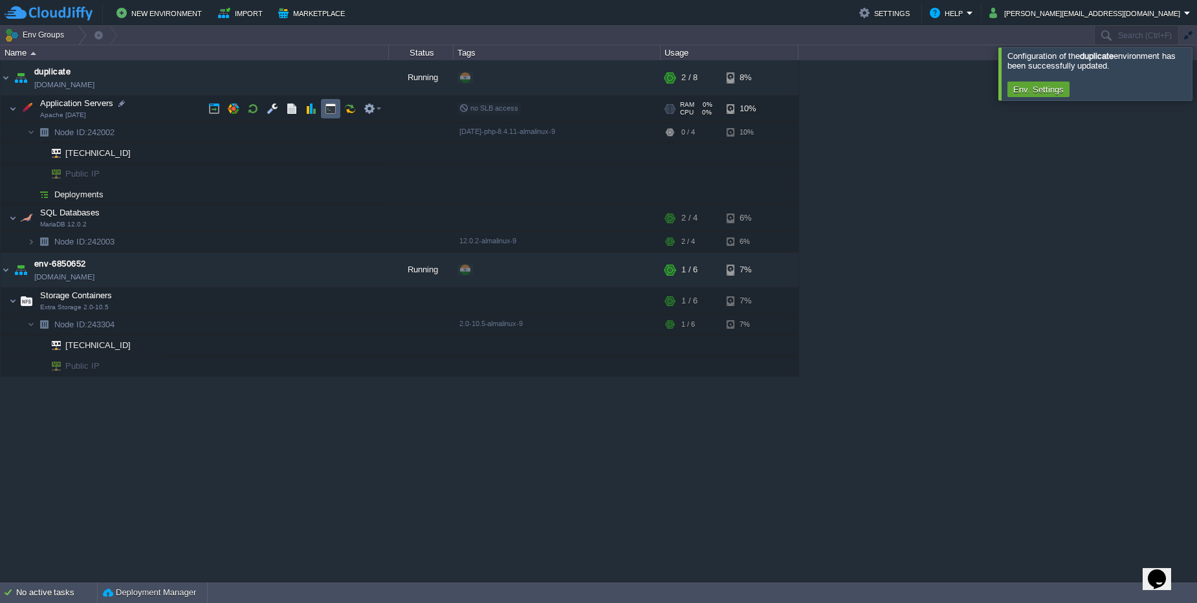
click at [331, 107] on button "button" at bounding box center [331, 109] width 12 height 12
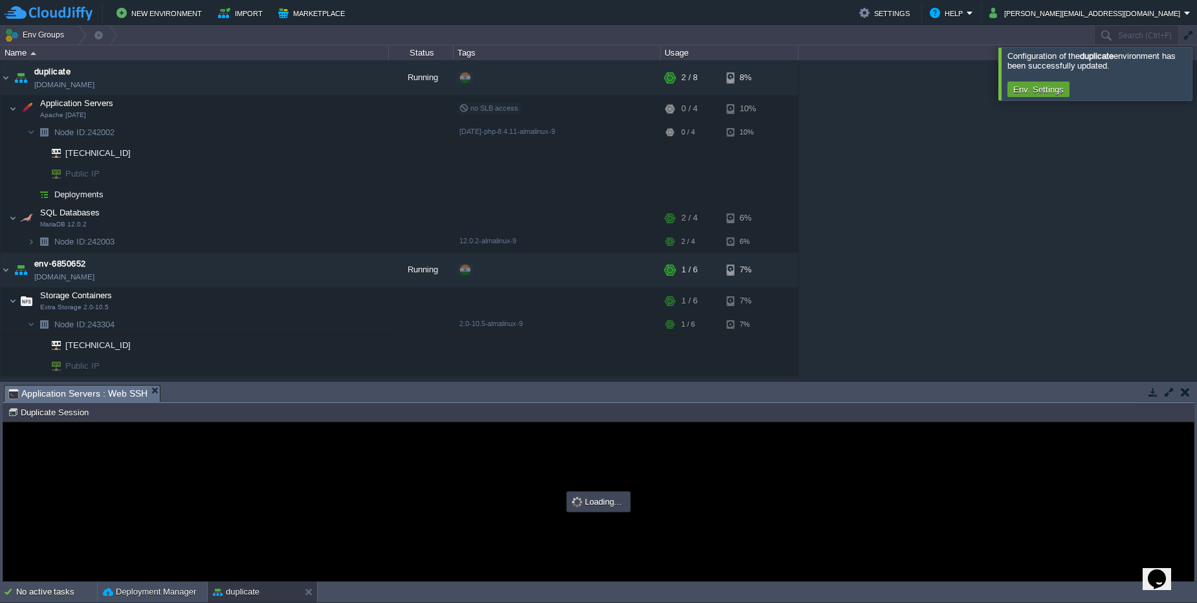
type input "#000000"
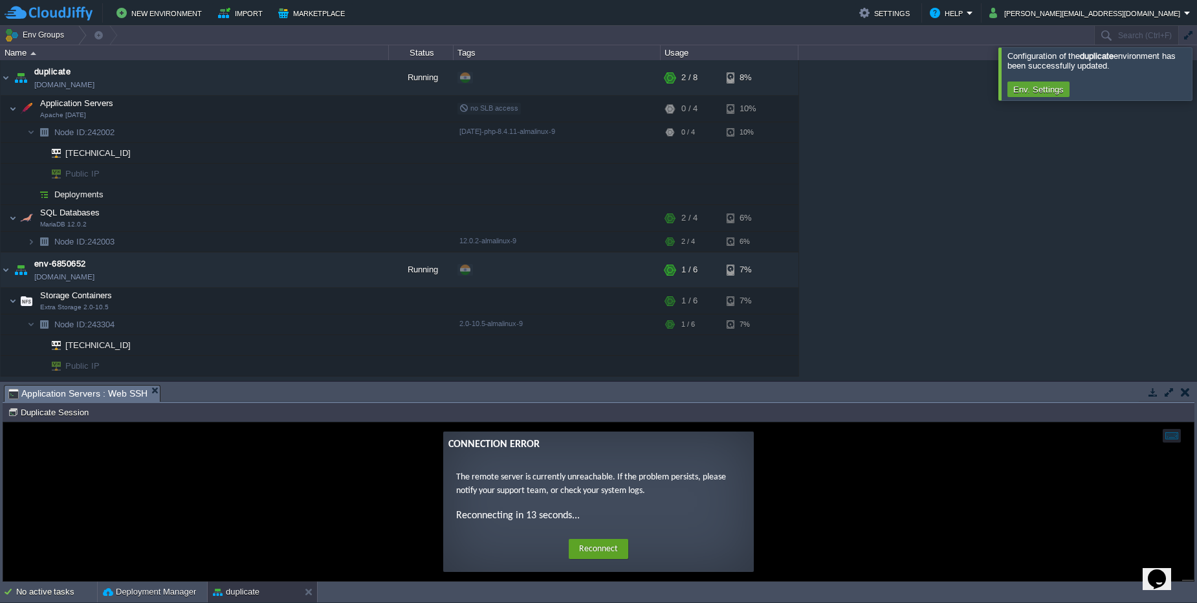
click at [1187, 389] on button "button" at bounding box center [1185, 392] width 9 height 12
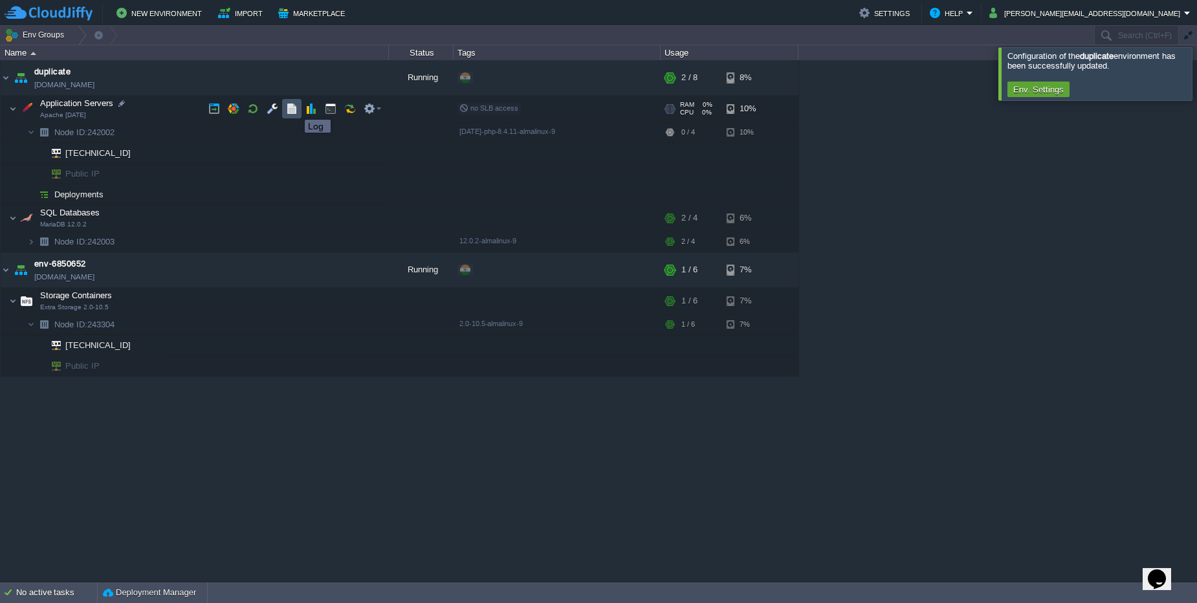
click at [295, 108] on button "button" at bounding box center [292, 109] width 12 height 12
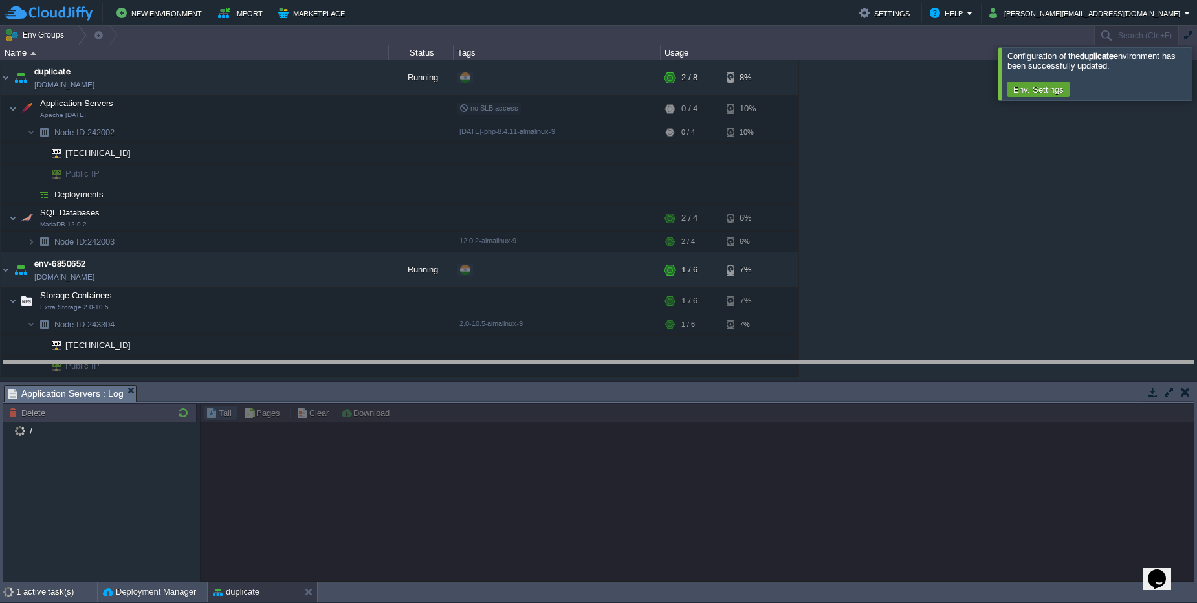
drag, startPoint x: 402, startPoint y: 397, endPoint x: 409, endPoint y: 373, distance: 25.0
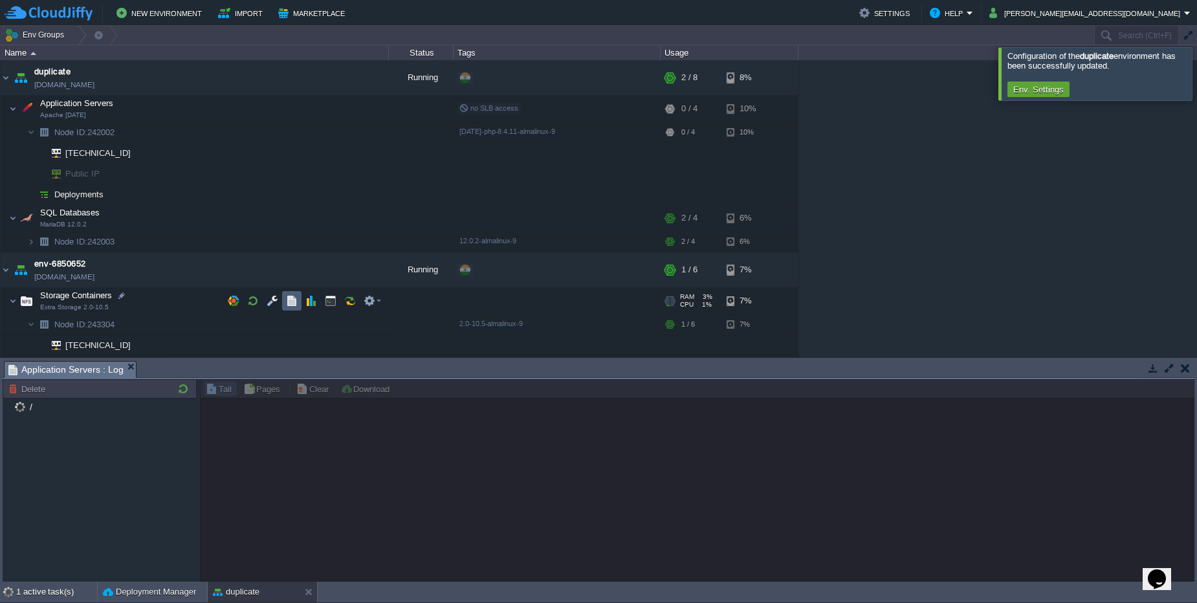
scroll to position [19, 0]
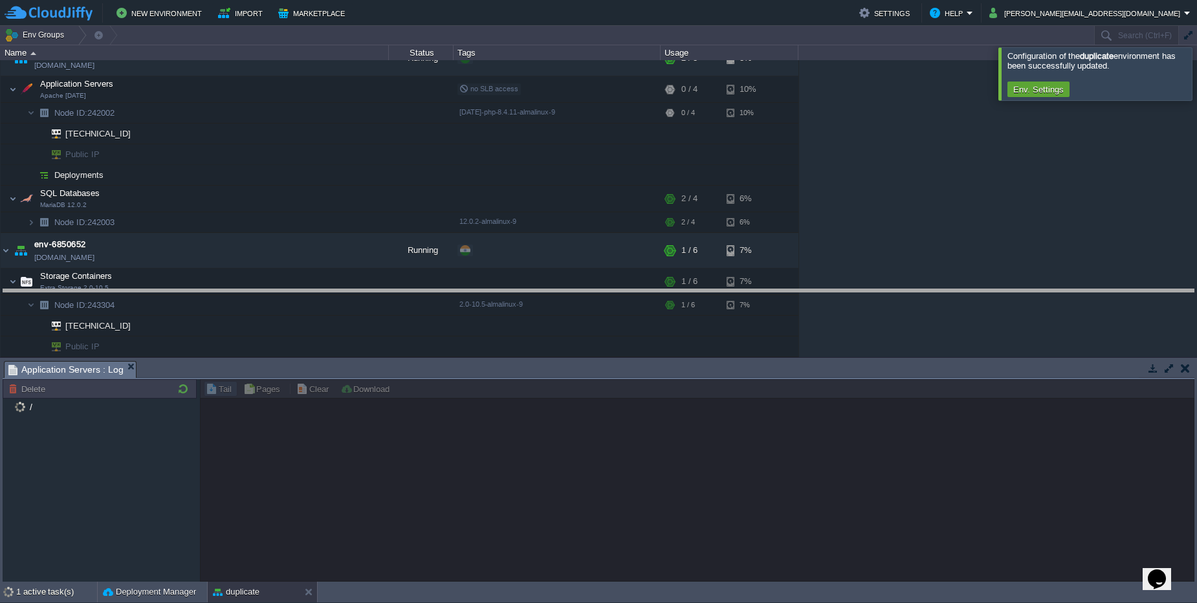
drag, startPoint x: 392, startPoint y: 369, endPoint x: 382, endPoint y: 297, distance: 72.6
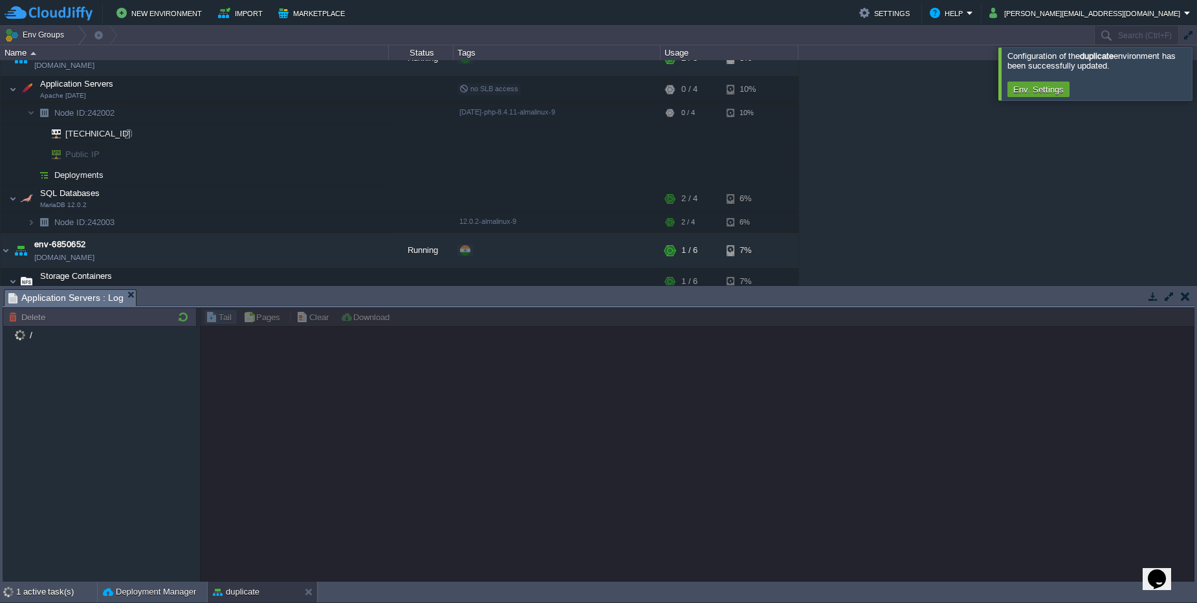
scroll to position [0, 0]
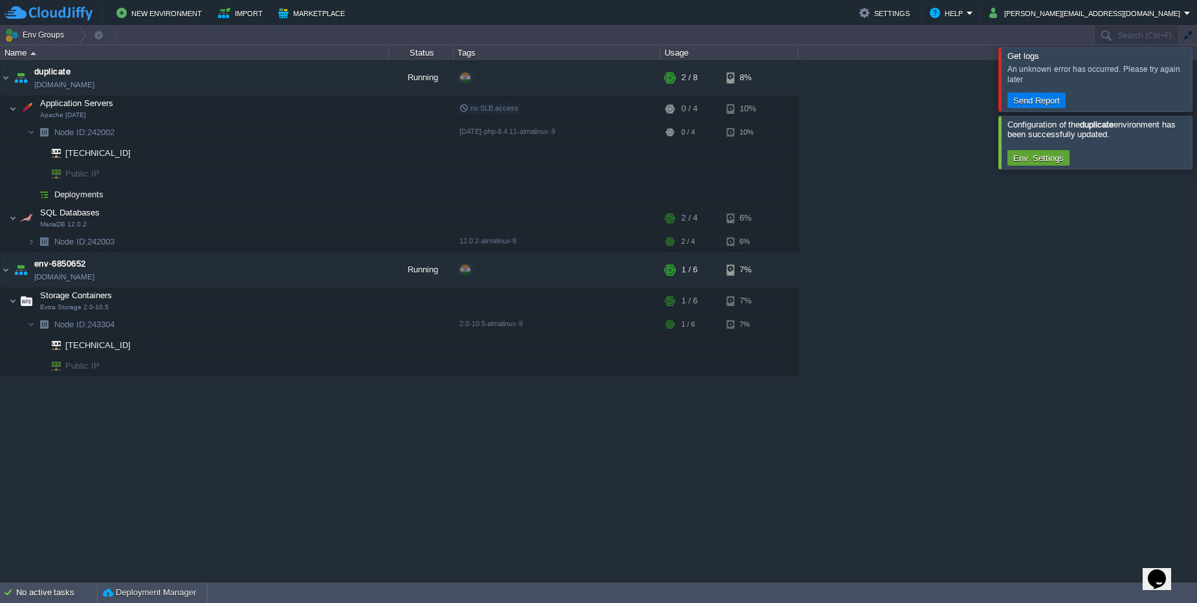
drag, startPoint x: 874, startPoint y: 190, endPoint x: 790, endPoint y: 181, distance: 84.1
click at [872, 191] on div "duplicate [DOMAIN_NAME] Running + Add to Env Group RAM 44% CPU 0% 2 / 8 8% Appl…" at bounding box center [598, 321] width 1197 height 522
click at [7, 268] on img at bounding box center [6, 269] width 10 height 35
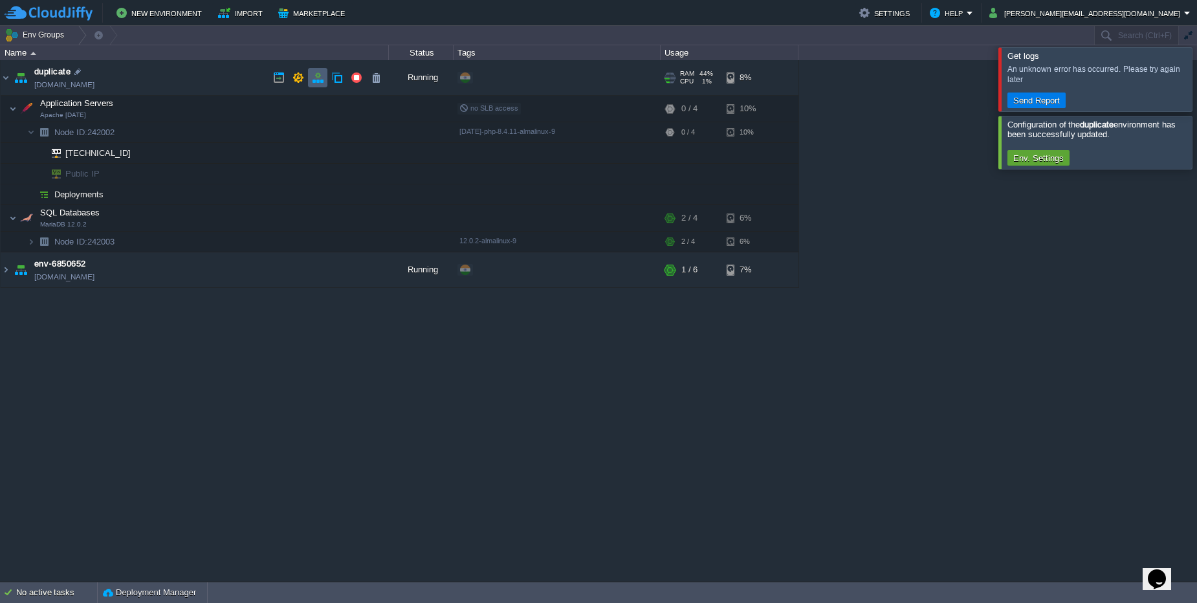
click at [318, 85] on td at bounding box center [317, 77] width 19 height 19
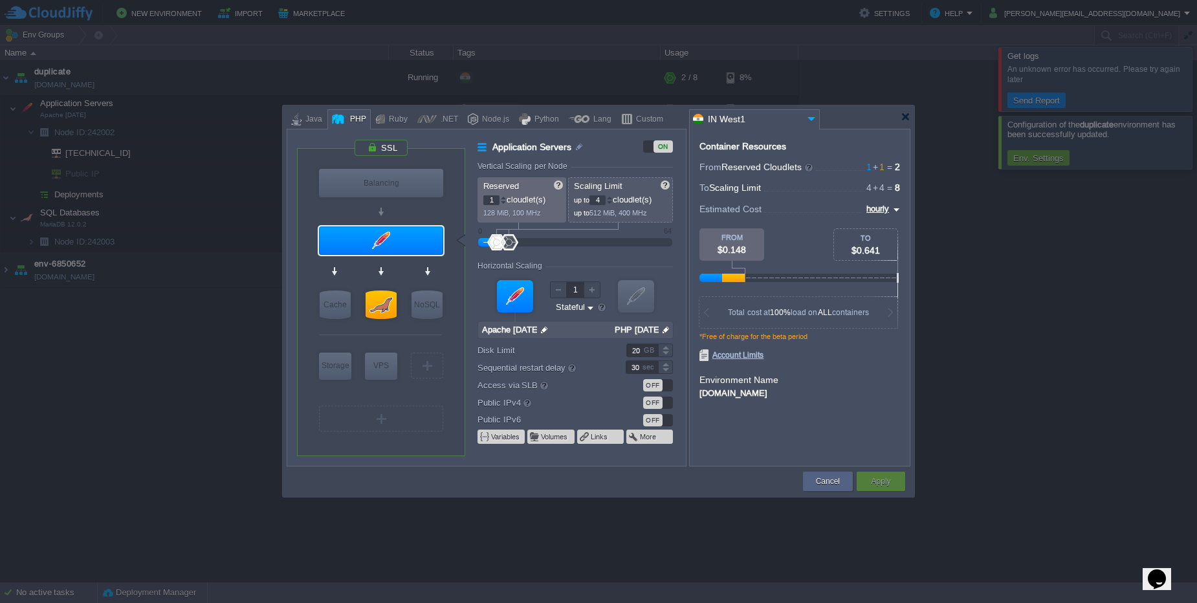
click at [665, 390] on div "OFF" at bounding box center [658, 385] width 30 height 12
click at [665, 390] on div "ON" at bounding box center [663, 385] width 19 height 12
click at [663, 397] on div "OFF" at bounding box center [658, 403] width 30 height 12
click at [375, 146] on div at bounding box center [381, 147] width 54 height 17
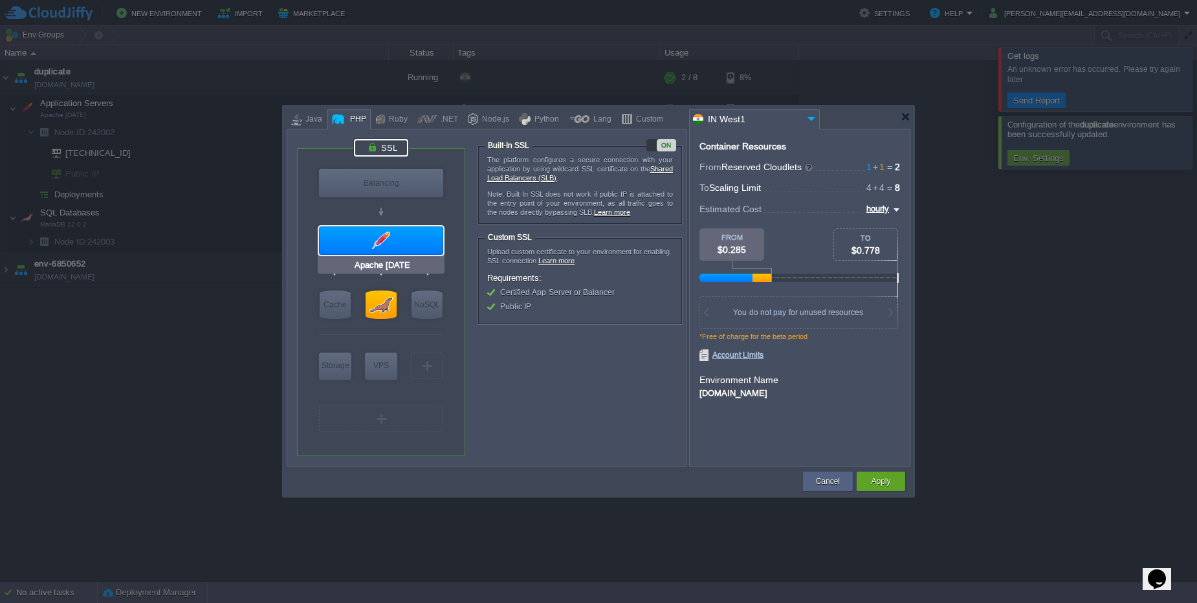
click at [397, 234] on div at bounding box center [381, 241] width 124 height 28
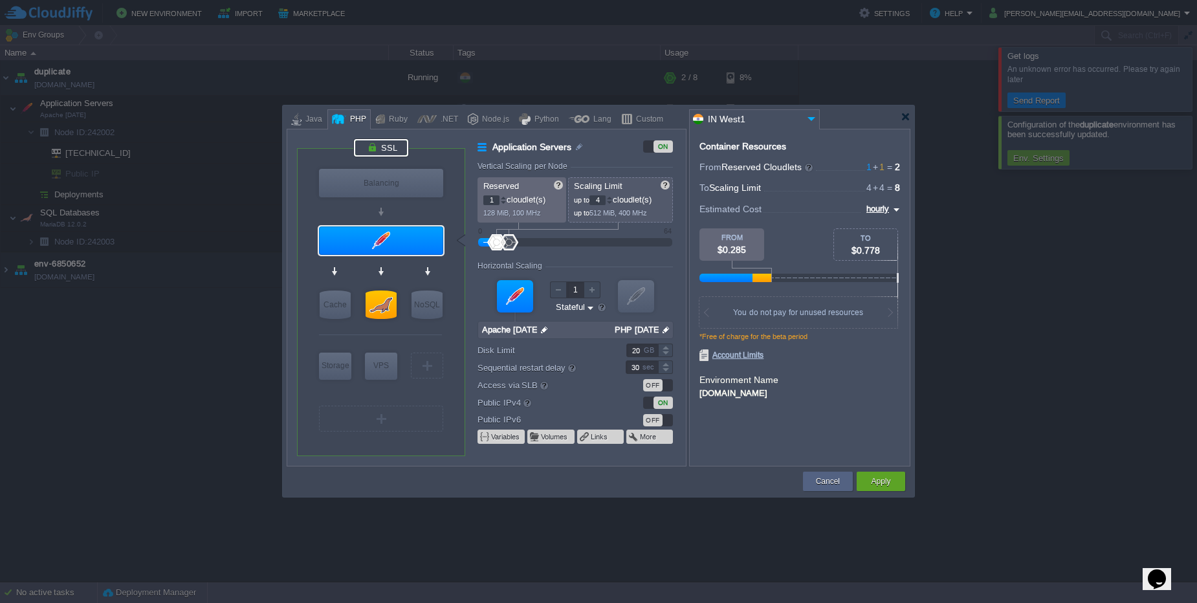
click at [381, 151] on div at bounding box center [381, 147] width 54 height 17
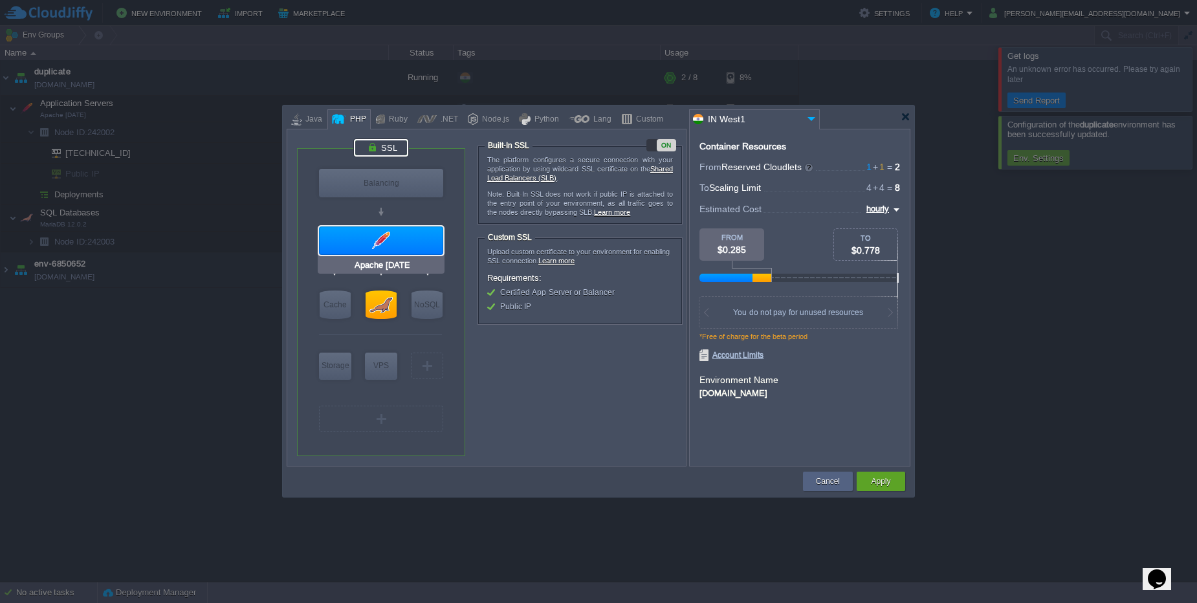
type input "NGINX 1.28.0"
click at [849, 487] on div "Cancel" at bounding box center [828, 481] width 50 height 19
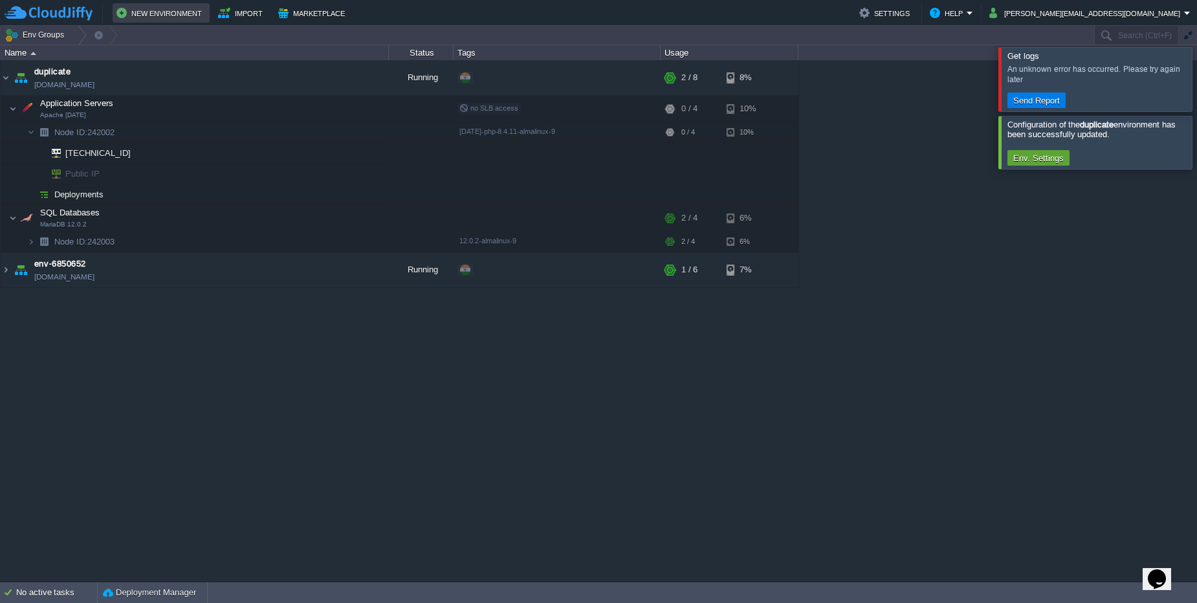
click at [161, 13] on button "New Environment" at bounding box center [160, 13] width 89 height 16
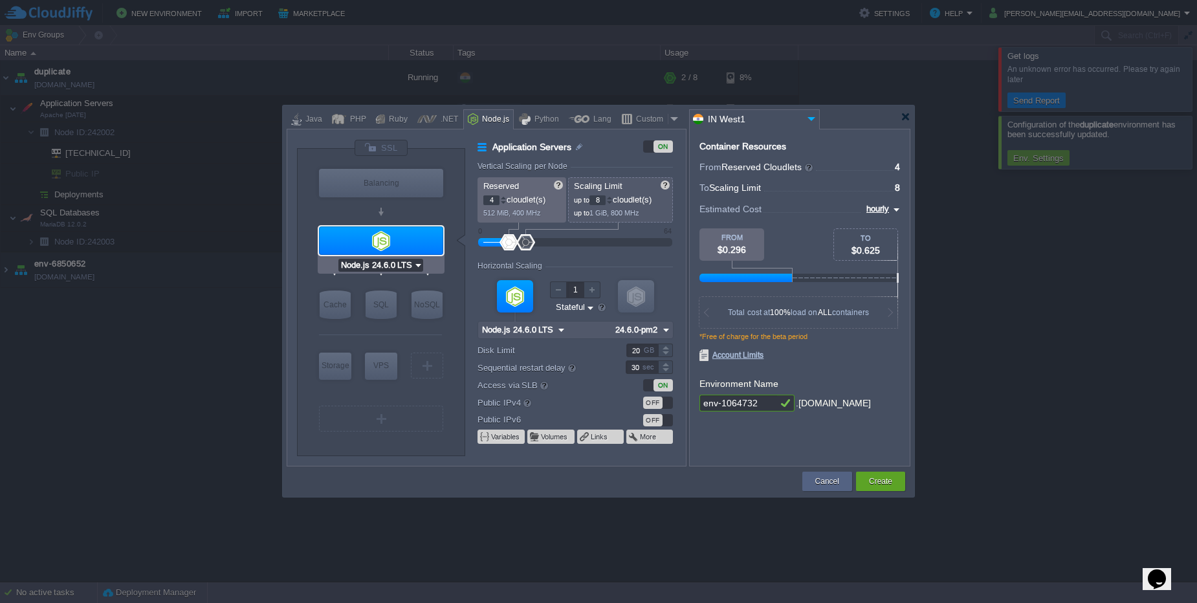
click at [392, 271] on input "Node.js 24.6.0 LTS" at bounding box center [375, 265] width 75 height 13
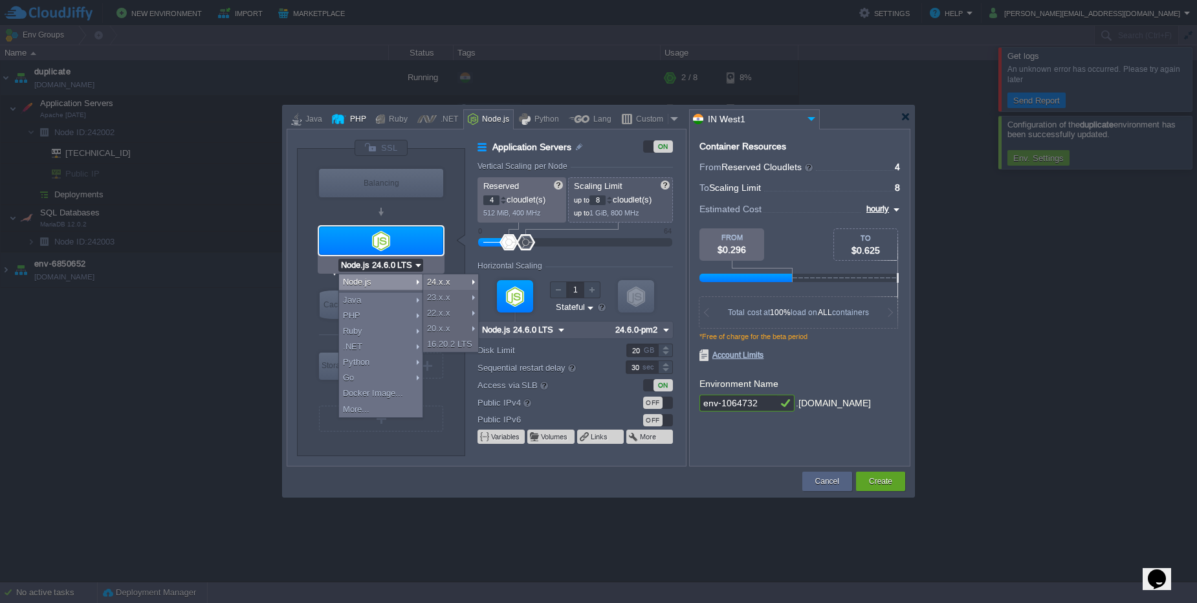
click at [360, 123] on div "PHP" at bounding box center [356, 119] width 20 height 19
type input "Application Servers"
type input "1"
type input "4"
type input "Apache [DATE]"
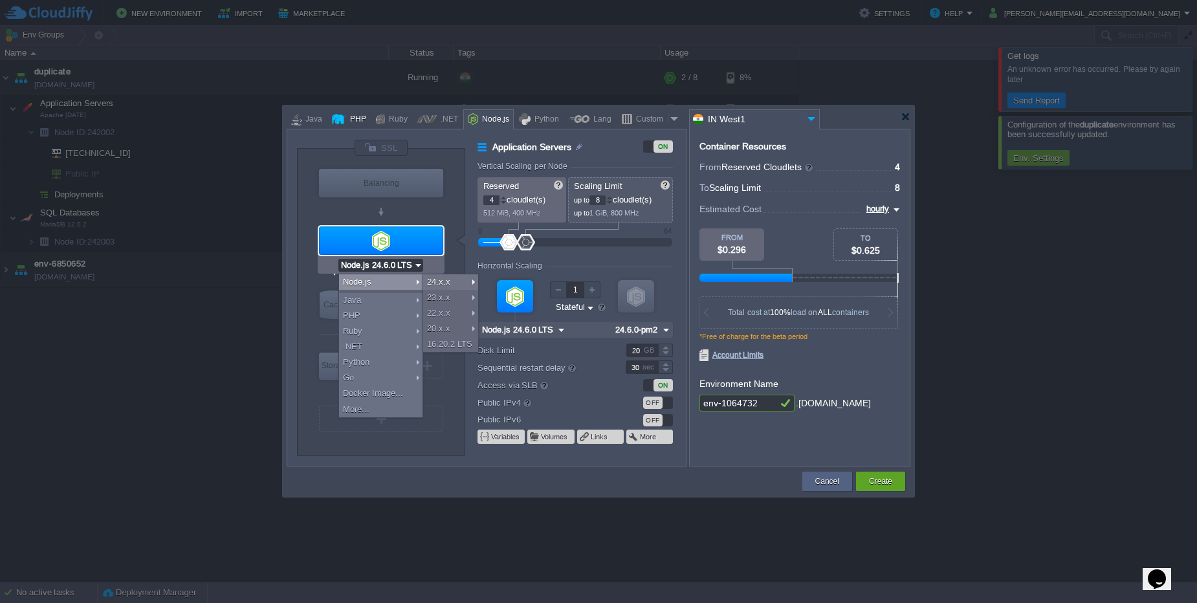
type input "PHP [DATE]"
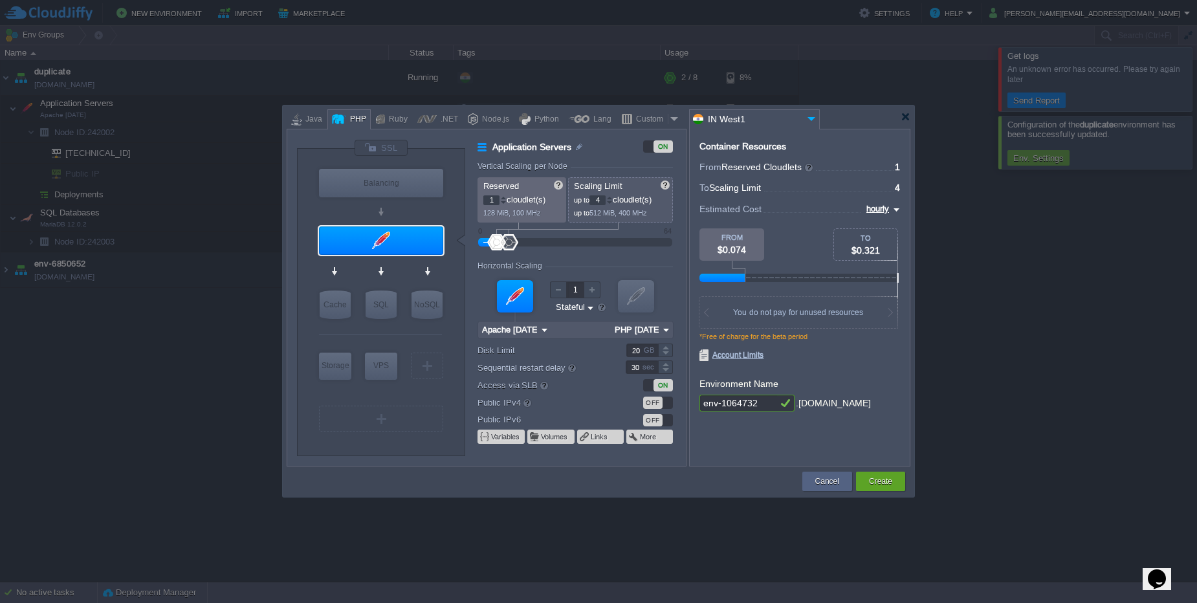
click at [660, 407] on div "OFF" at bounding box center [652, 403] width 19 height 12
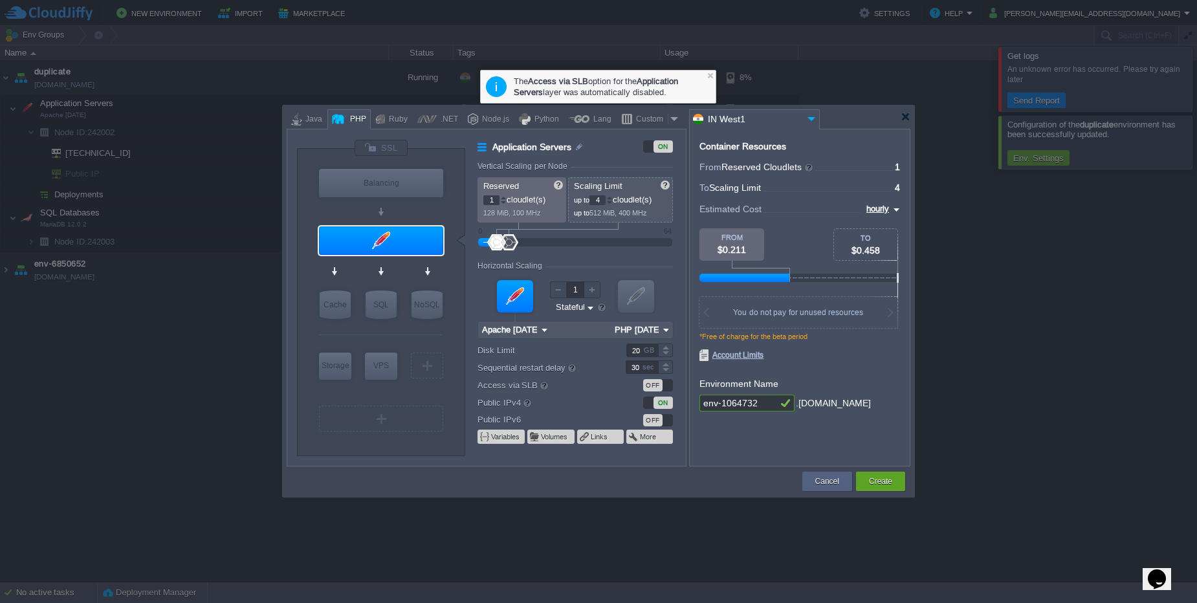
click at [660, 407] on div "ON" at bounding box center [663, 403] width 19 height 12
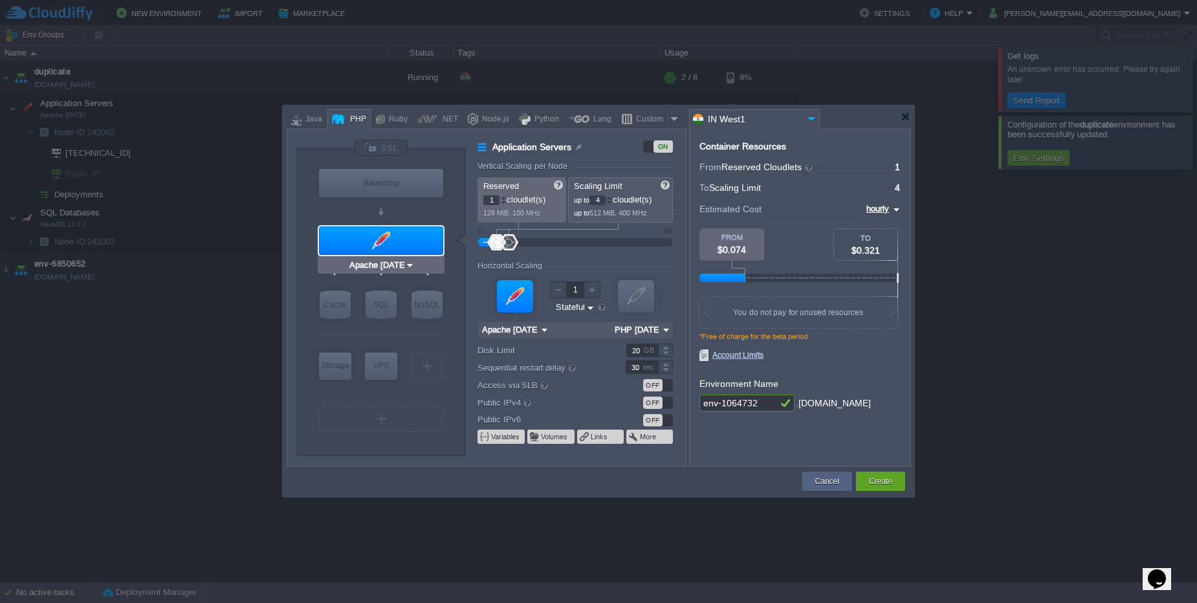
type input "NGINX 1.28.0"
click at [880, 490] on div "Create" at bounding box center [881, 481] width 30 height 19
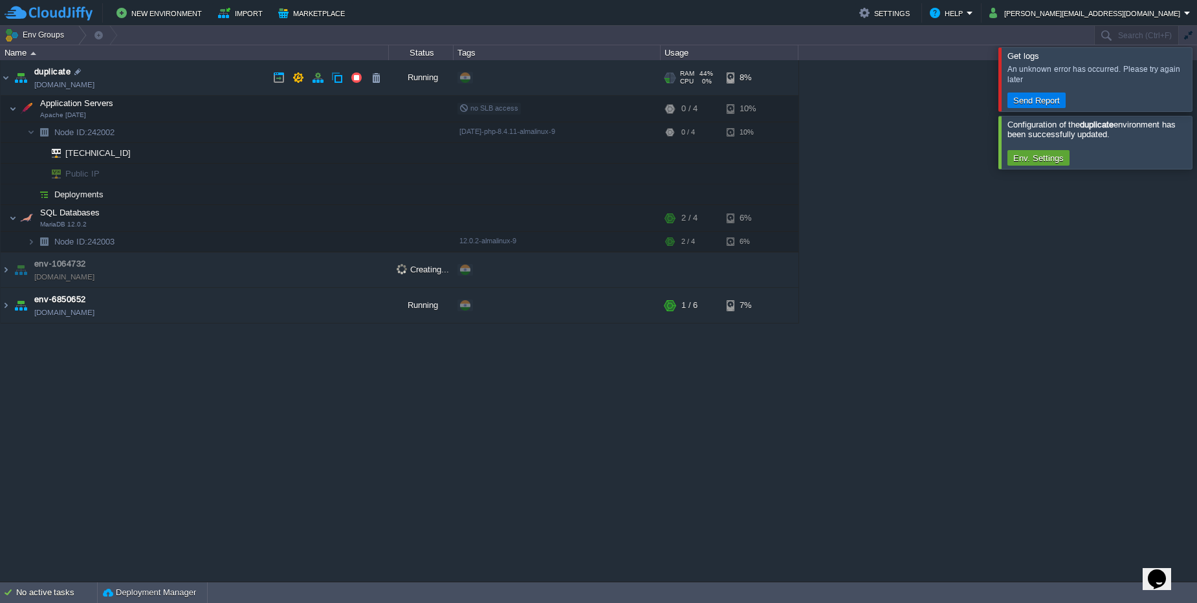
click at [229, 76] on td "duplicate [DOMAIN_NAME]" at bounding box center [195, 78] width 388 height 36
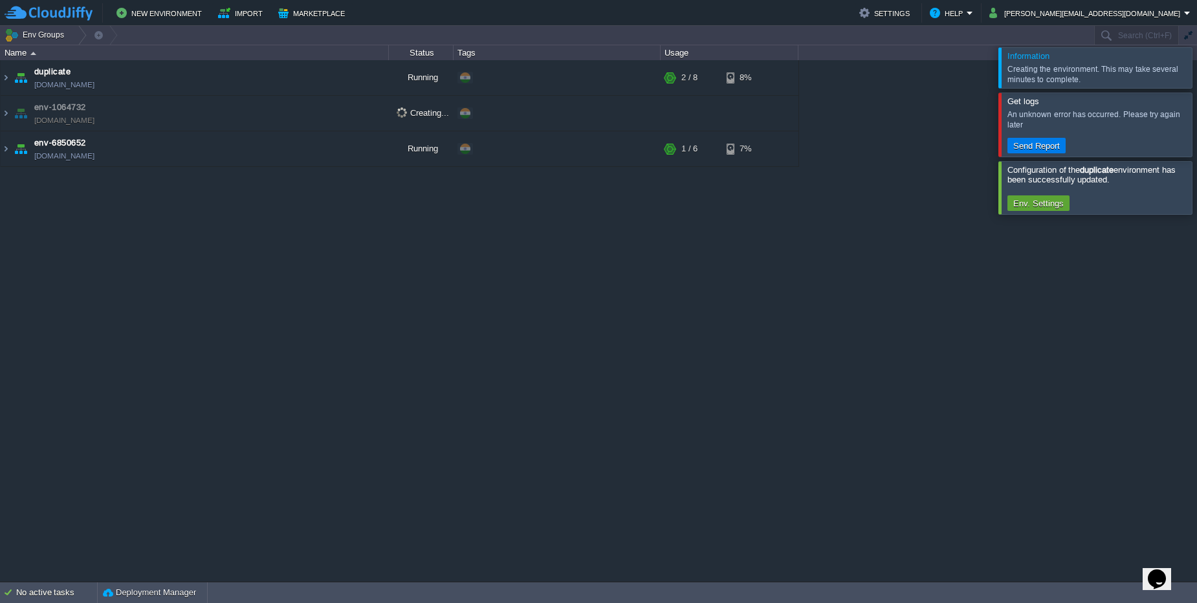
click at [218, 108] on td "env-1064732 [DOMAIN_NAME]" at bounding box center [195, 114] width 388 height 36
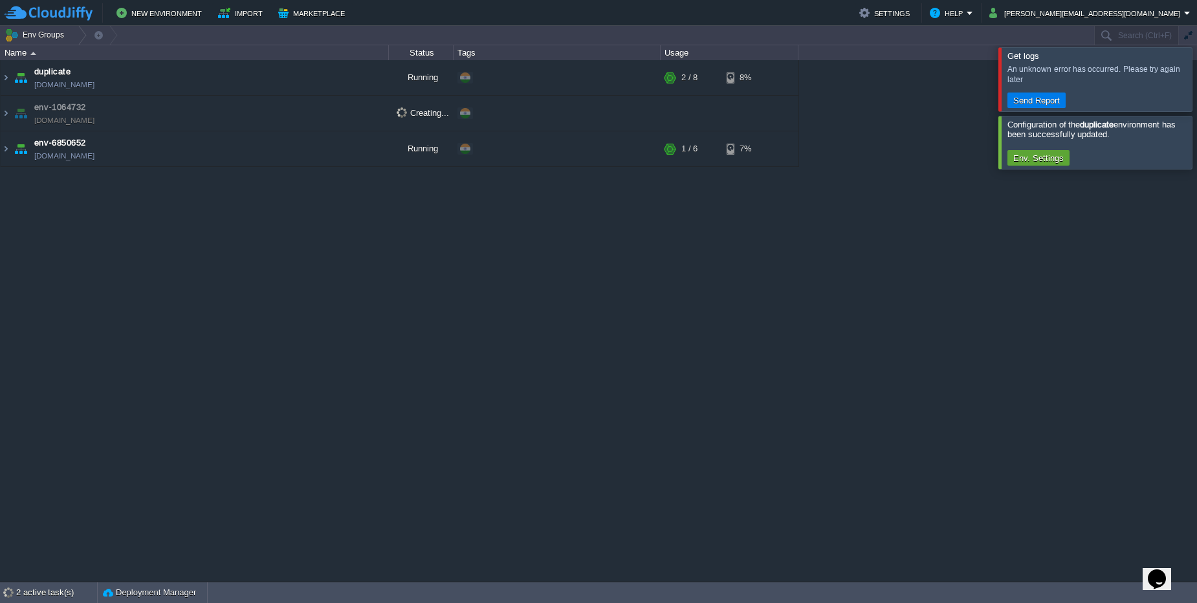
click at [227, 128] on td "env-1064732 [DOMAIN_NAME]" at bounding box center [195, 114] width 388 height 36
click at [3, 112] on img at bounding box center [6, 113] width 10 height 35
click at [41, 592] on div "2 active task(s)" at bounding box center [56, 592] width 81 height 21
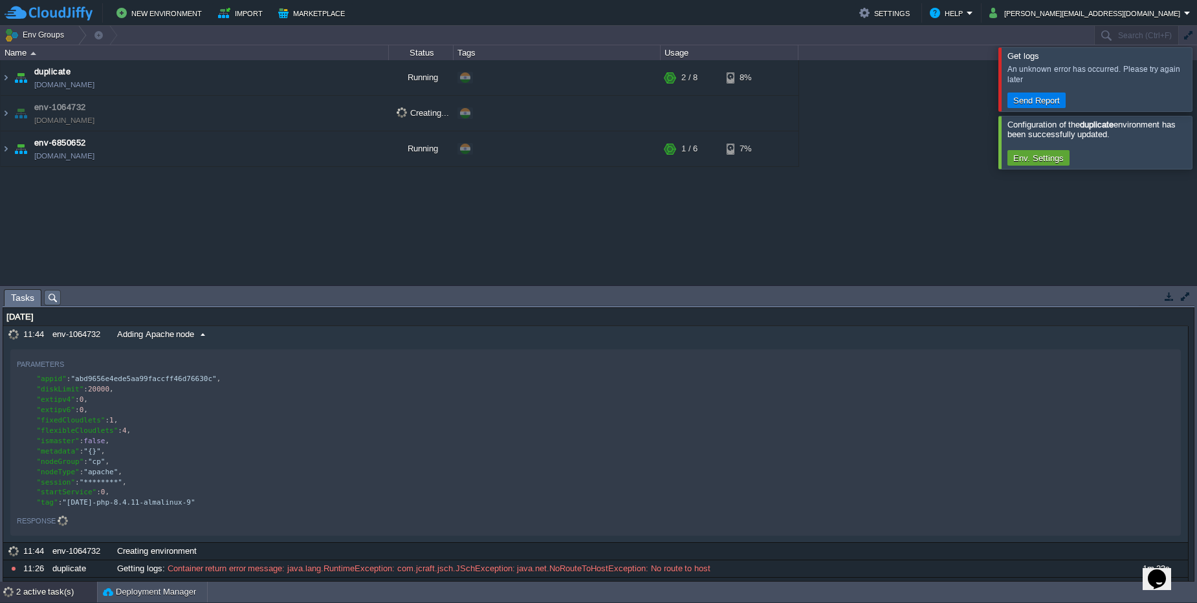
click at [199, 334] on span at bounding box center [202, 335] width 17 height 12
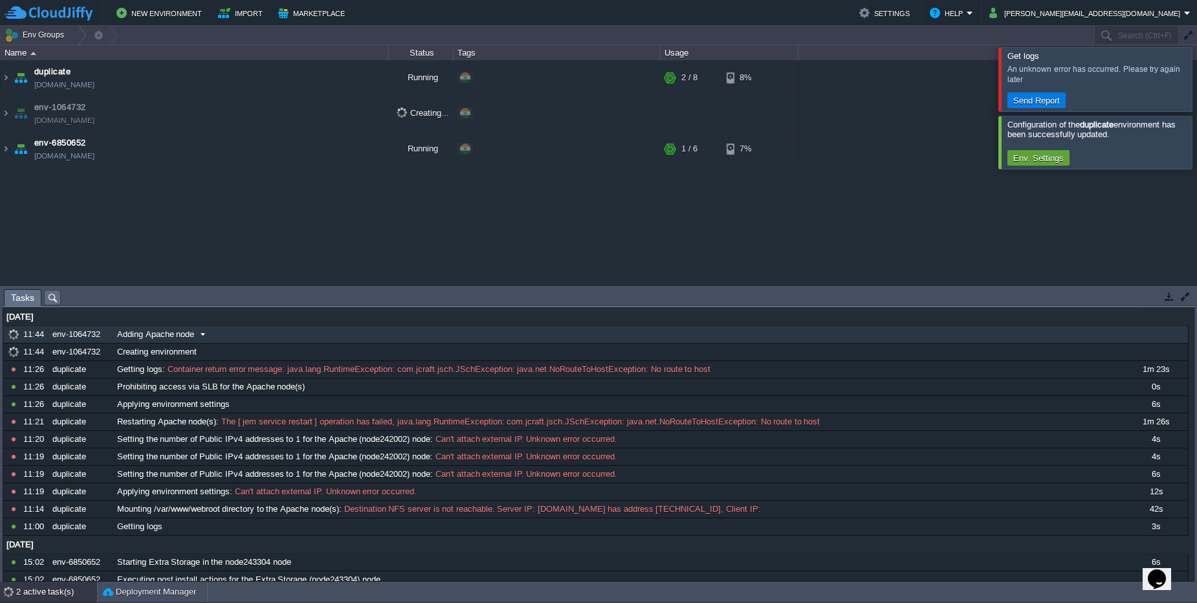
click at [199, 334] on span at bounding box center [202, 335] width 17 height 12
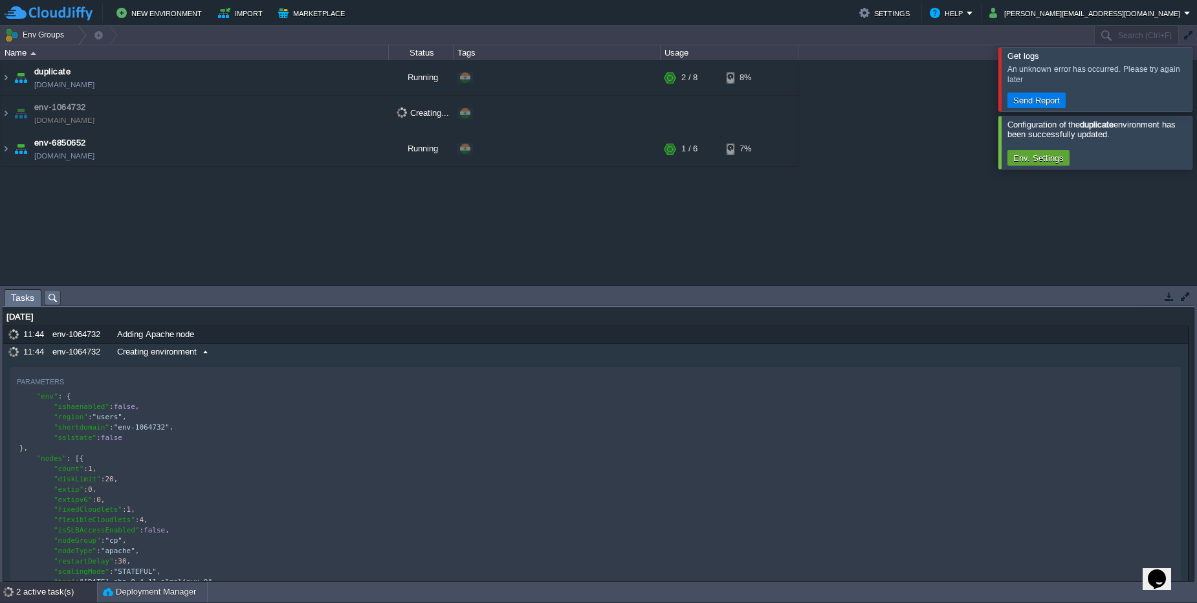
click at [199, 355] on span at bounding box center [205, 352] width 17 height 12
click at [192, 354] on span "Creating environment" at bounding box center [157, 352] width 80 height 12
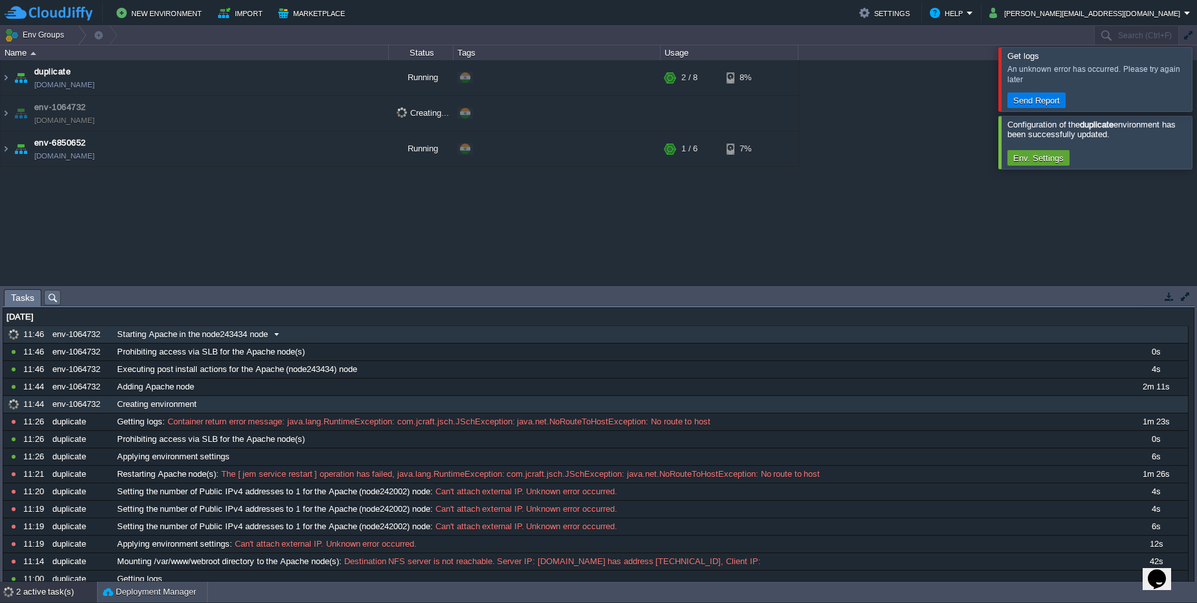
click at [187, 343] on div "10656283 11:46 env-1064732 Starting Apache in the node243434 node 1755628200000" at bounding box center [596, 334] width 1186 height 17
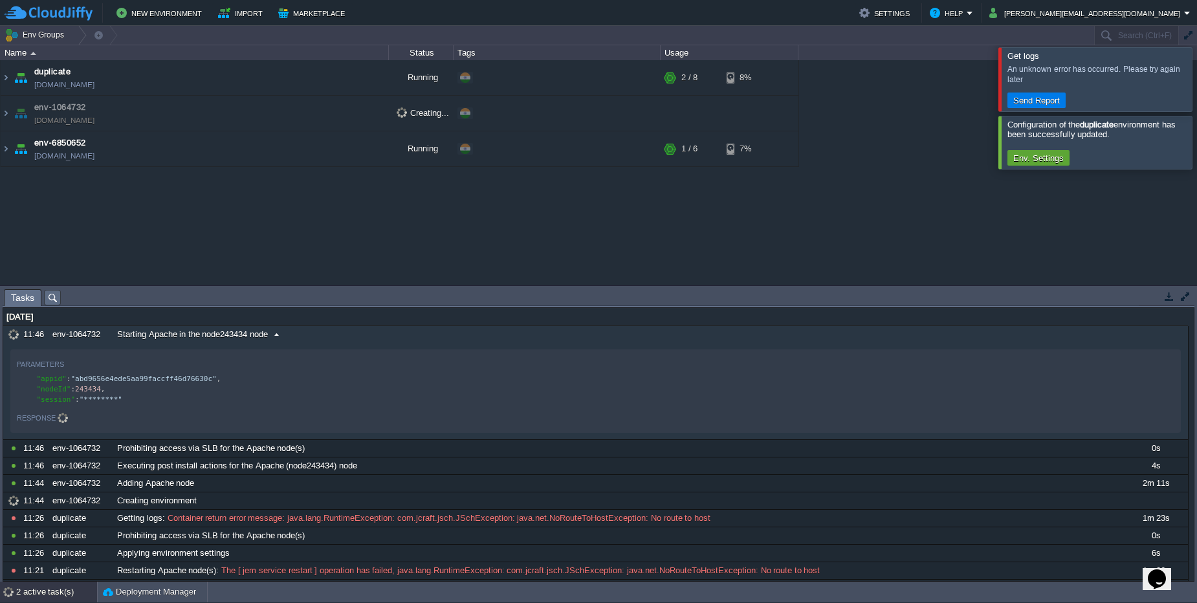
click at [187, 343] on div "10656283 11:46 env-1064732 Starting Apache in the node243434 node 1755628200000…" at bounding box center [596, 383] width 1186 height 114
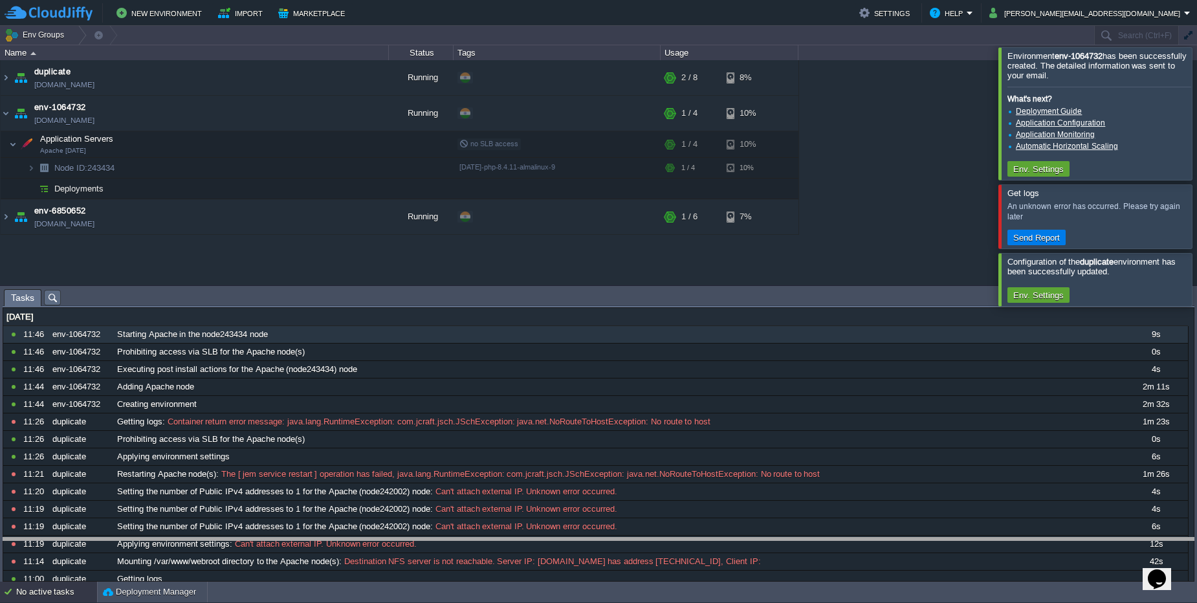
drag, startPoint x: 582, startPoint y: 298, endPoint x: 409, endPoint y: 507, distance: 271.1
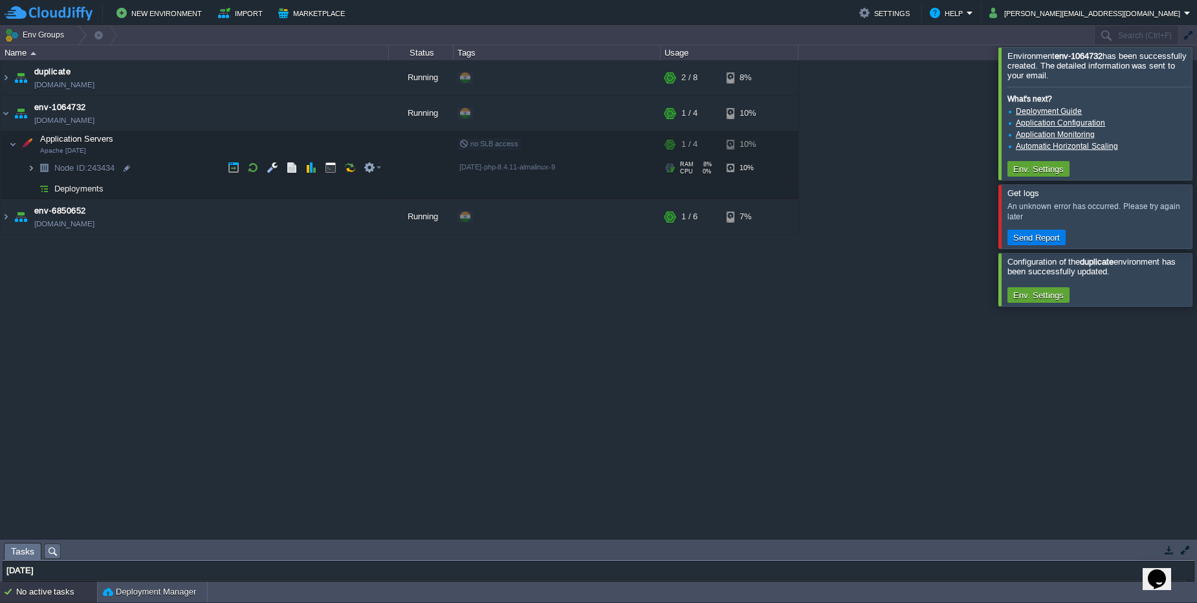
click at [33, 177] on img at bounding box center [31, 168] width 8 height 20
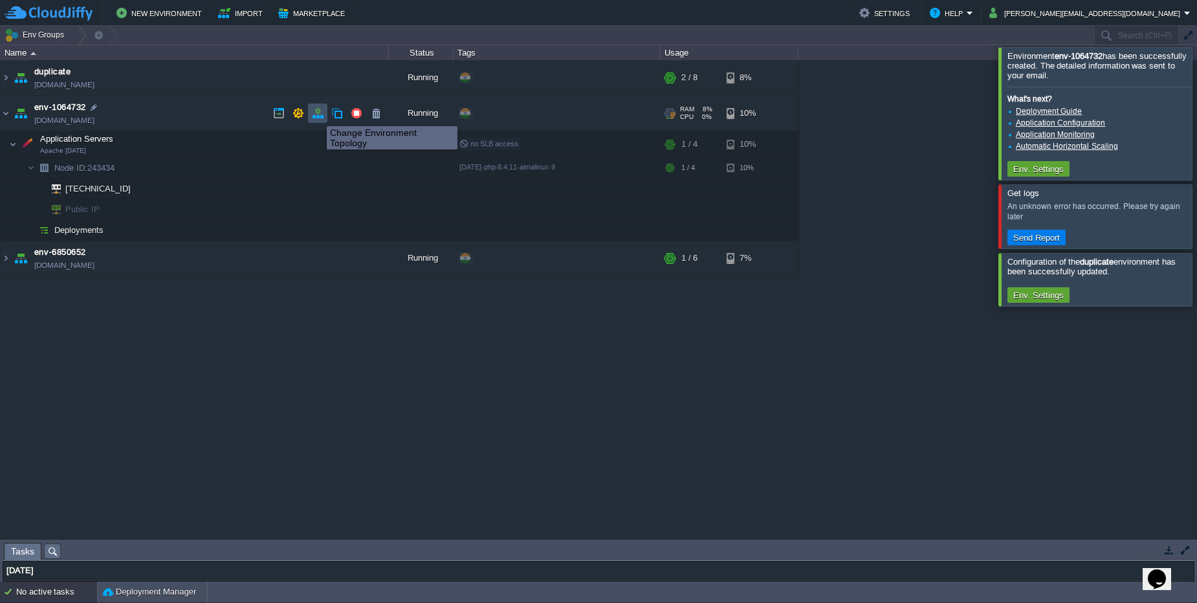
click at [317, 115] on button "button" at bounding box center [318, 113] width 12 height 12
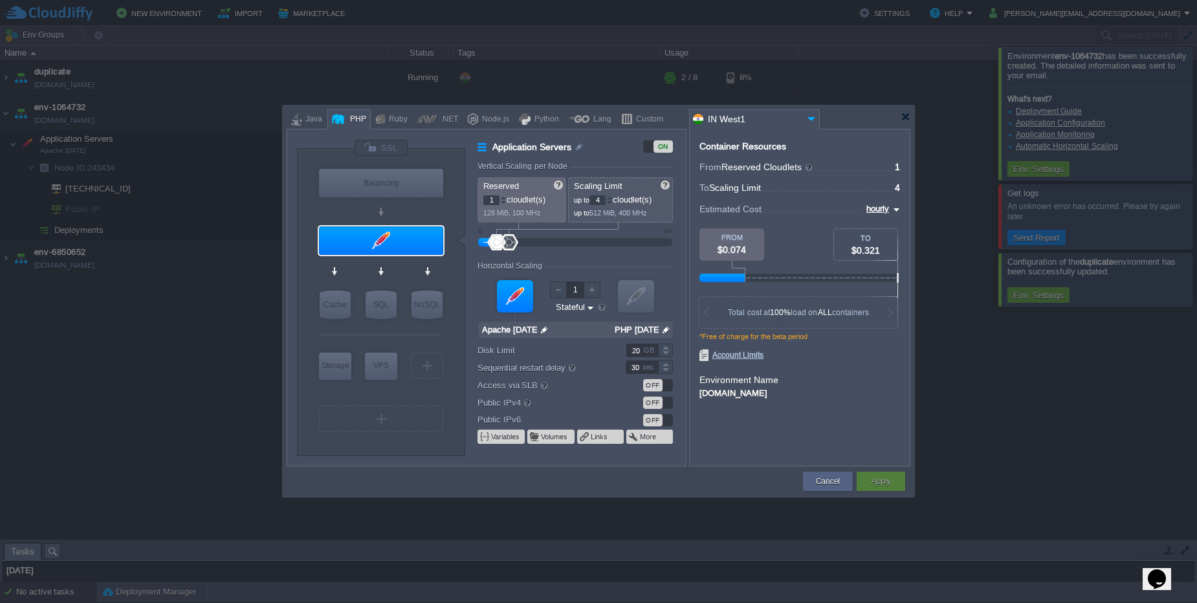
click at [656, 390] on div "OFF" at bounding box center [652, 385] width 19 height 12
click at [848, 482] on div "Cancel" at bounding box center [828, 481] width 50 height 19
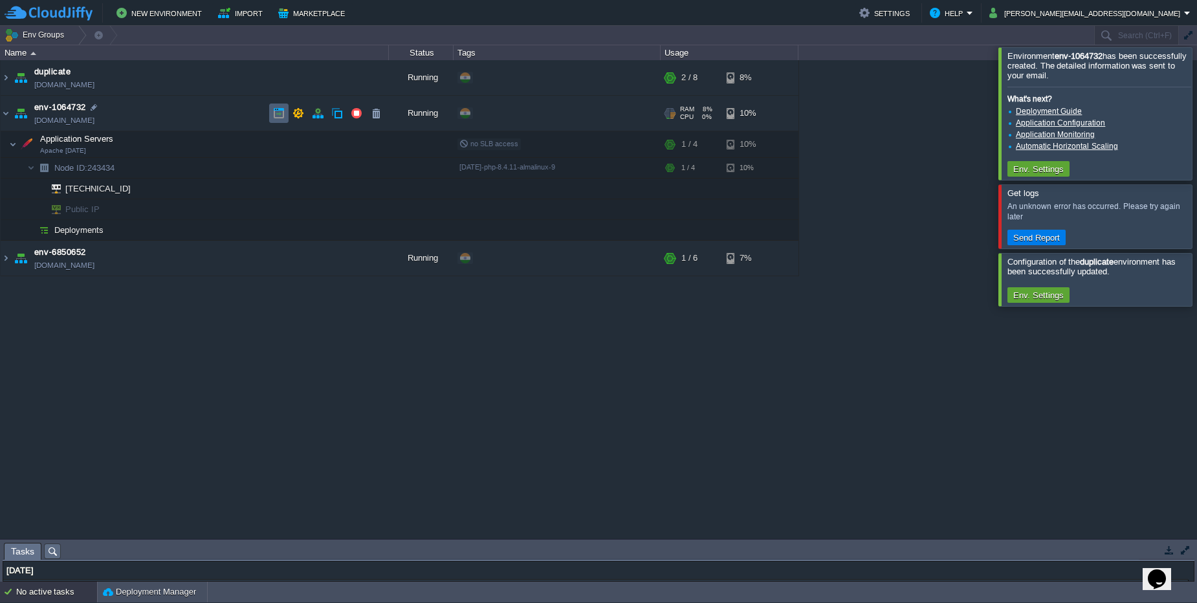
click at [277, 115] on button "button" at bounding box center [279, 113] width 12 height 12
click at [315, 115] on button "button" at bounding box center [318, 113] width 12 height 12
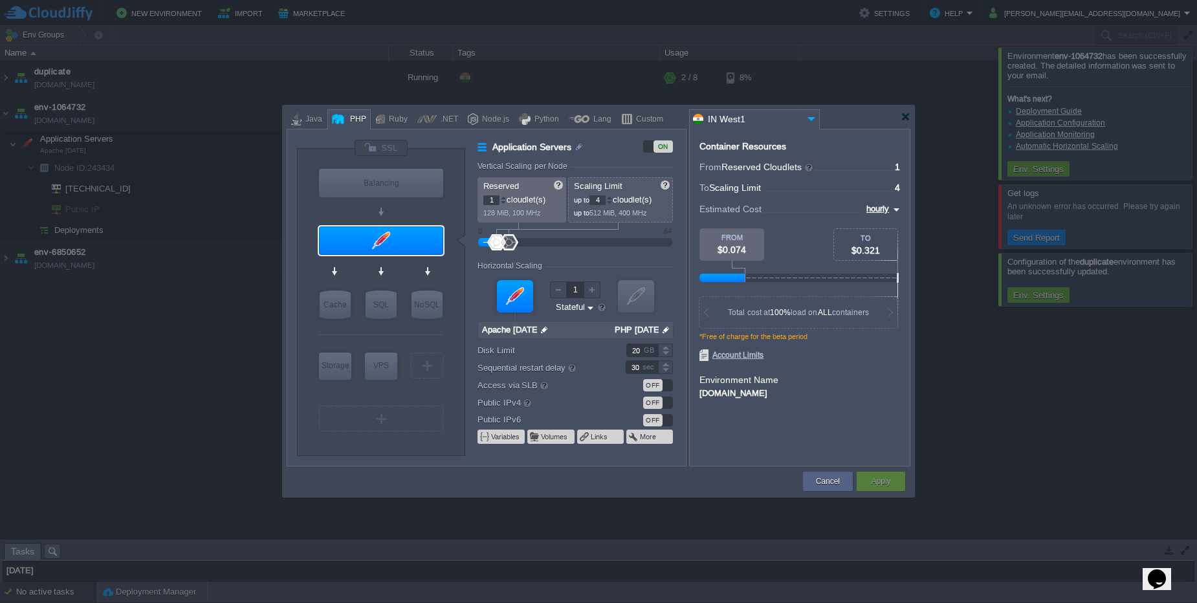
click at [655, 390] on div "OFF" at bounding box center [652, 385] width 19 height 12
type input "NGINX 1.28.0"
click at [376, 154] on div at bounding box center [381, 147] width 54 height 17
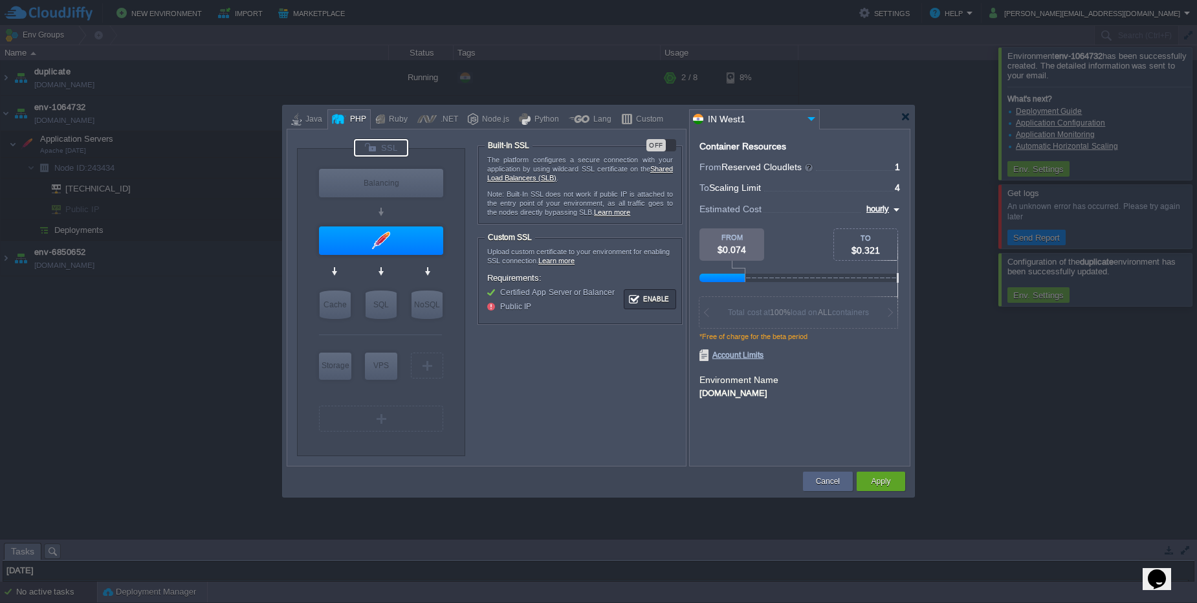
click at [660, 147] on div "OFF" at bounding box center [656, 145] width 19 height 12
click at [888, 493] on td "Apply" at bounding box center [881, 481] width 52 height 23
click at [888, 486] on button "Apply" at bounding box center [880, 481] width 19 height 13
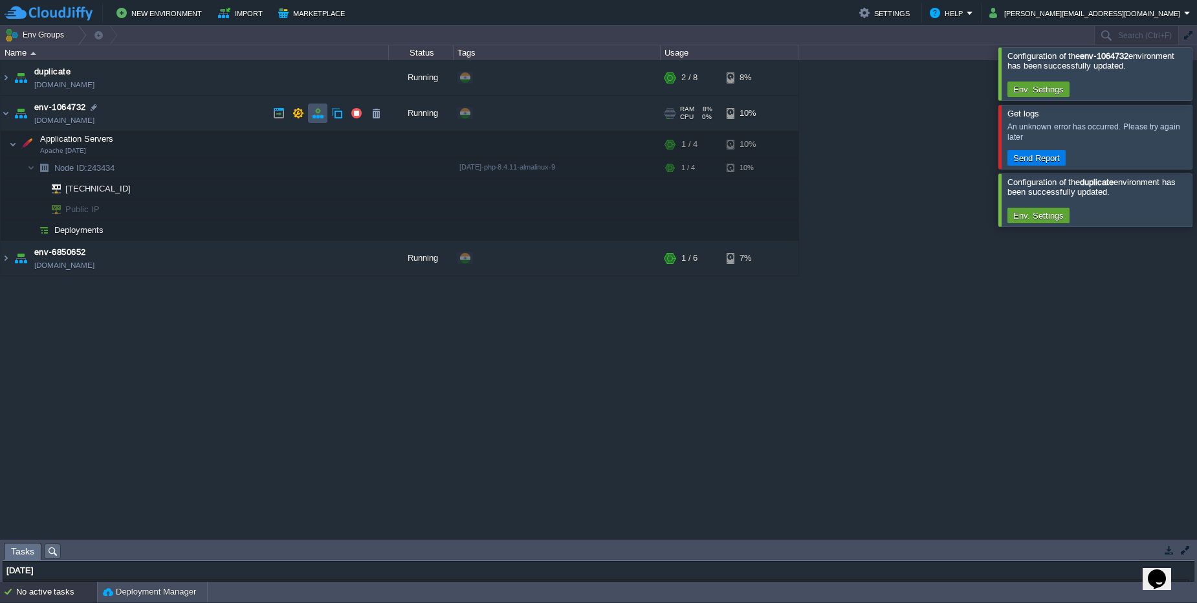
click at [315, 114] on button "button" at bounding box center [318, 113] width 12 height 12
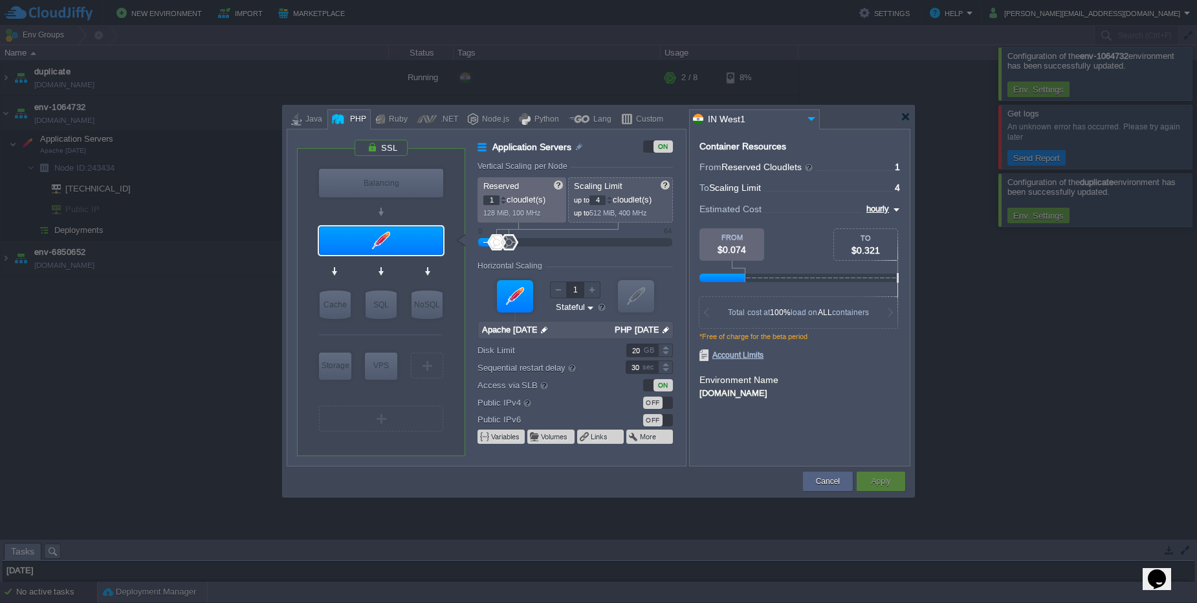
click at [667, 385] on div "ON" at bounding box center [663, 385] width 19 height 12
click at [661, 403] on div "OFF" at bounding box center [652, 403] width 19 height 12
click at [385, 148] on div at bounding box center [381, 147] width 54 height 17
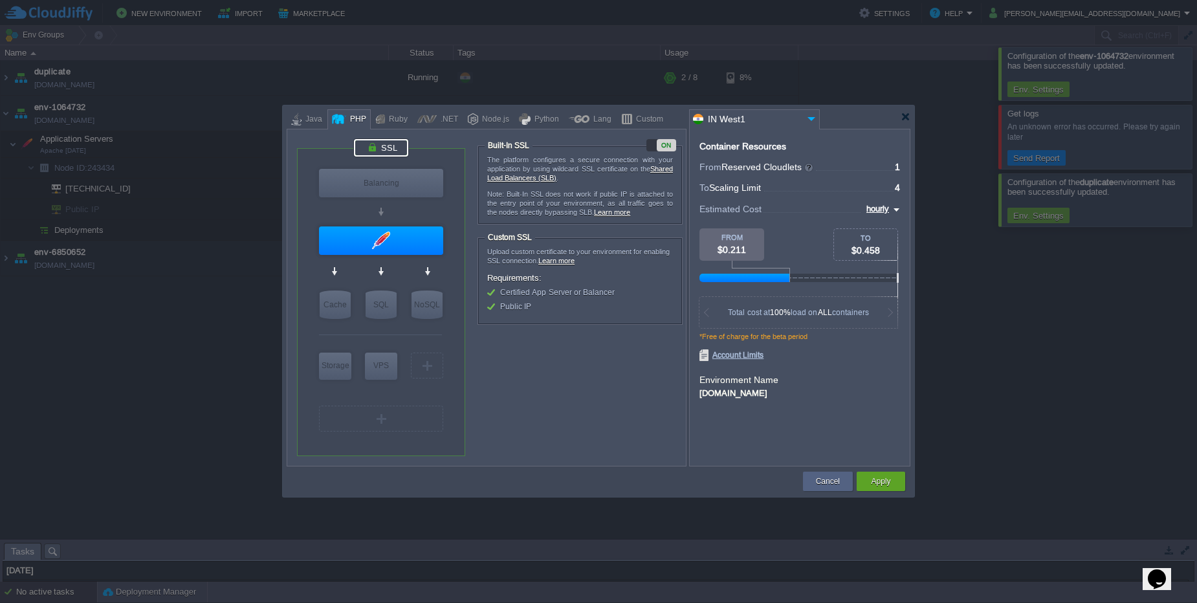
click at [672, 148] on div "ON" at bounding box center [666, 145] width 19 height 12
click at [889, 482] on button "Apply" at bounding box center [880, 481] width 19 height 13
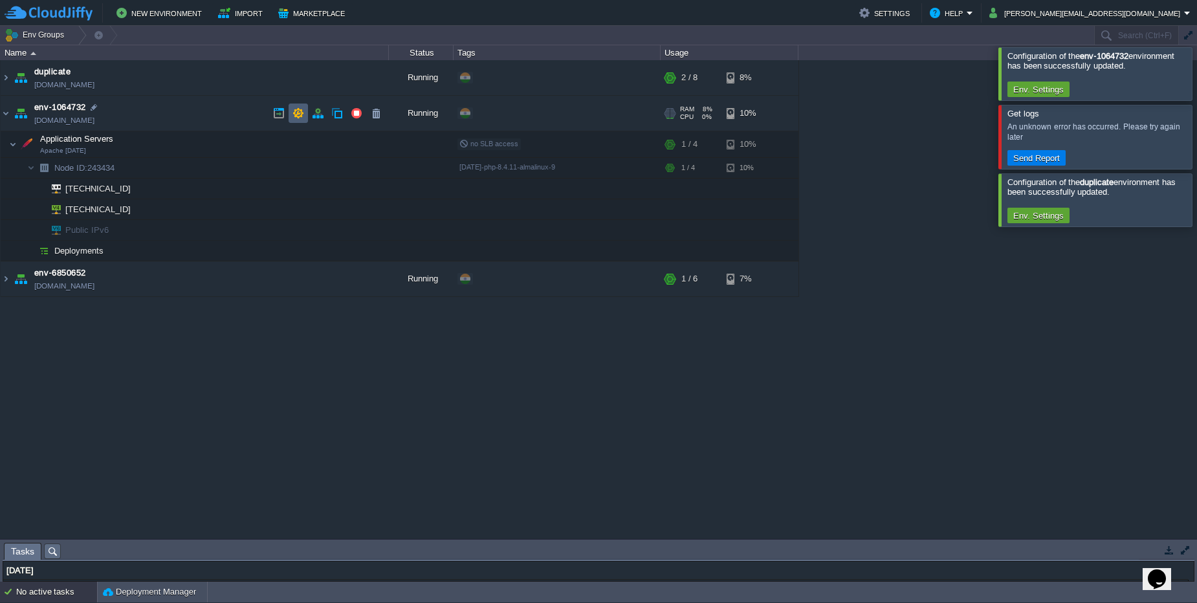
click at [301, 116] on button "button" at bounding box center [299, 113] width 12 height 12
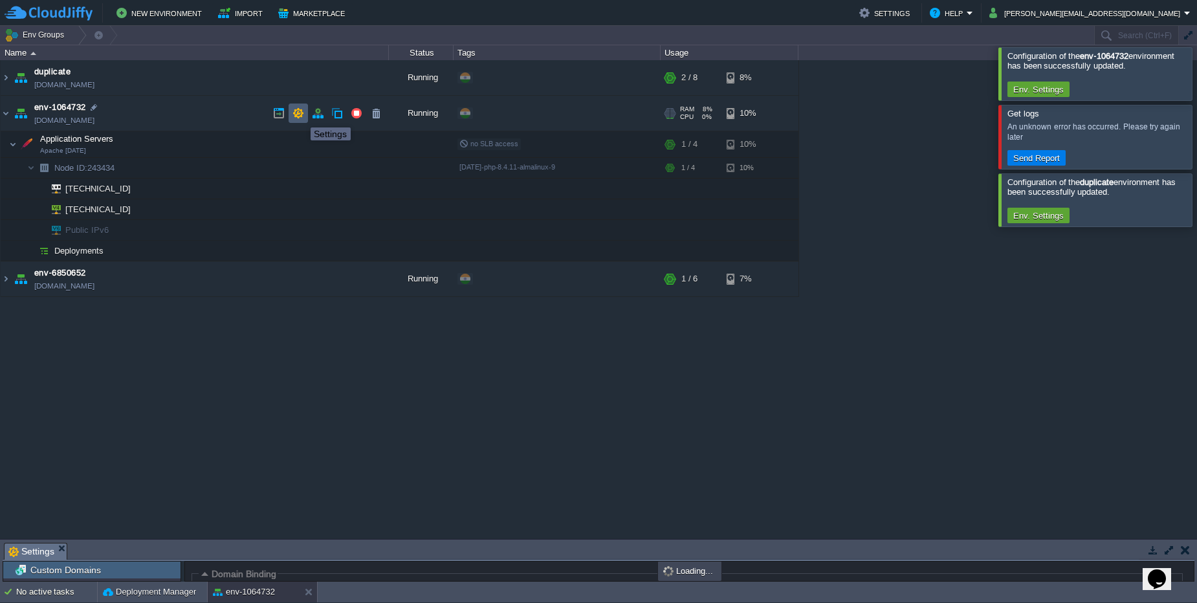
scroll to position [109, 0]
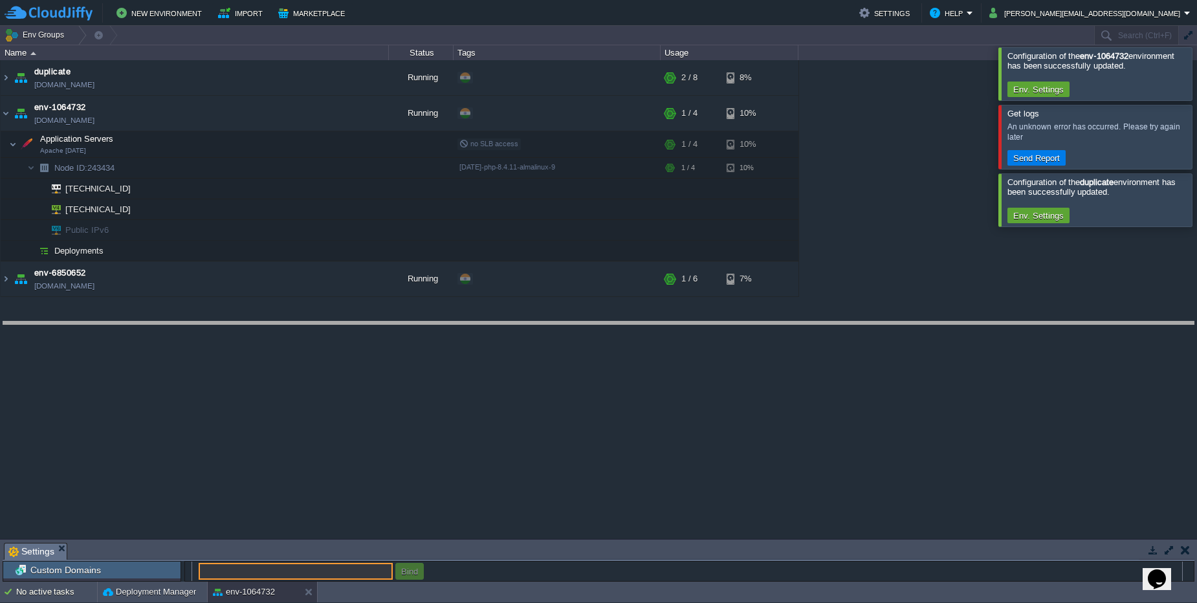
drag, startPoint x: 241, startPoint y: 547, endPoint x: 250, endPoint y: 326, distance: 221.5
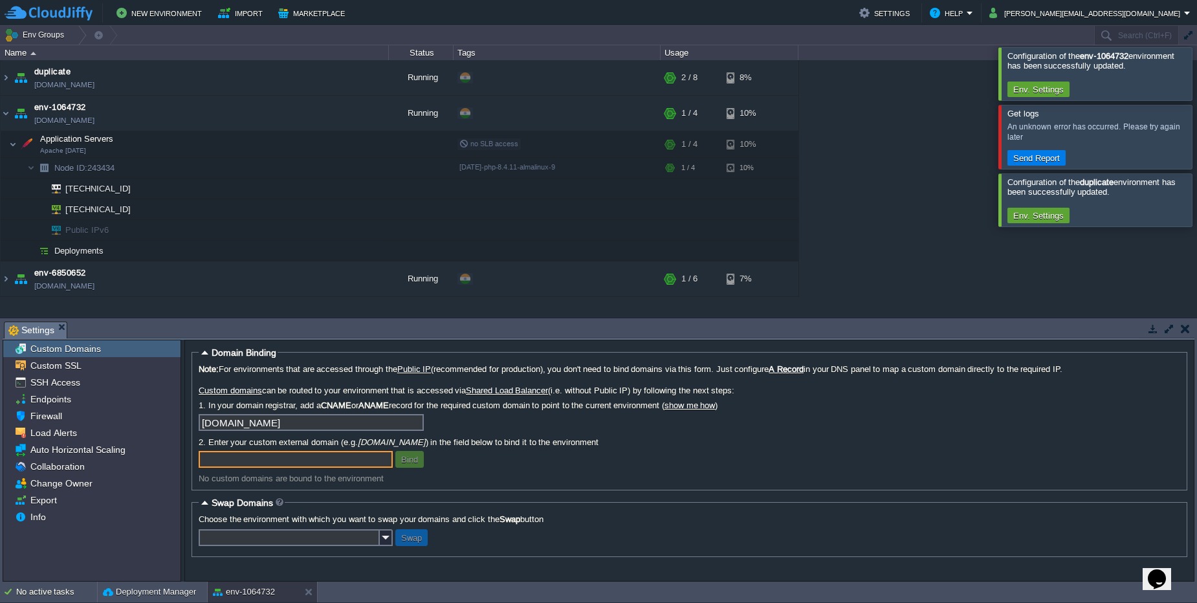
scroll to position [0, 0]
click at [95, 366] on div "Custom SSL" at bounding box center [91, 365] width 177 height 17
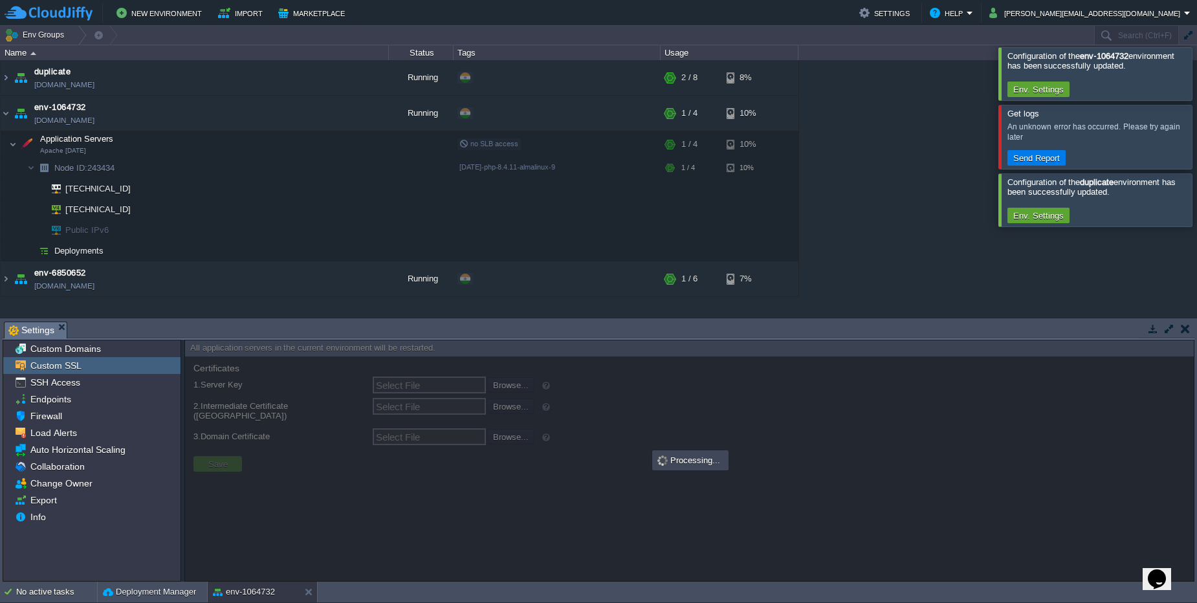
type input "Select File"
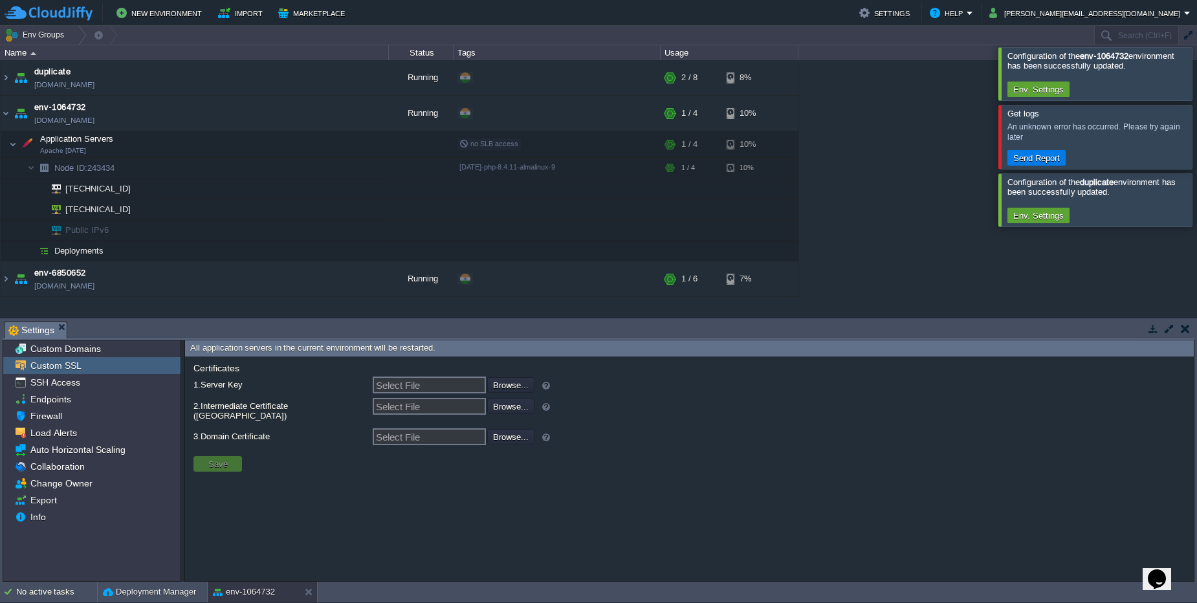
click at [61, 333] on em "Settings" at bounding box center [37, 330] width 58 height 16
click at [231, 148] on button "button" at bounding box center [234, 144] width 12 height 12
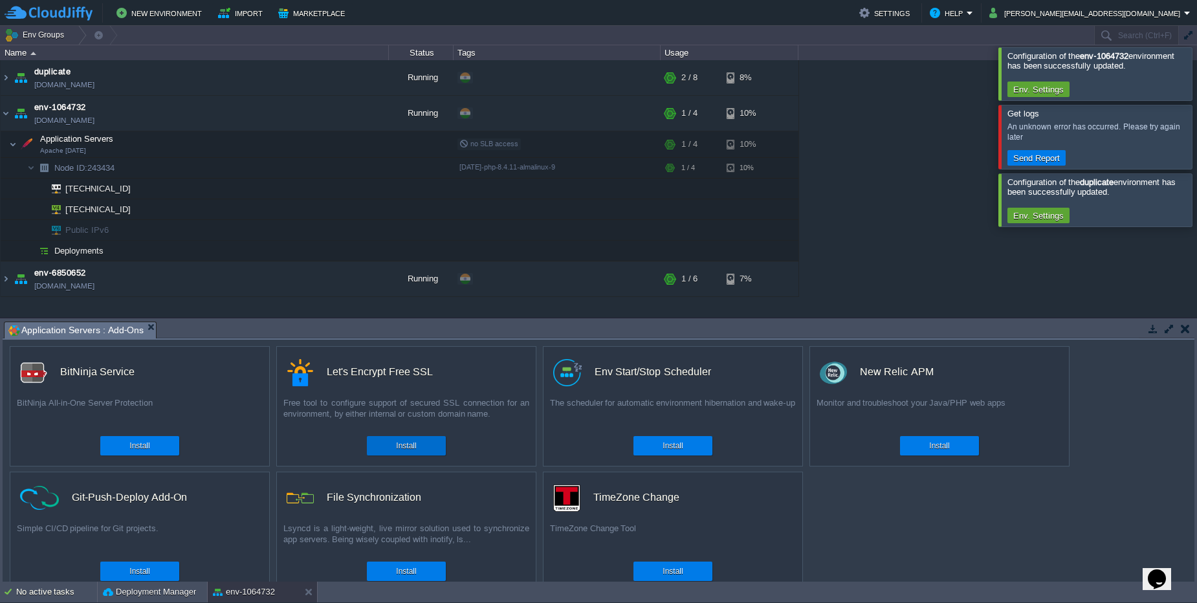
click at [408, 445] on button "Install" at bounding box center [406, 445] width 20 height 13
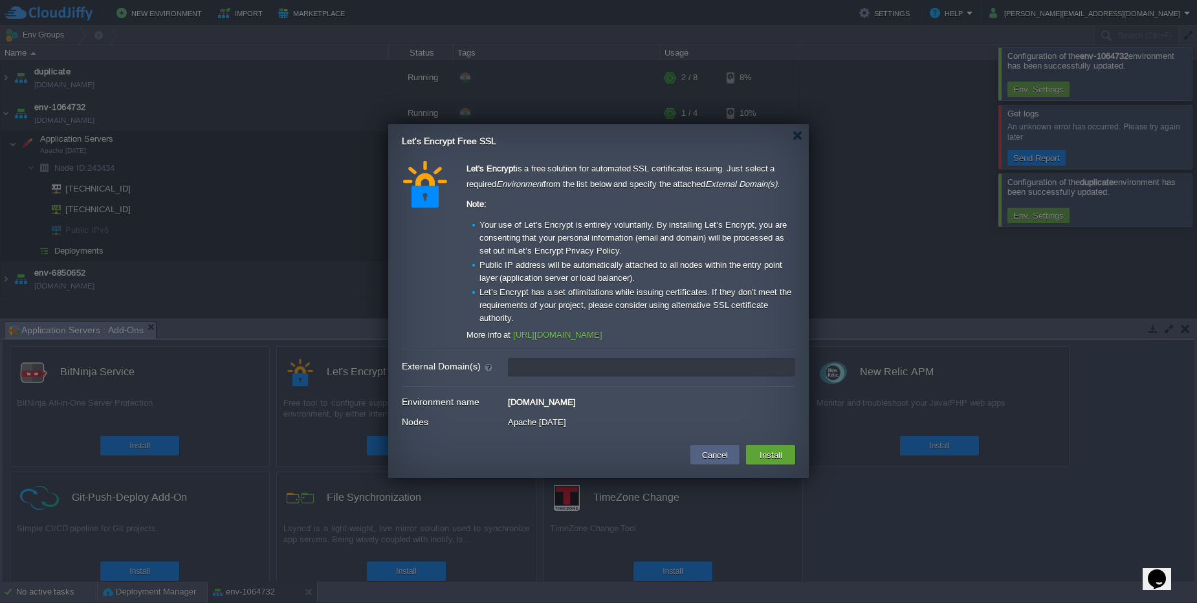
click at [565, 362] on input "External Domain(s)" at bounding box center [651, 367] width 287 height 19
type input "leave blank to get a test certificate for this environment domain"
click at [569, 408] on div "Environment name [DOMAIN_NAME]" at bounding box center [598, 401] width 393 height 17
click at [579, 375] on input "External Domain(s)" at bounding box center [651, 367] width 287 height 19
type input "leave blank to get a test certificate for this environment domain"
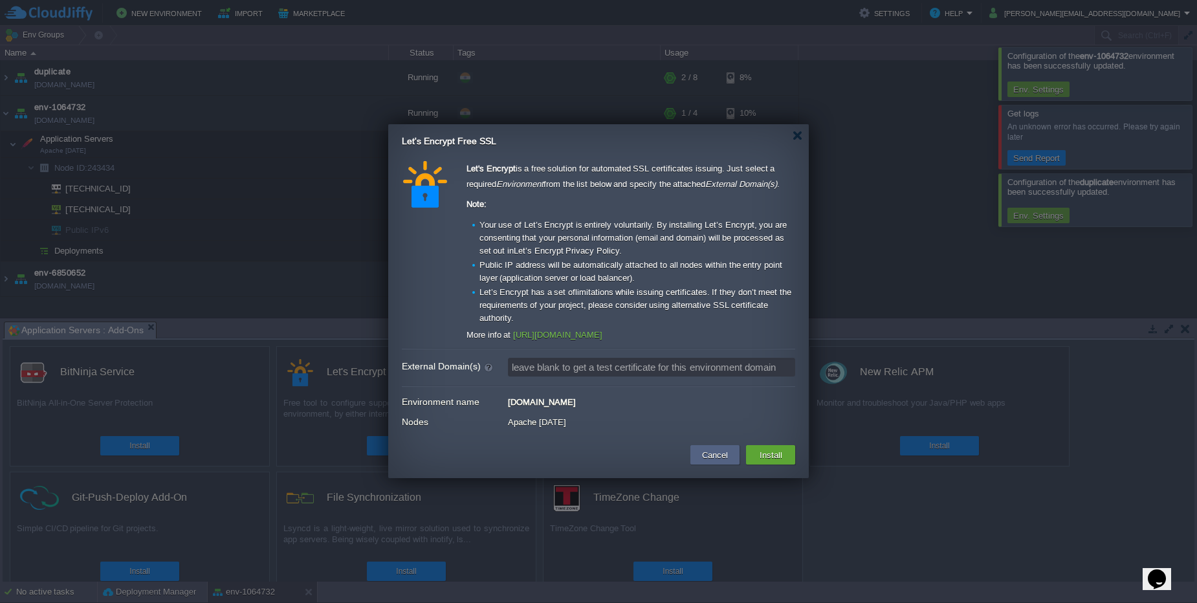
click at [581, 407] on div "Environment name [DOMAIN_NAME]" at bounding box center [598, 401] width 393 height 17
click at [770, 457] on button "Install" at bounding box center [771, 455] width 30 height 16
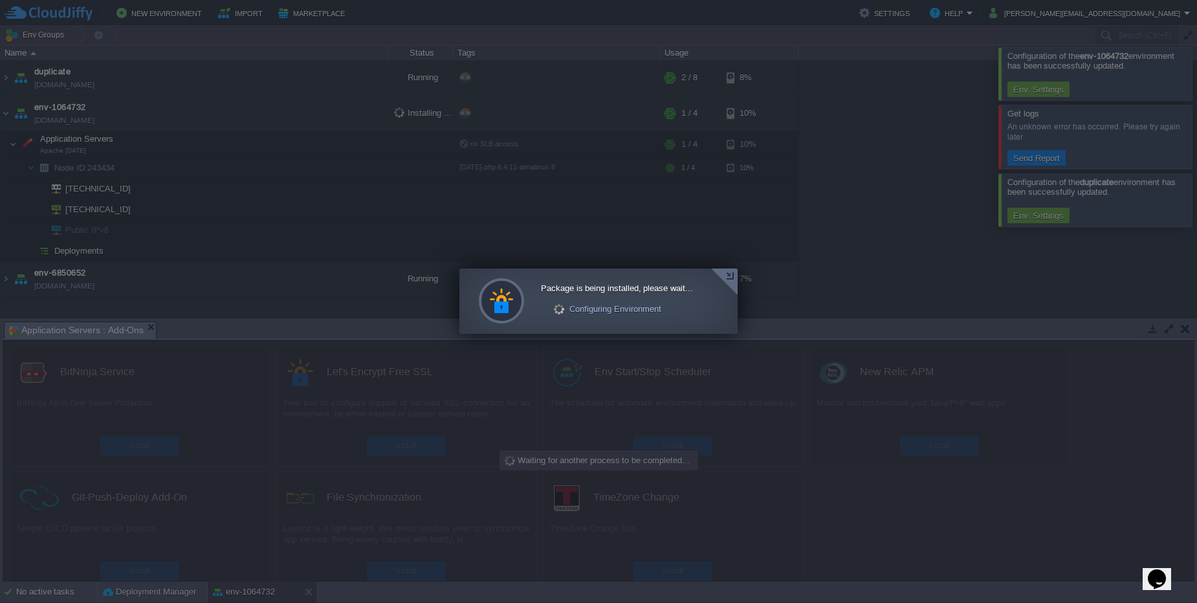
click at [729, 279] on div at bounding box center [724, 282] width 27 height 27
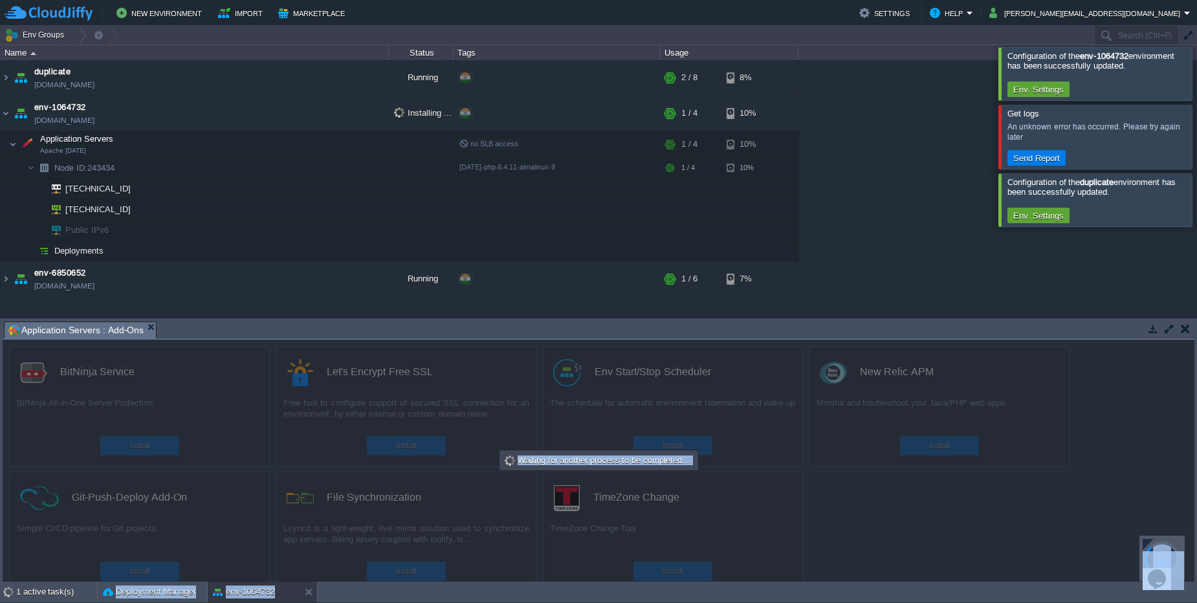
drag, startPoint x: 1144, startPoint y: 545, endPoint x: 715, endPoint y: 376, distance: 461.7
click at [715, 376] on body "New Environment Import Marketplace Bonus $0.00 Upgrade Account Settings Help [P…" at bounding box center [598, 301] width 1197 height 603
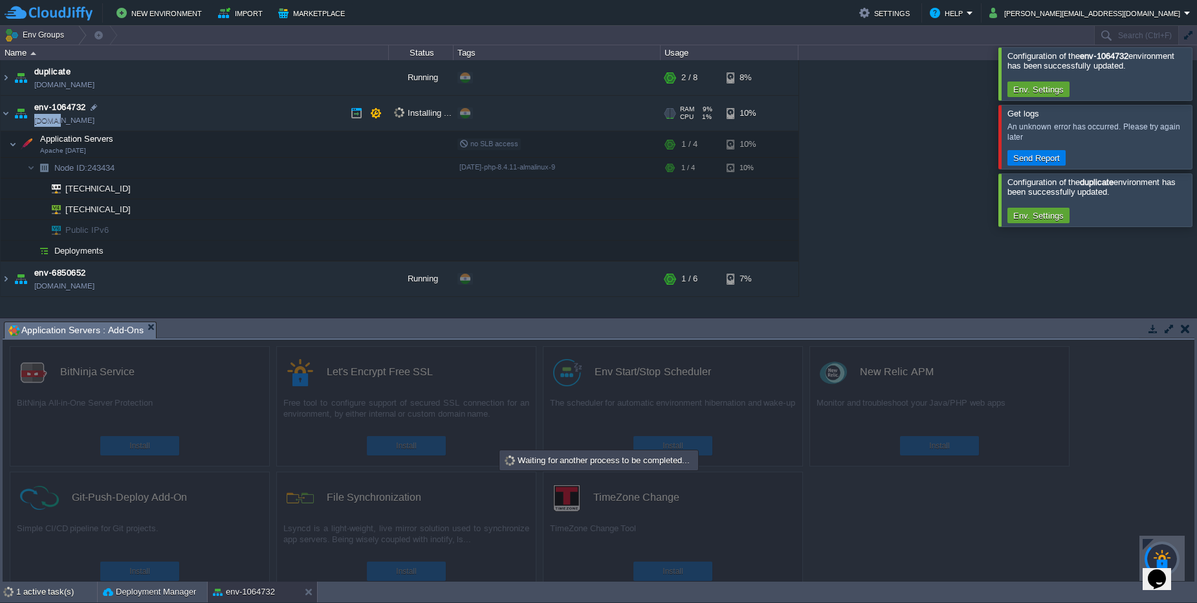
drag, startPoint x: 131, startPoint y: 124, endPoint x: 57, endPoint y: 125, distance: 73.8
click at [57, 125] on td "env-1064732 [DOMAIN_NAME]" at bounding box center [195, 114] width 388 height 36
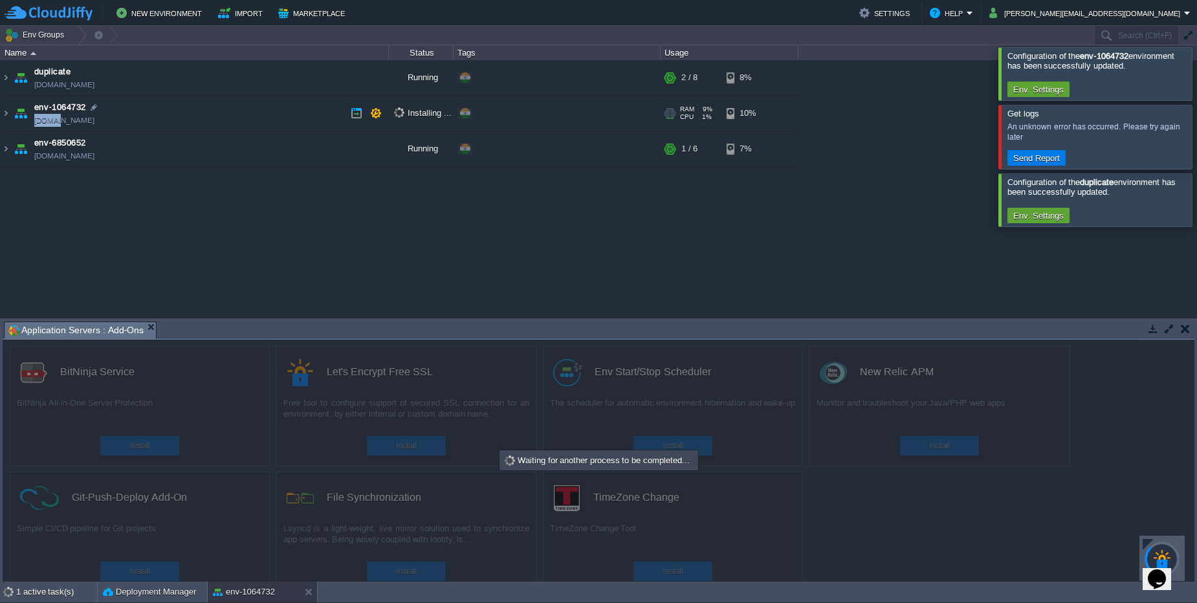
click at [187, 124] on td "env-1064732 [DOMAIN_NAME]" at bounding box center [195, 114] width 388 height 36
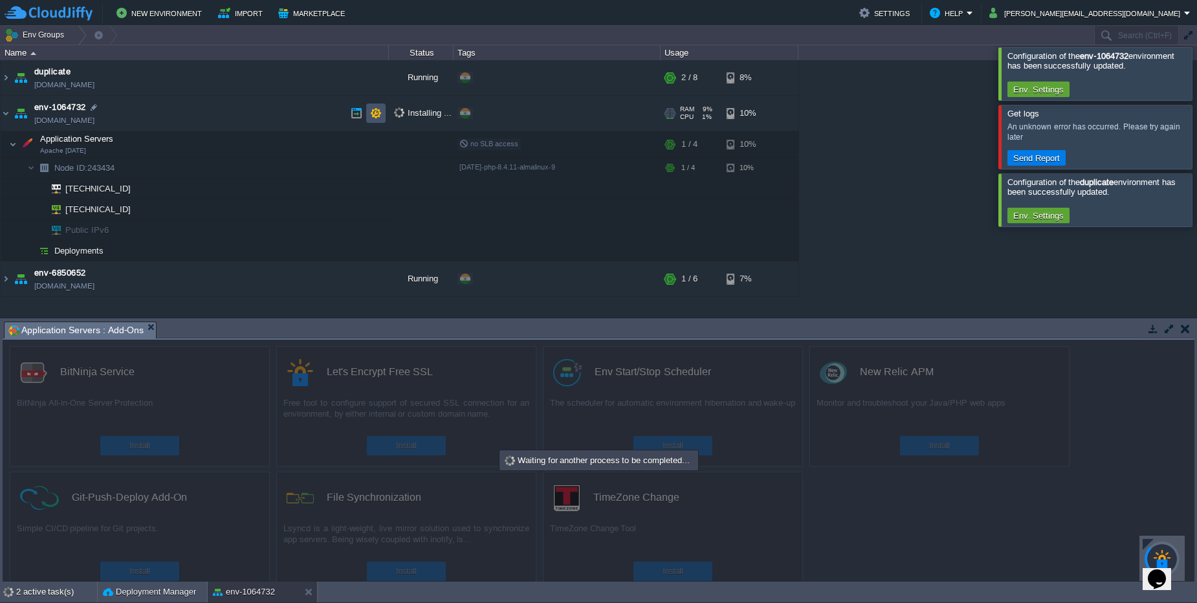
drag, startPoint x: 298, startPoint y: 80, endPoint x: 301, endPoint y: 108, distance: 28.7
click at [297, 105] on div "duplicate [DOMAIN_NAME] Running + Add to Env Group RAM 44% CPU 1% 2 / 8 8% Appl…" at bounding box center [598, 189] width 1197 height 258
click at [313, 74] on button "button" at bounding box center [318, 78] width 12 height 12
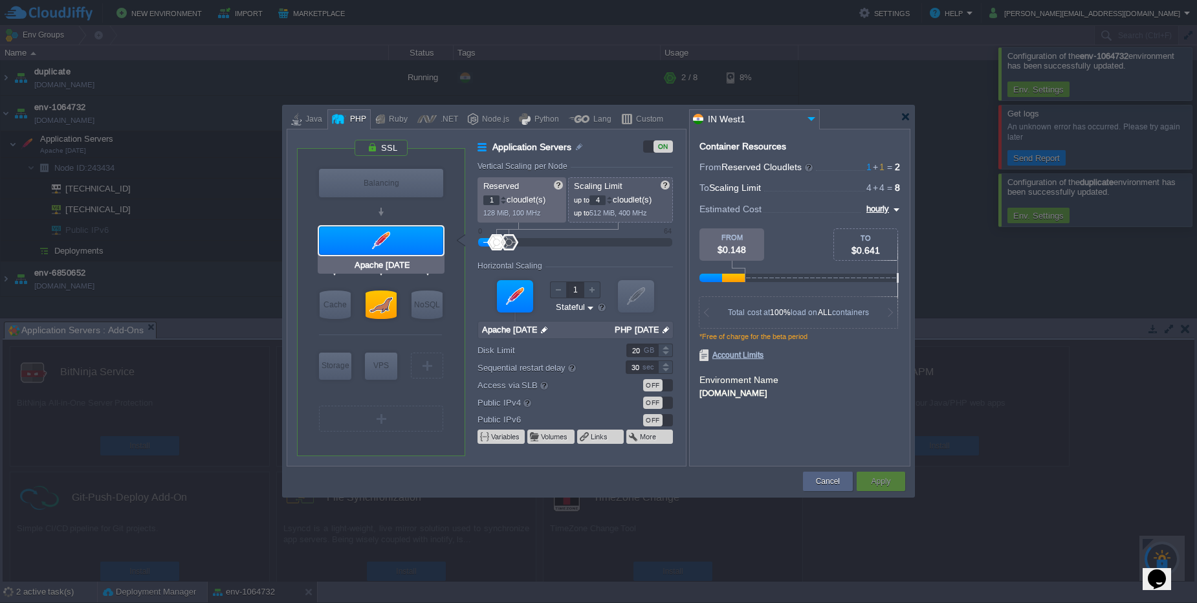
type input "NGINX 1.28.0"
click at [388, 187] on div "Balancing" at bounding box center [381, 183] width 124 height 28
type input "Load Balancer"
type input "NGINX 1.28.0"
type input "1.28.0-almalinux-9"
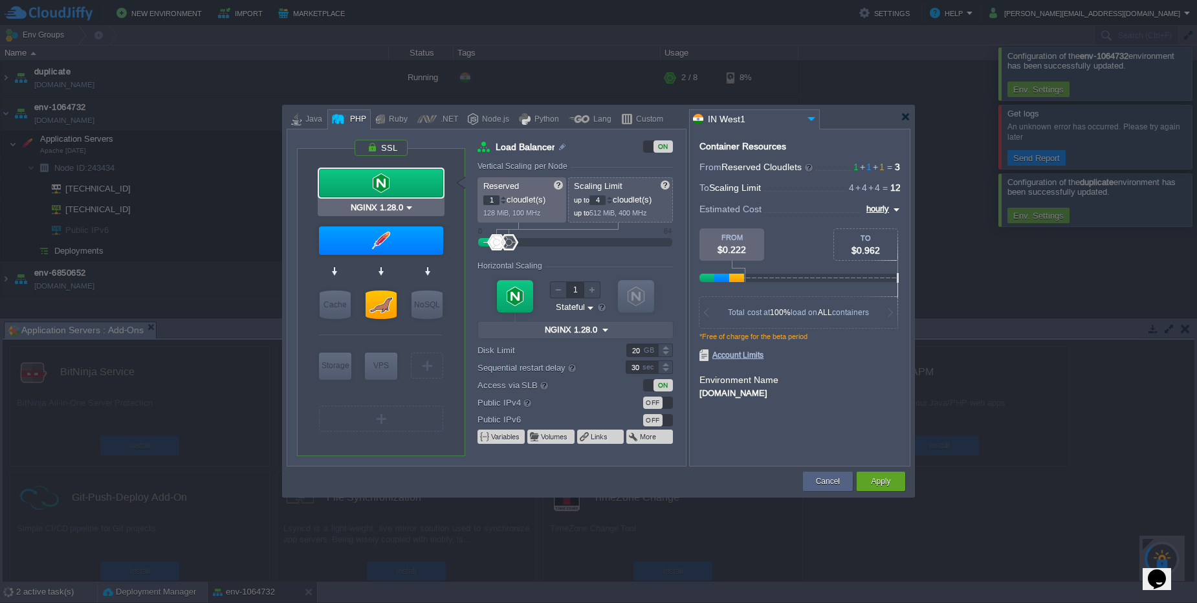
type input "Apache [DATE]"
click at [406, 244] on div at bounding box center [381, 241] width 124 height 28
type input "Application Servers"
type input "Apache [DATE]"
type input "null"
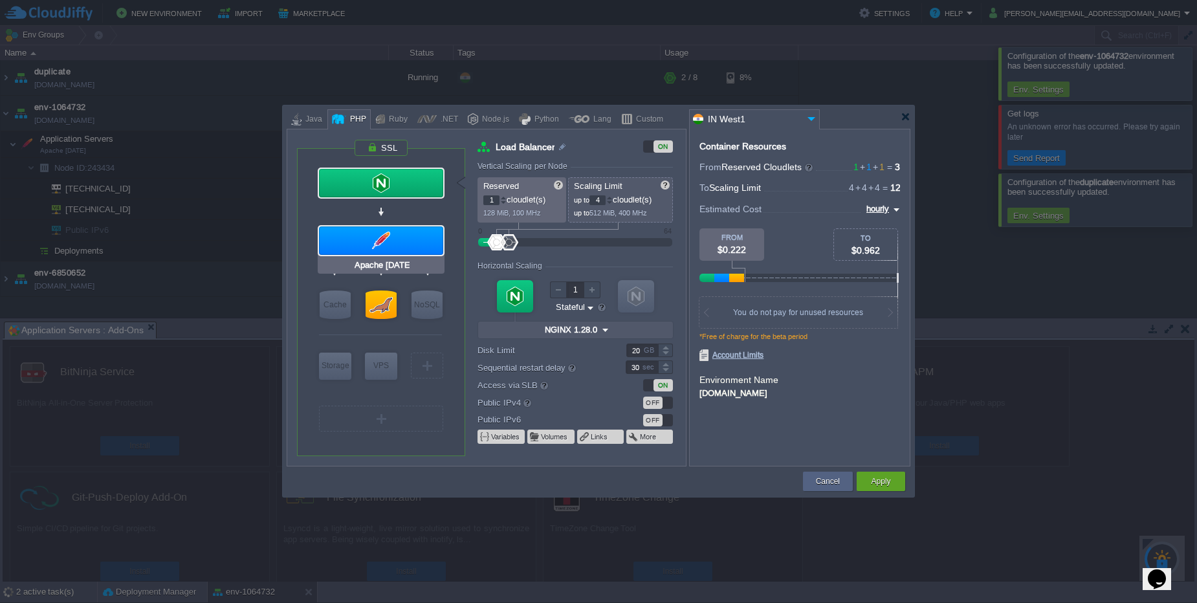
type input "PHP [DATE]"
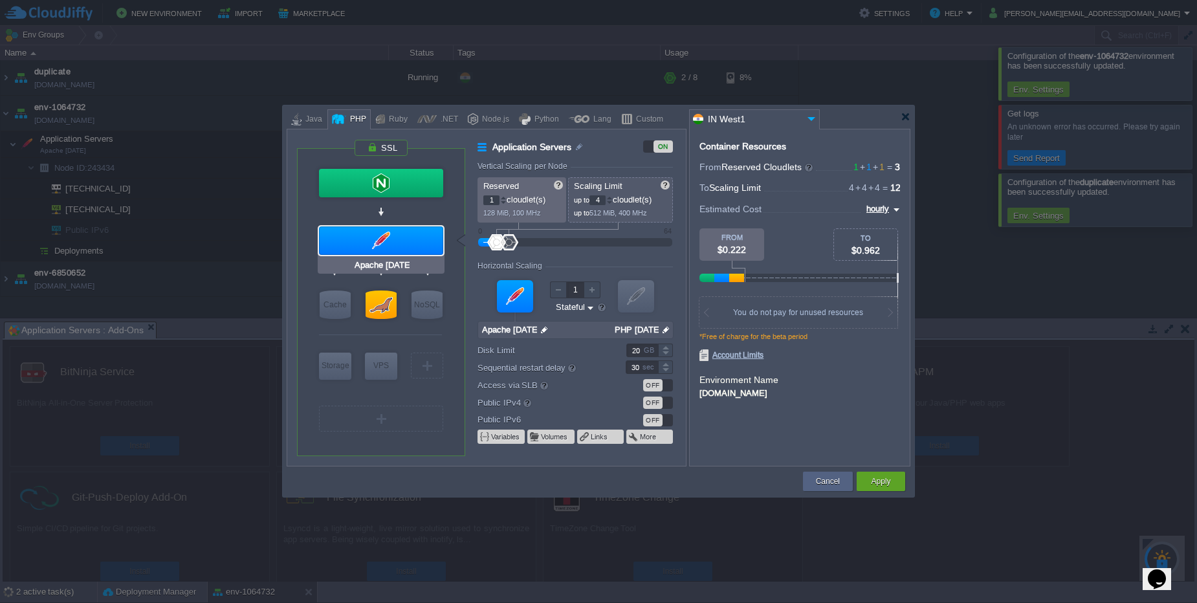
type input "NGINX 1.28.0"
click at [410, 188] on div at bounding box center [381, 183] width 124 height 28
type input "Load Balancer"
type input "NGINX 1.28.0"
type input "1.28.0-almalinux-9"
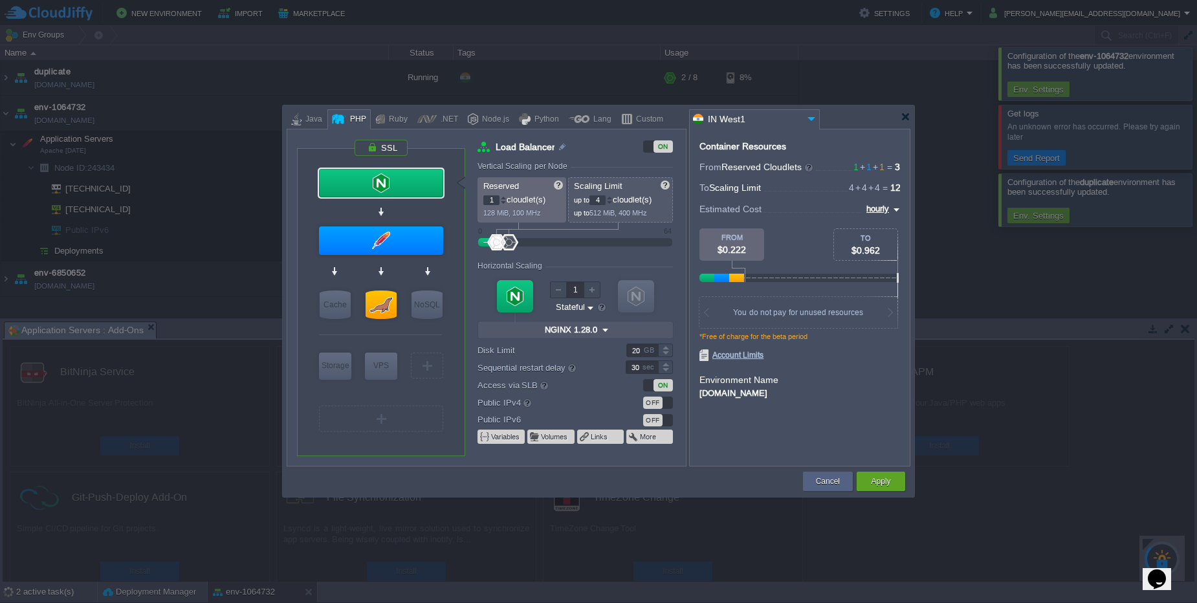
click at [654, 404] on div "OFF" at bounding box center [652, 403] width 19 height 12
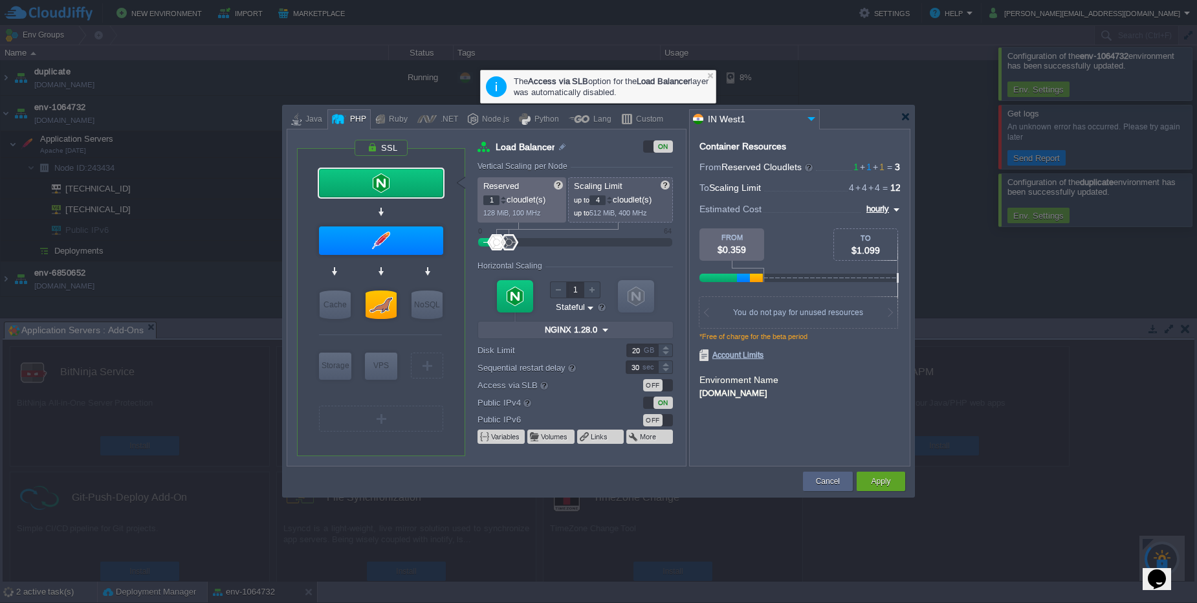
click at [653, 389] on div "OFF" at bounding box center [652, 385] width 19 height 12
click at [662, 404] on div "ON" at bounding box center [663, 403] width 19 height 12
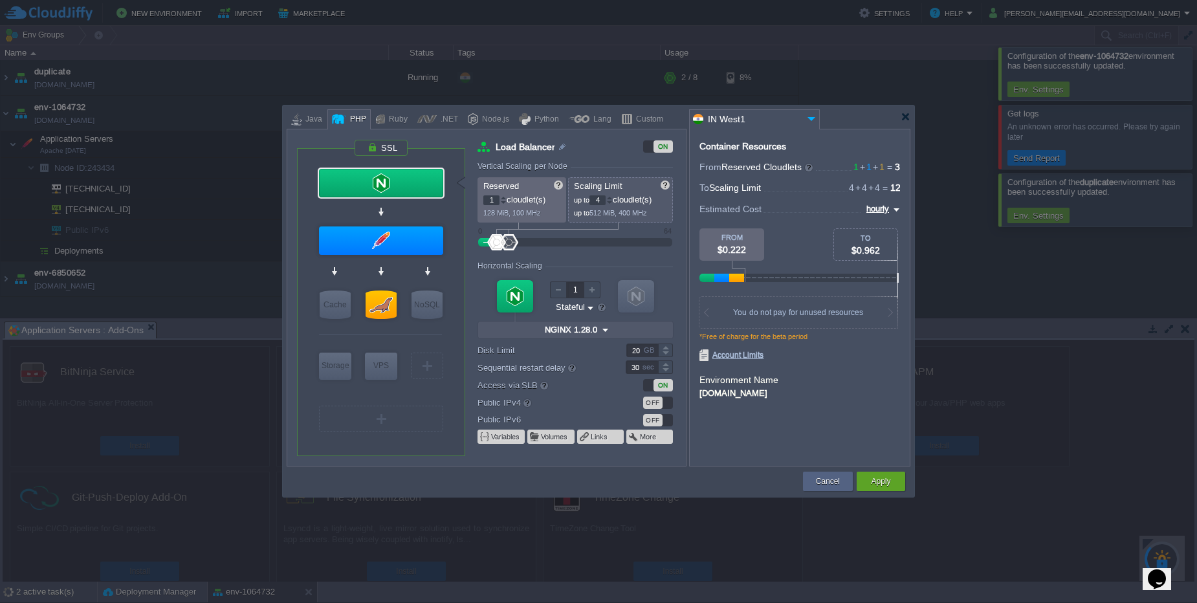
type input "NGINX 1.28.0"
click at [357, 146] on div at bounding box center [381, 147] width 54 height 17
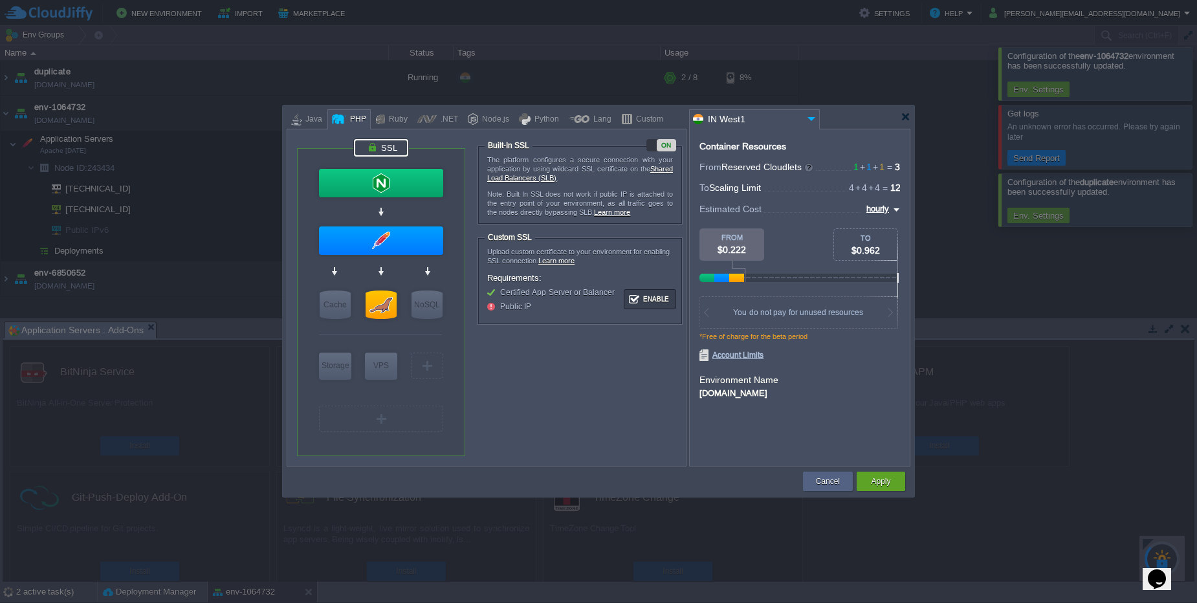
click at [357, 146] on div at bounding box center [381, 147] width 54 height 17
click at [839, 478] on button "Cancel" at bounding box center [828, 481] width 24 height 13
